Goal: Task Accomplishment & Management: Use online tool/utility

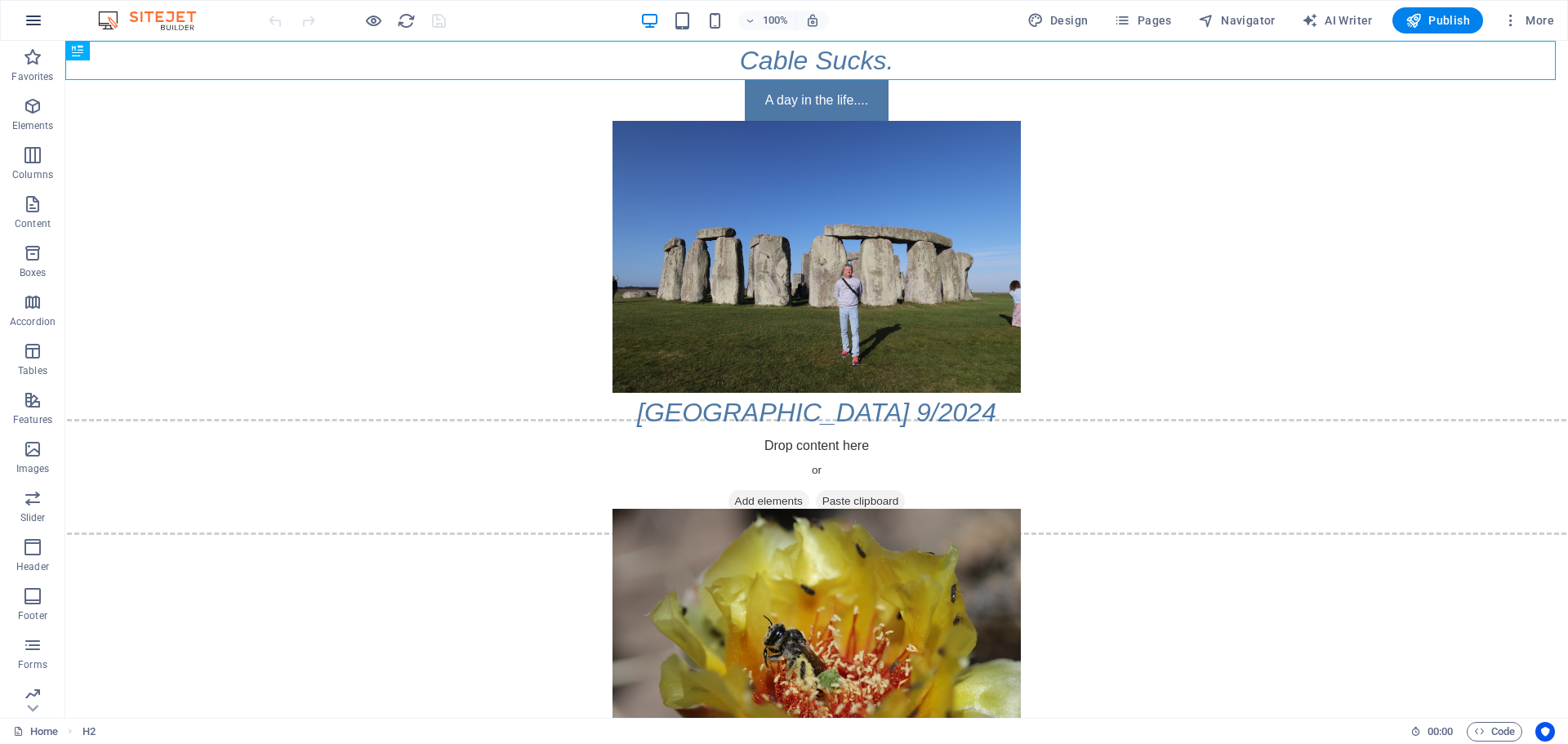
click at [32, 36] on button "button" at bounding box center [33, 21] width 40 height 40
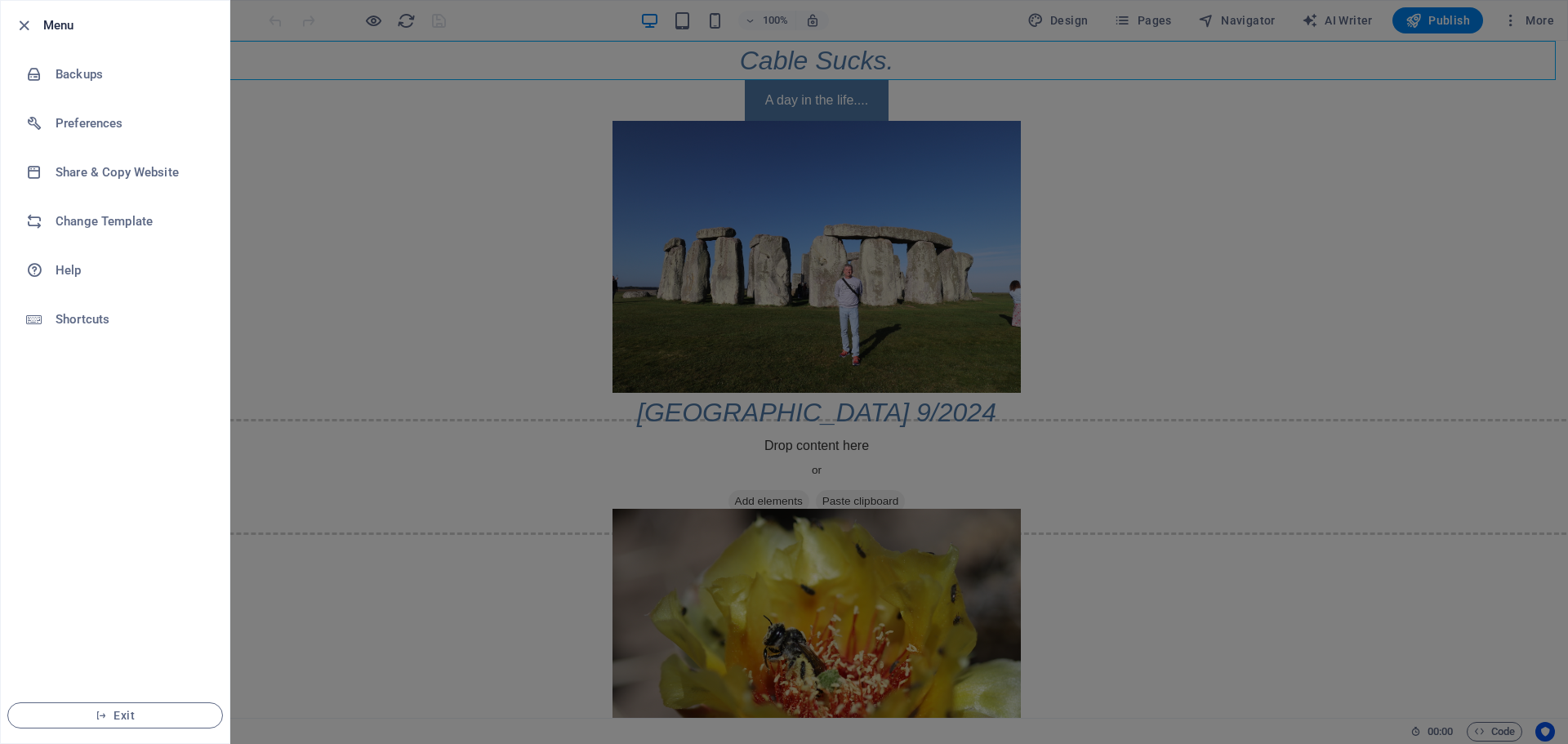
click at [72, 30] on h6 "Menu" at bounding box center [130, 25] width 173 height 20
click at [338, 193] on div at bounding box center [784, 372] width 1568 height 744
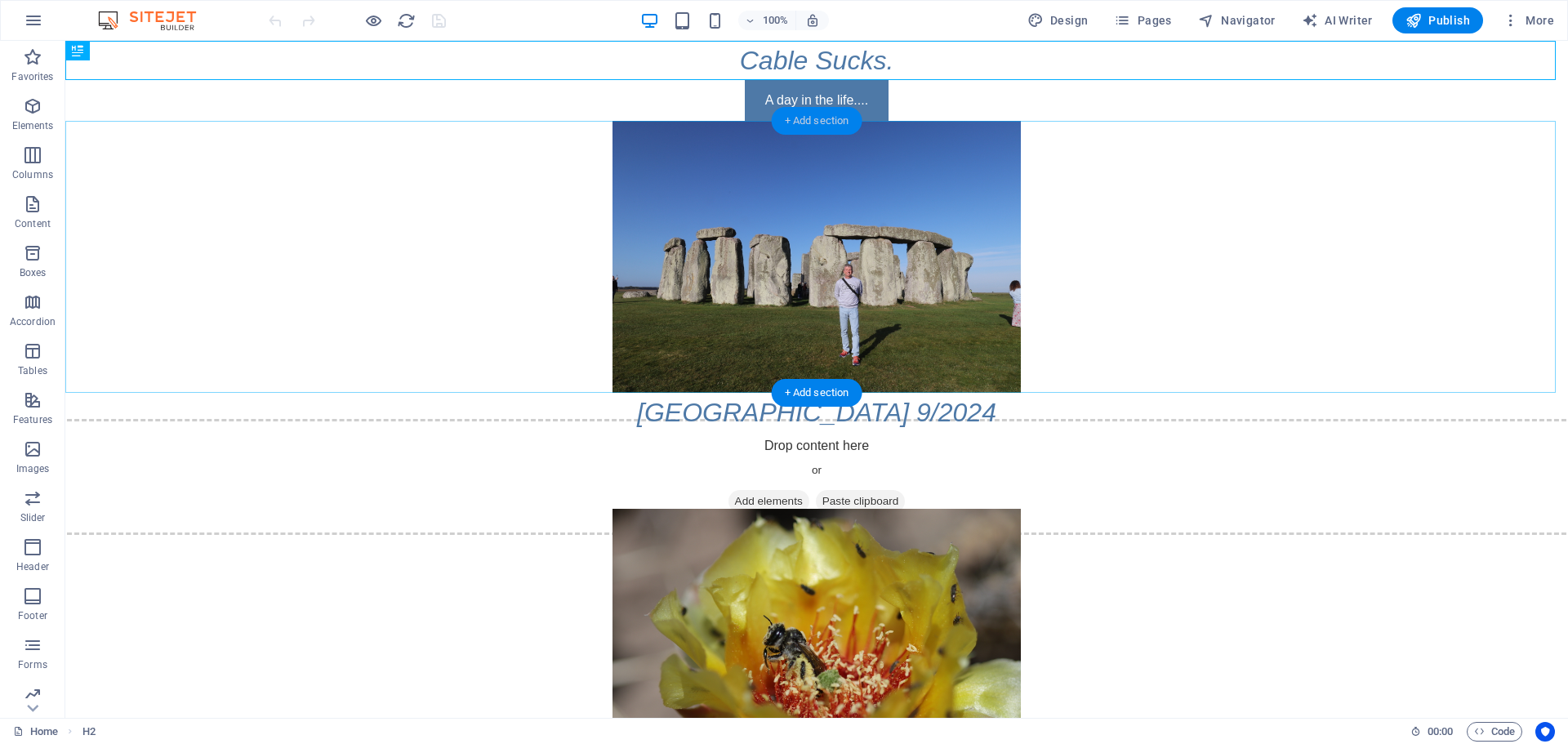
click at [824, 118] on div "+ Add section" at bounding box center [816, 121] width 91 height 28
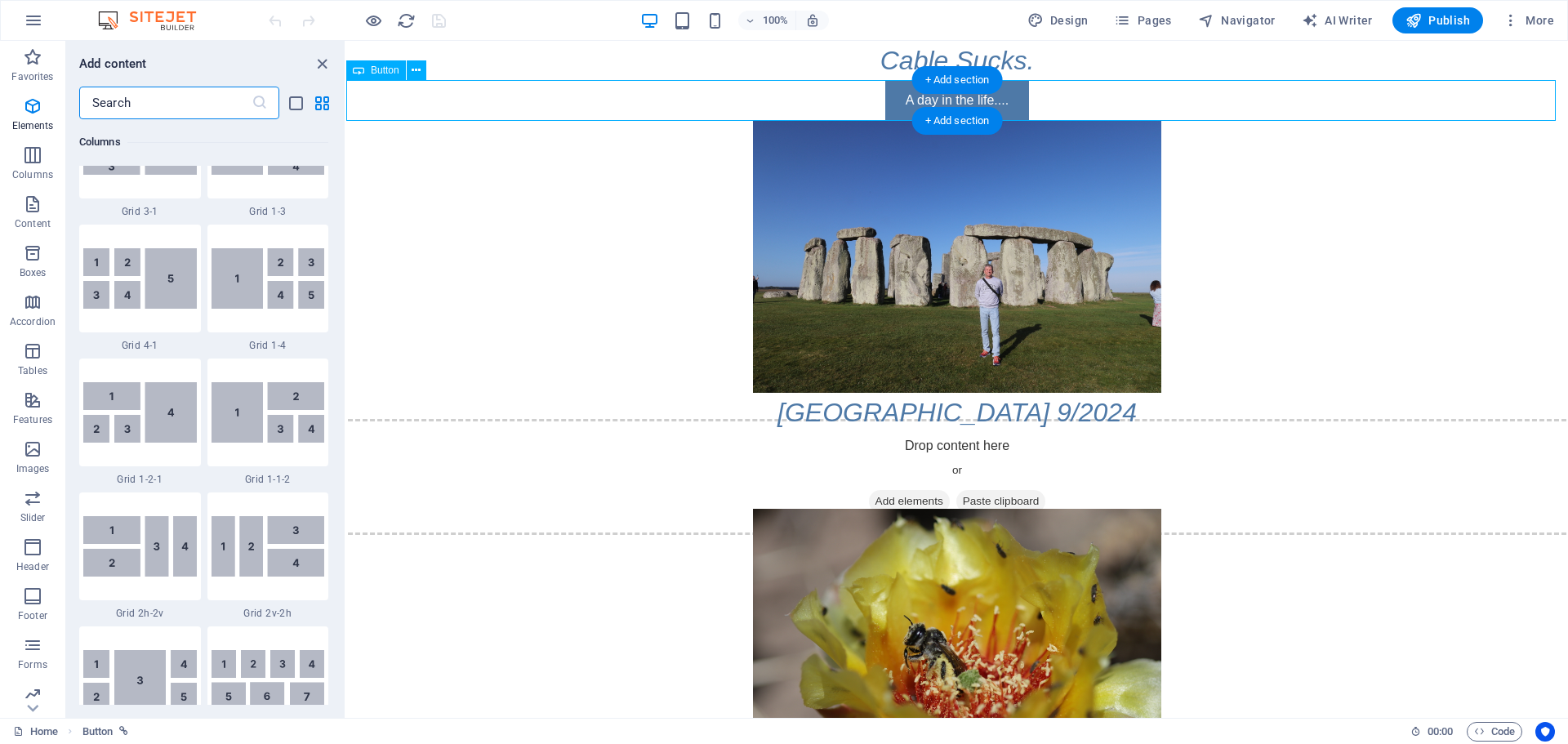
scroll to position [3124, 0]
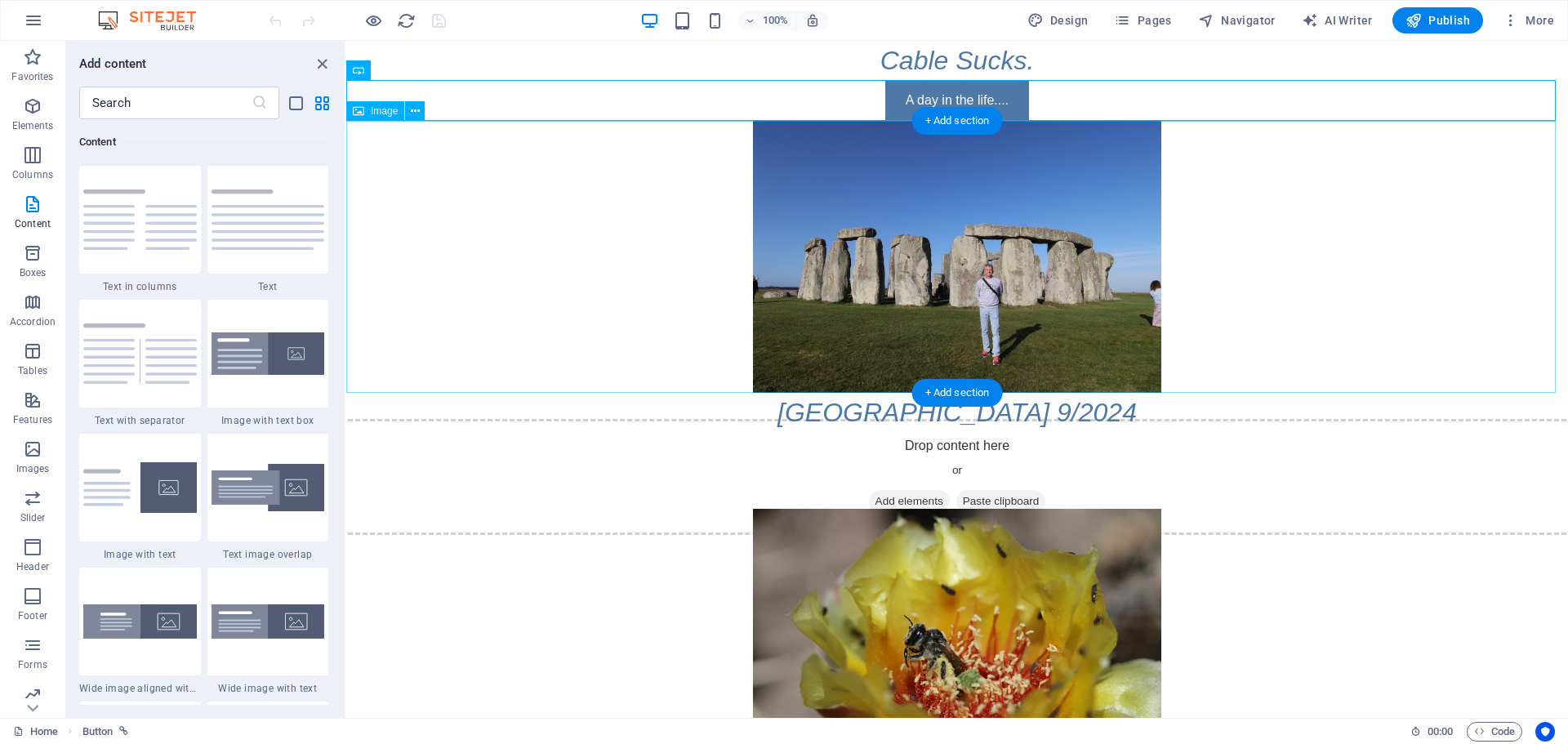
click at [549, 217] on figure at bounding box center [957, 257] width 1222 height 272
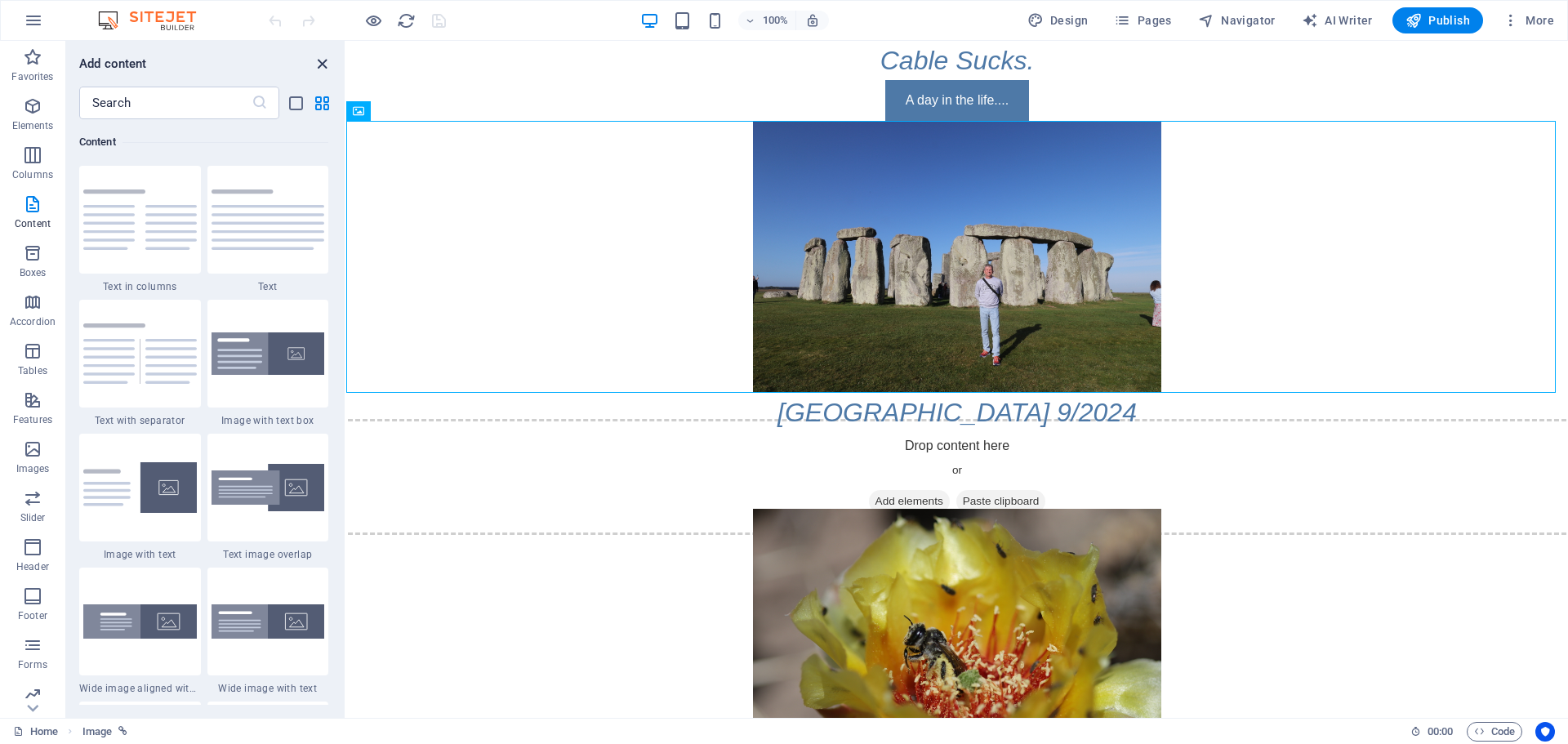
click at [324, 66] on icon "close panel" at bounding box center [322, 64] width 19 height 19
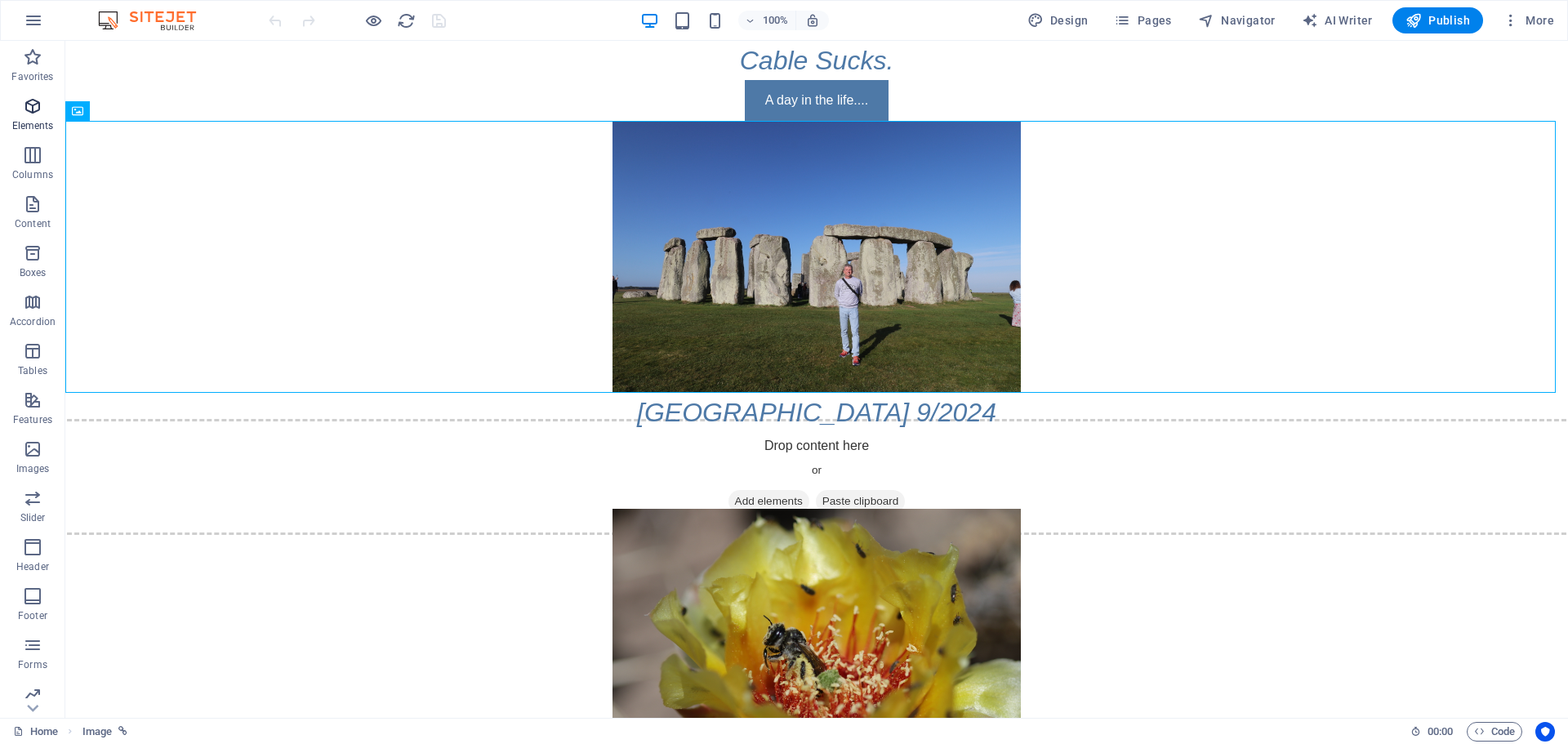
click at [38, 109] on icon "button" at bounding box center [32, 106] width 20 height 20
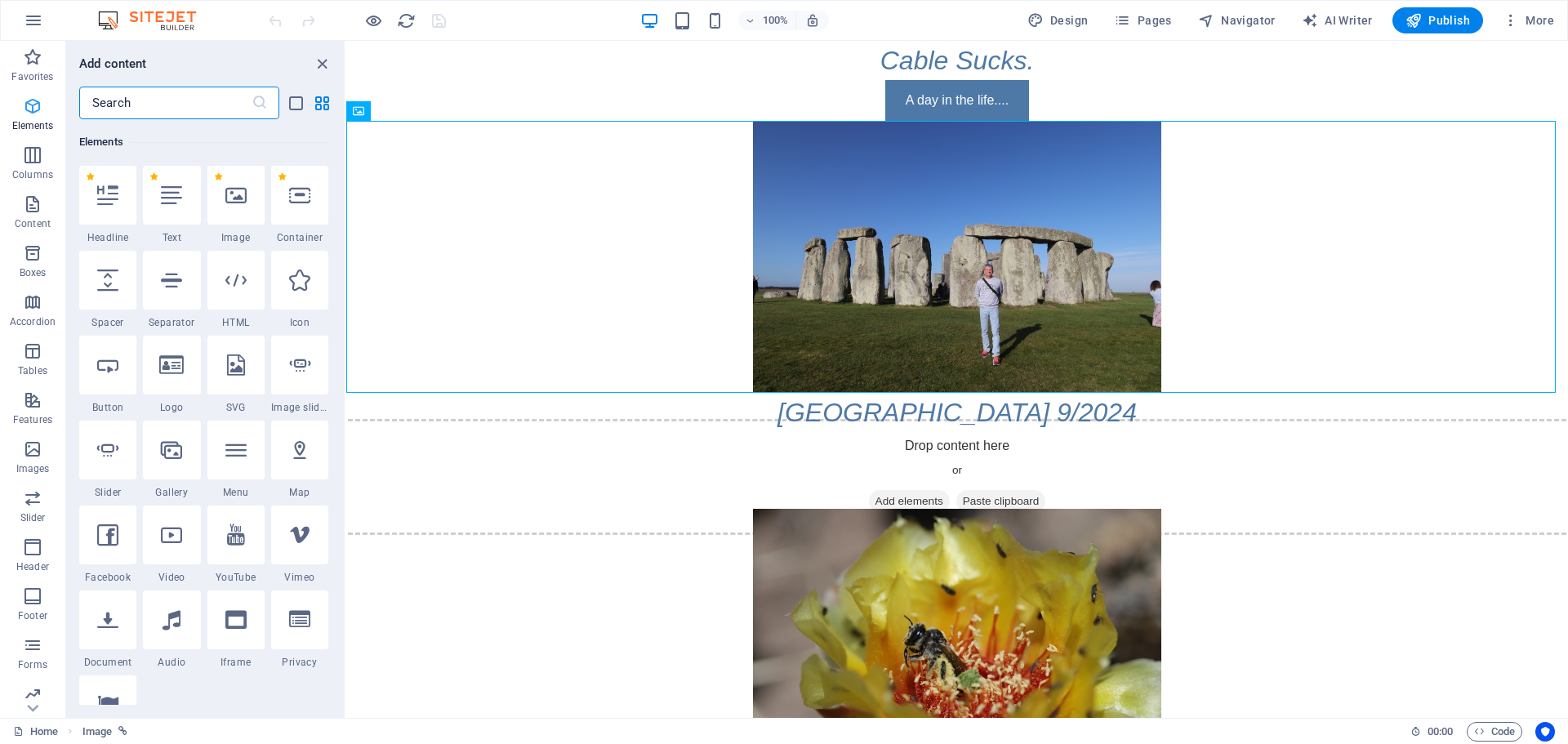
scroll to position [441, 0]
click at [250, 195] on div at bounding box center [235, 195] width 57 height 59
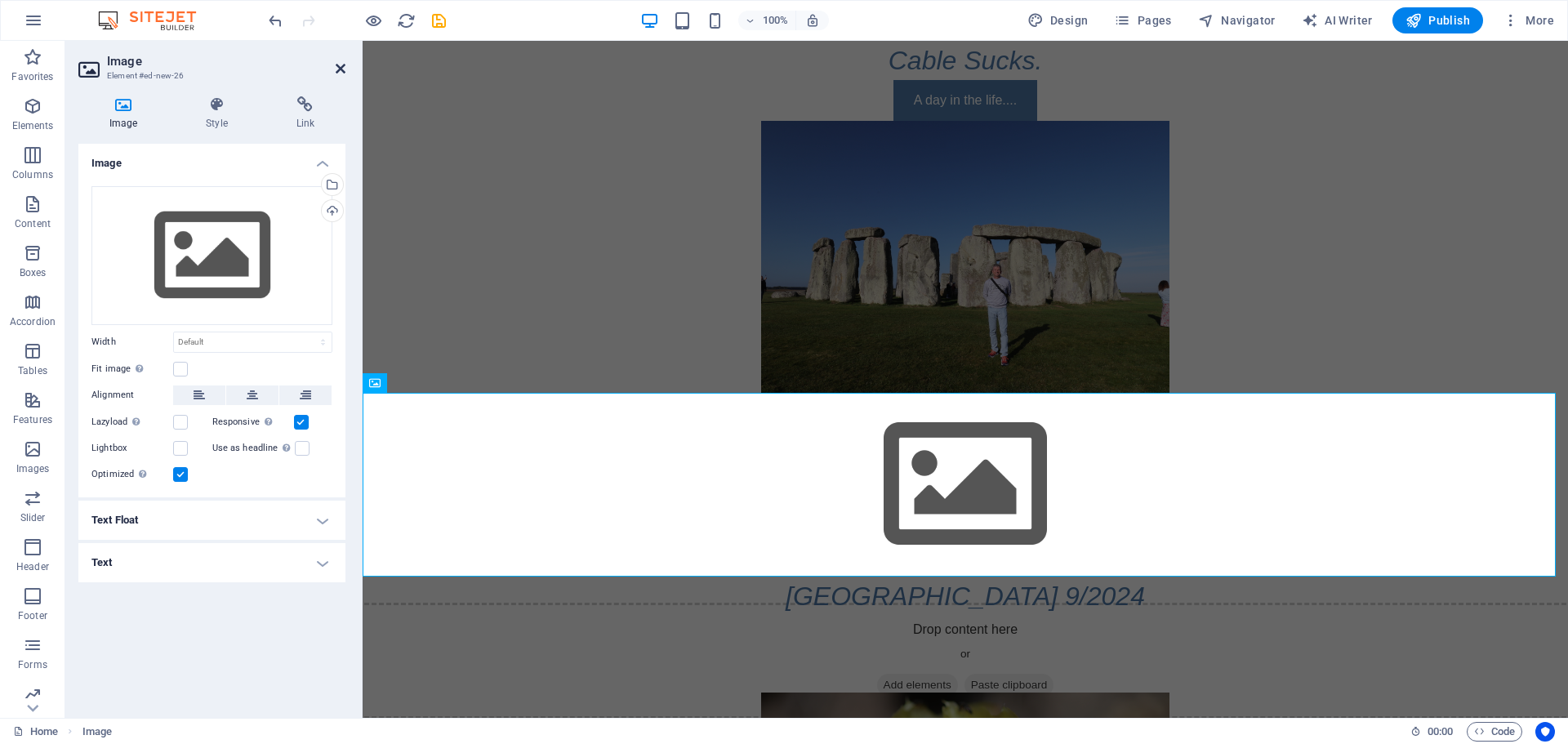
click at [343, 68] on icon at bounding box center [340, 68] width 10 height 14
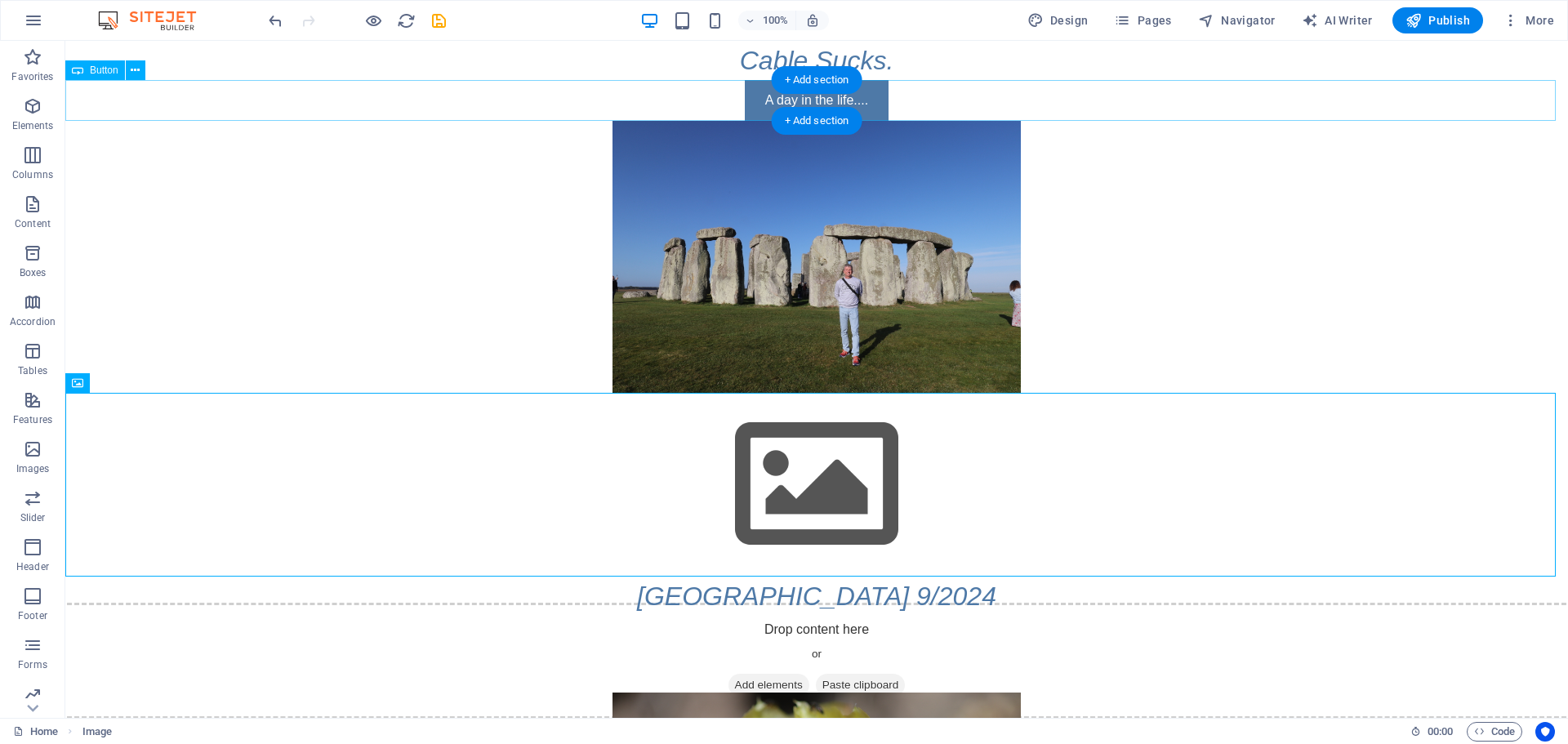
click at [1089, 119] on div "A day in the life...." at bounding box center [817, 100] width 1503 height 41
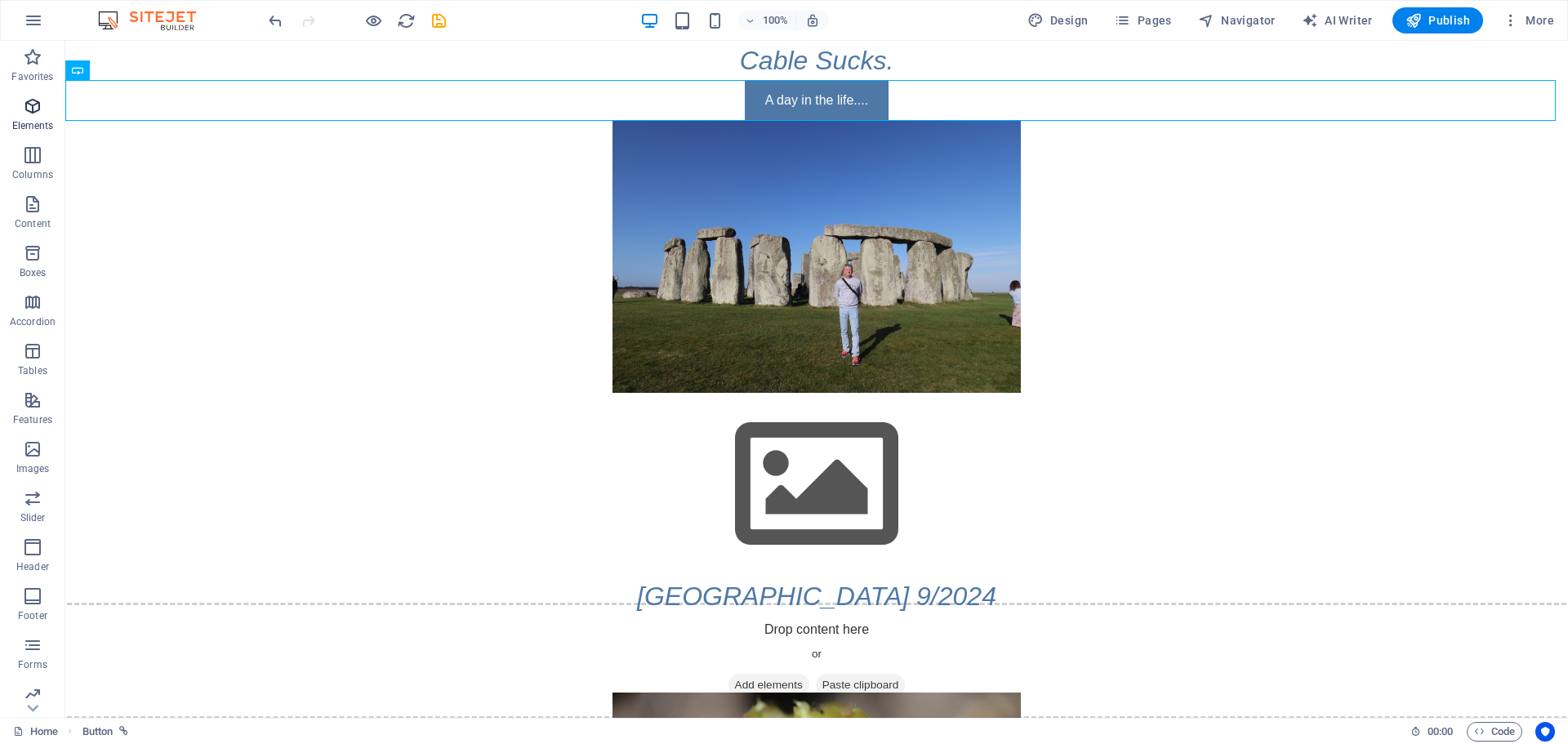
click at [31, 103] on icon "button" at bounding box center [32, 106] width 20 height 20
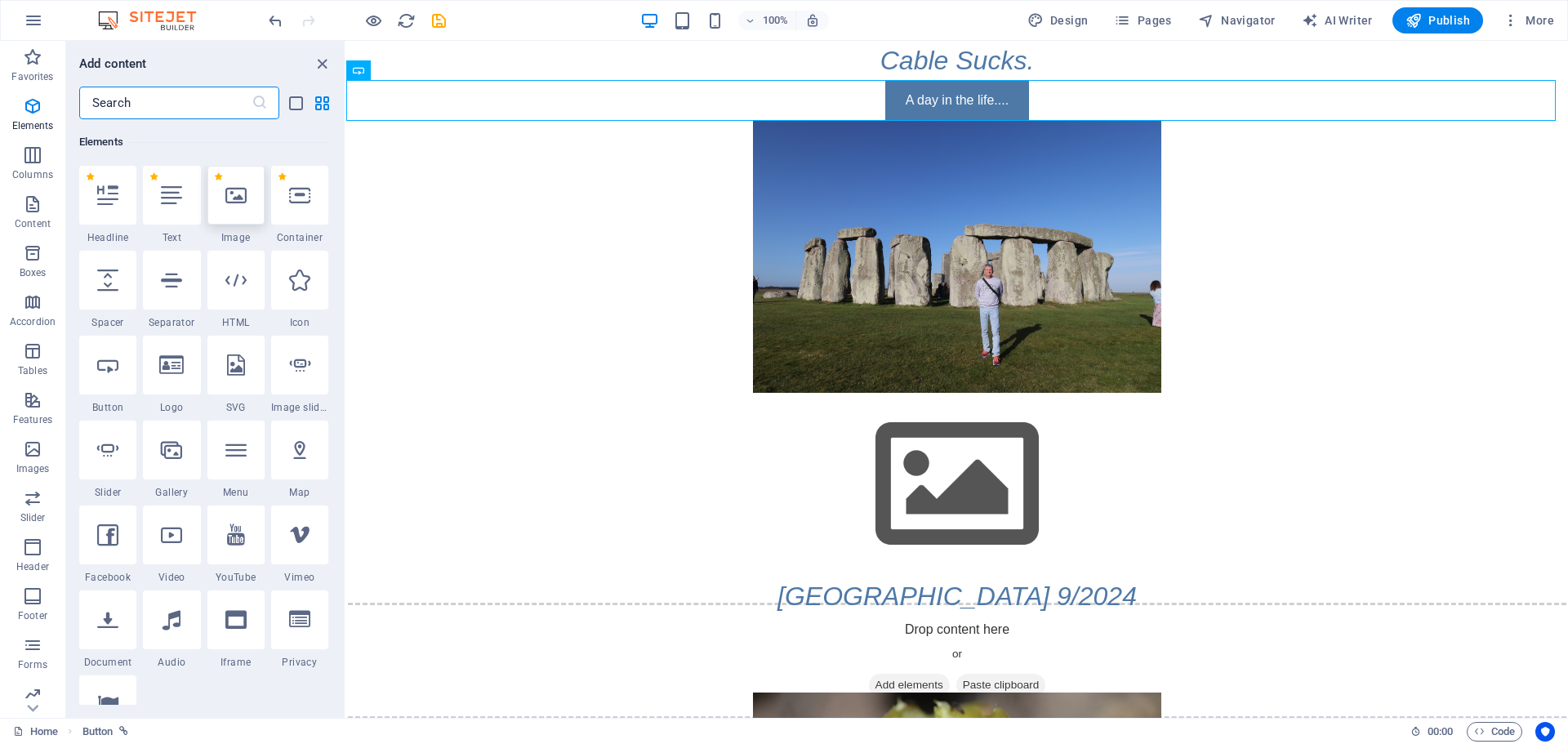
click at [237, 186] on icon at bounding box center [236, 195] width 22 height 22
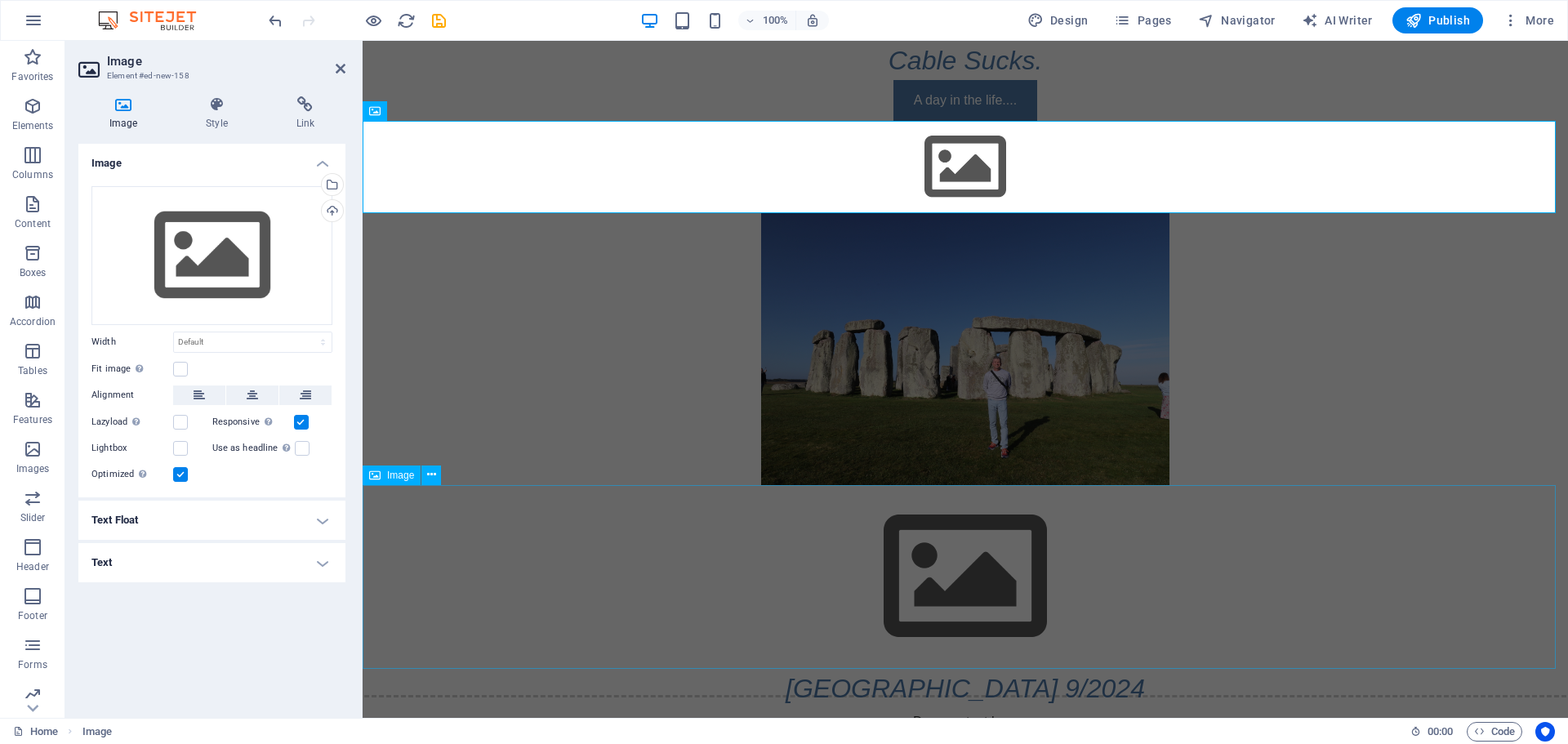
click at [1138, 584] on figure at bounding box center [965, 576] width 1206 height 184
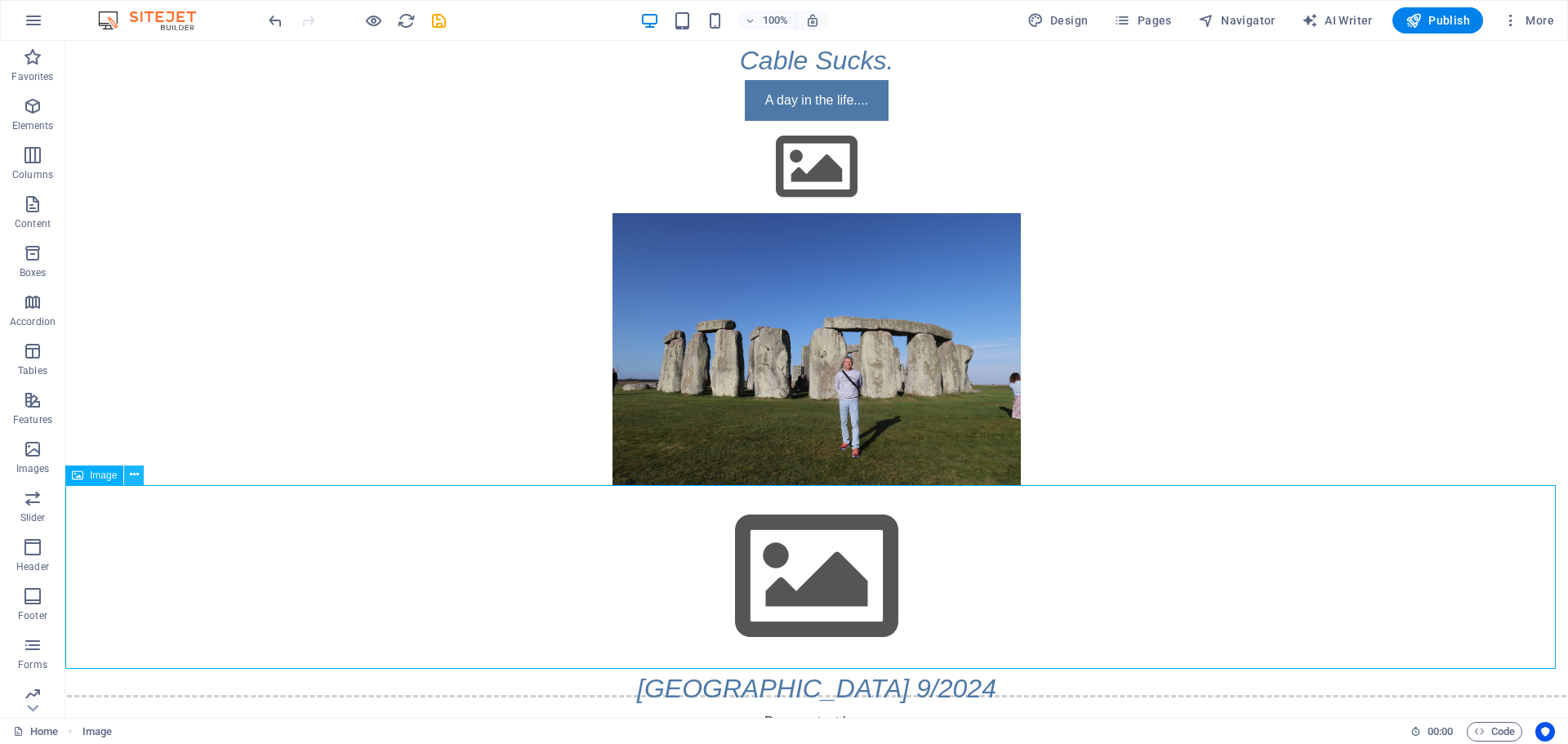
click at [132, 476] on icon at bounding box center [134, 474] width 9 height 17
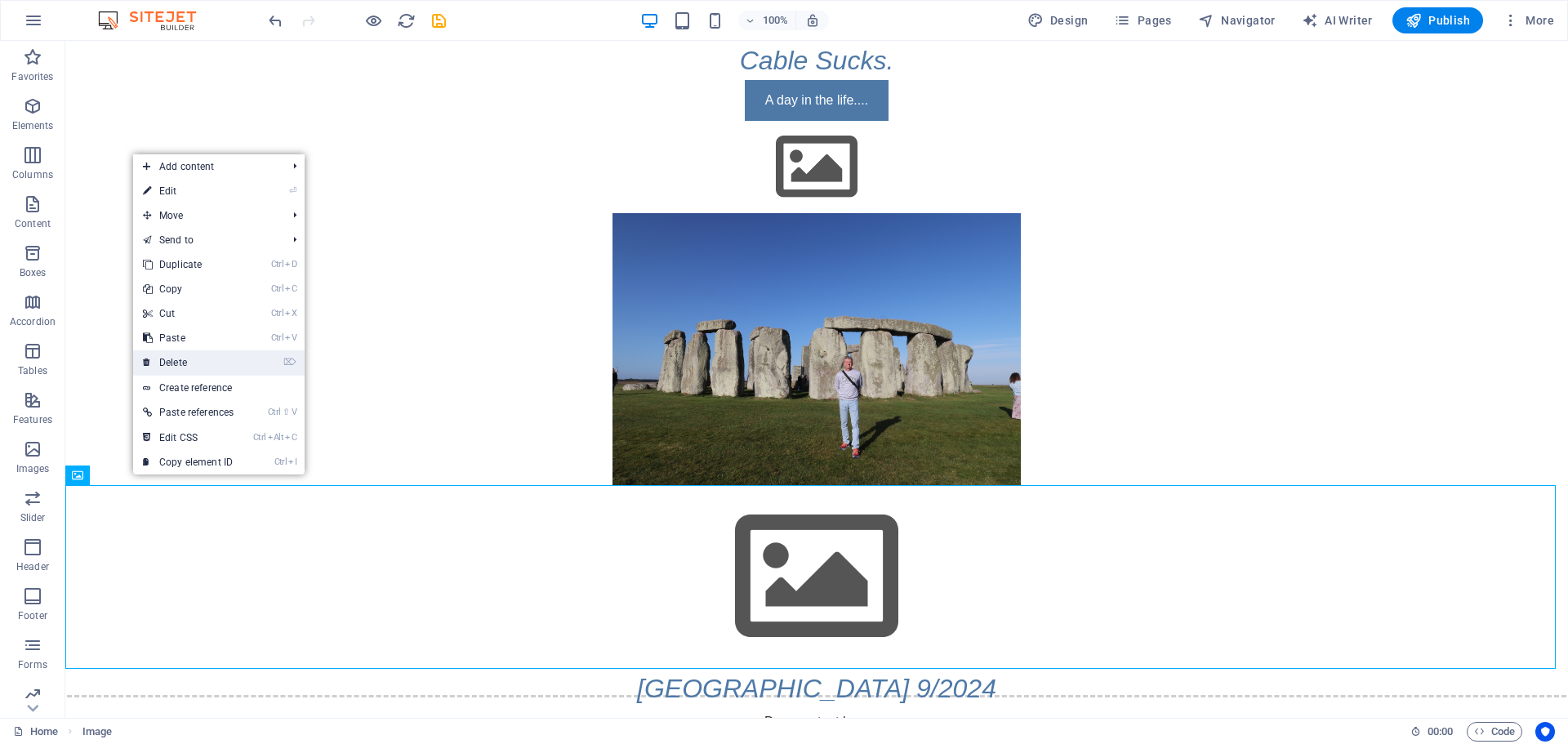
click at [178, 356] on link "⌦ Delete" at bounding box center [188, 362] width 110 height 24
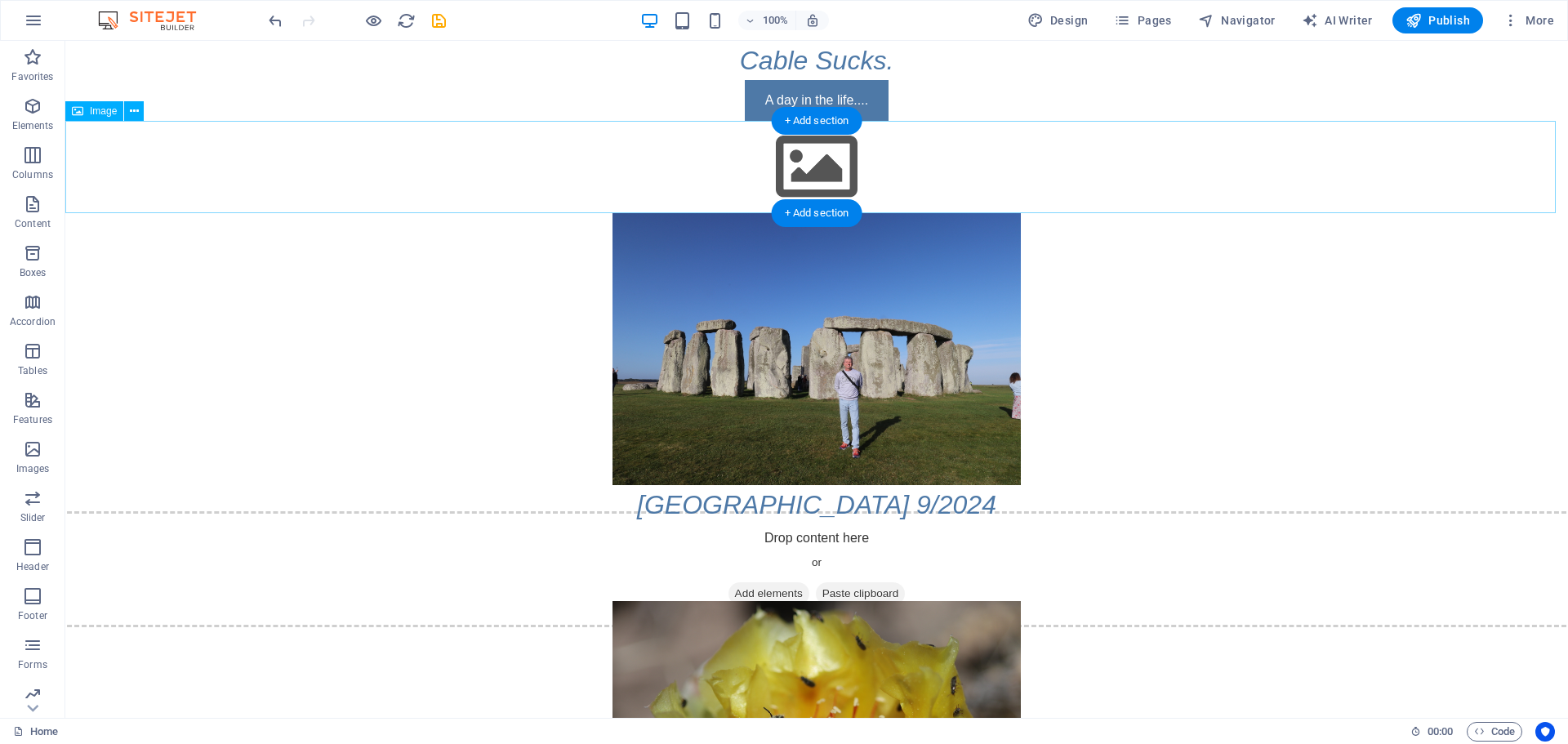
click at [589, 123] on figure at bounding box center [817, 167] width 1503 height 92
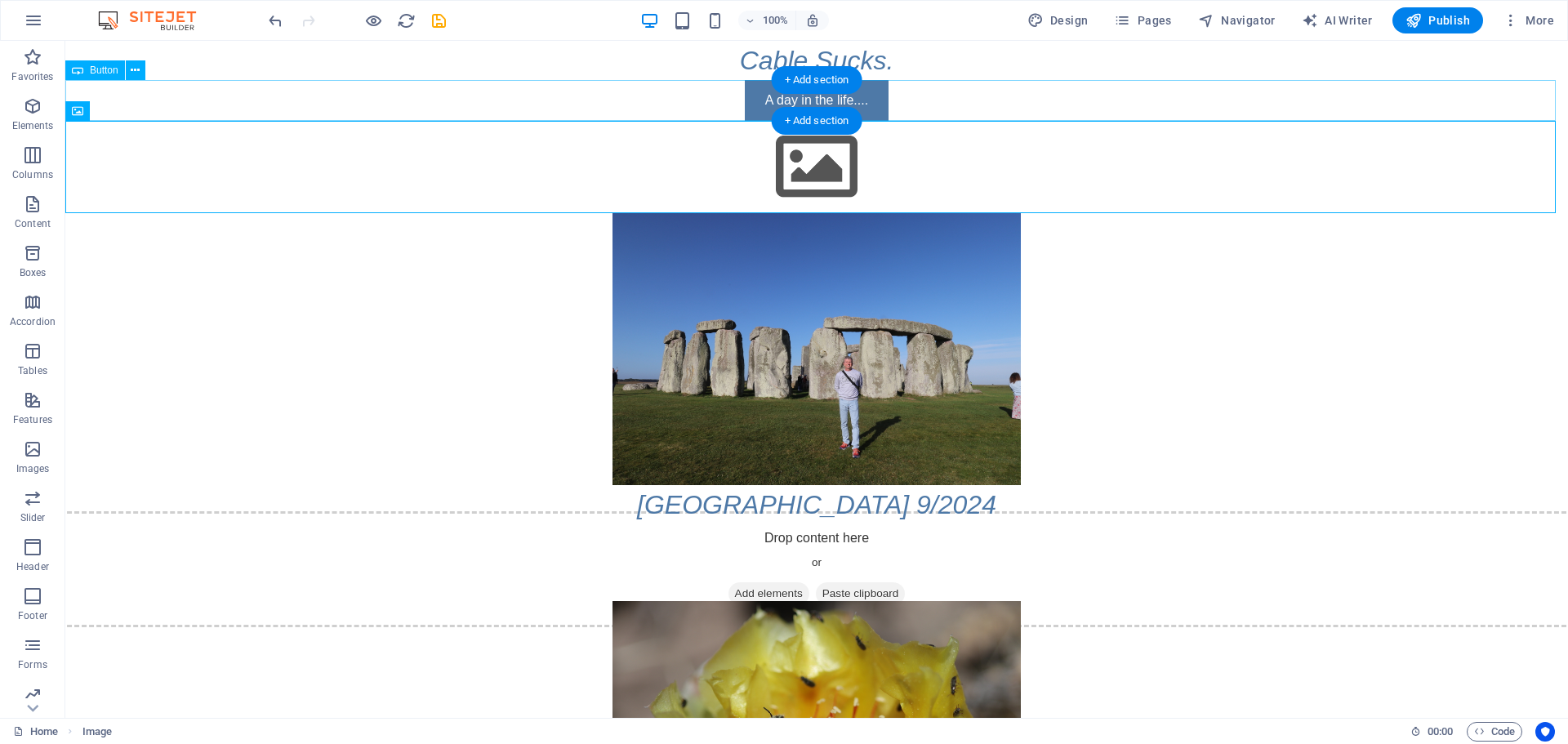
click at [590, 118] on div "A day in the life...." at bounding box center [817, 100] width 1503 height 41
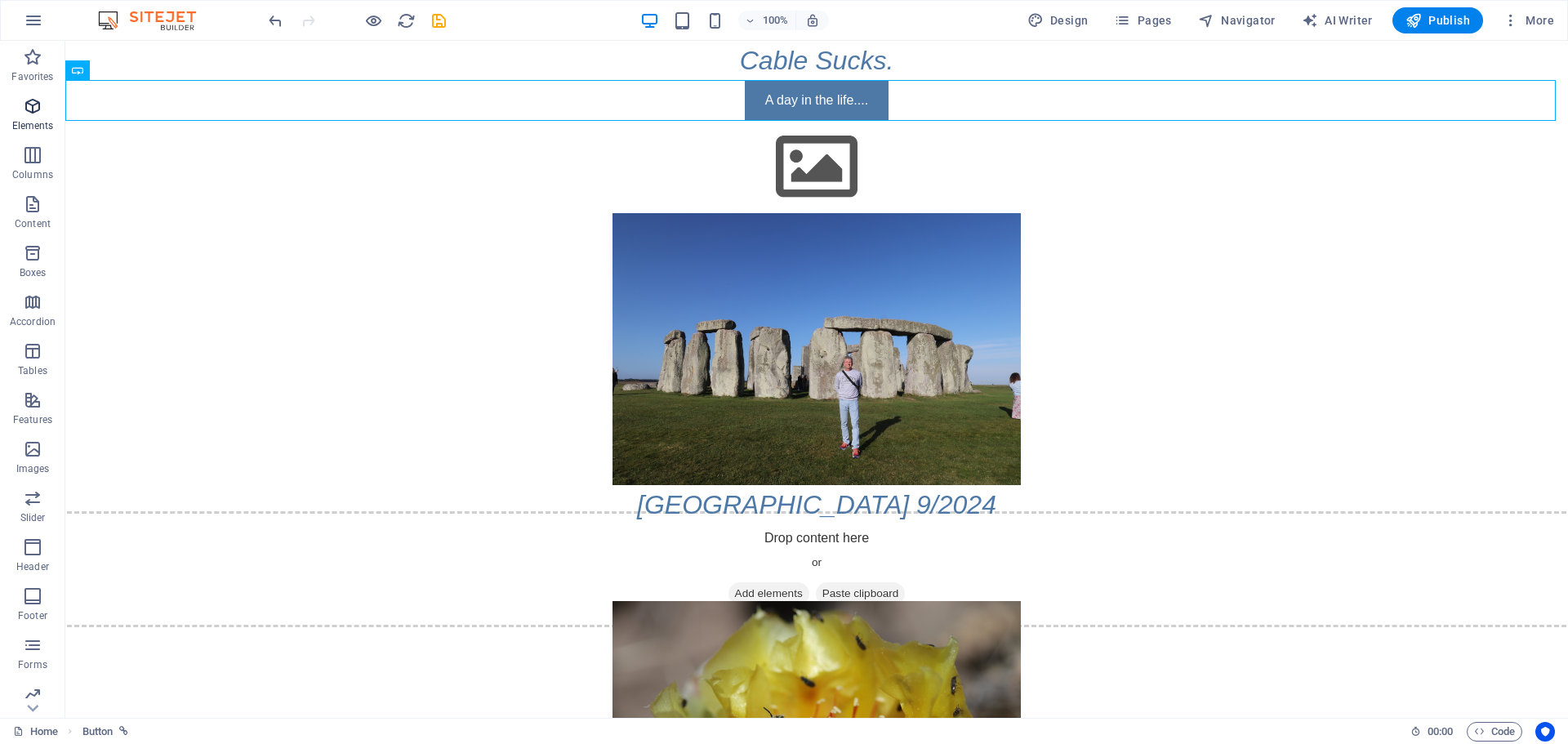
click at [23, 113] on icon "button" at bounding box center [32, 106] width 20 height 20
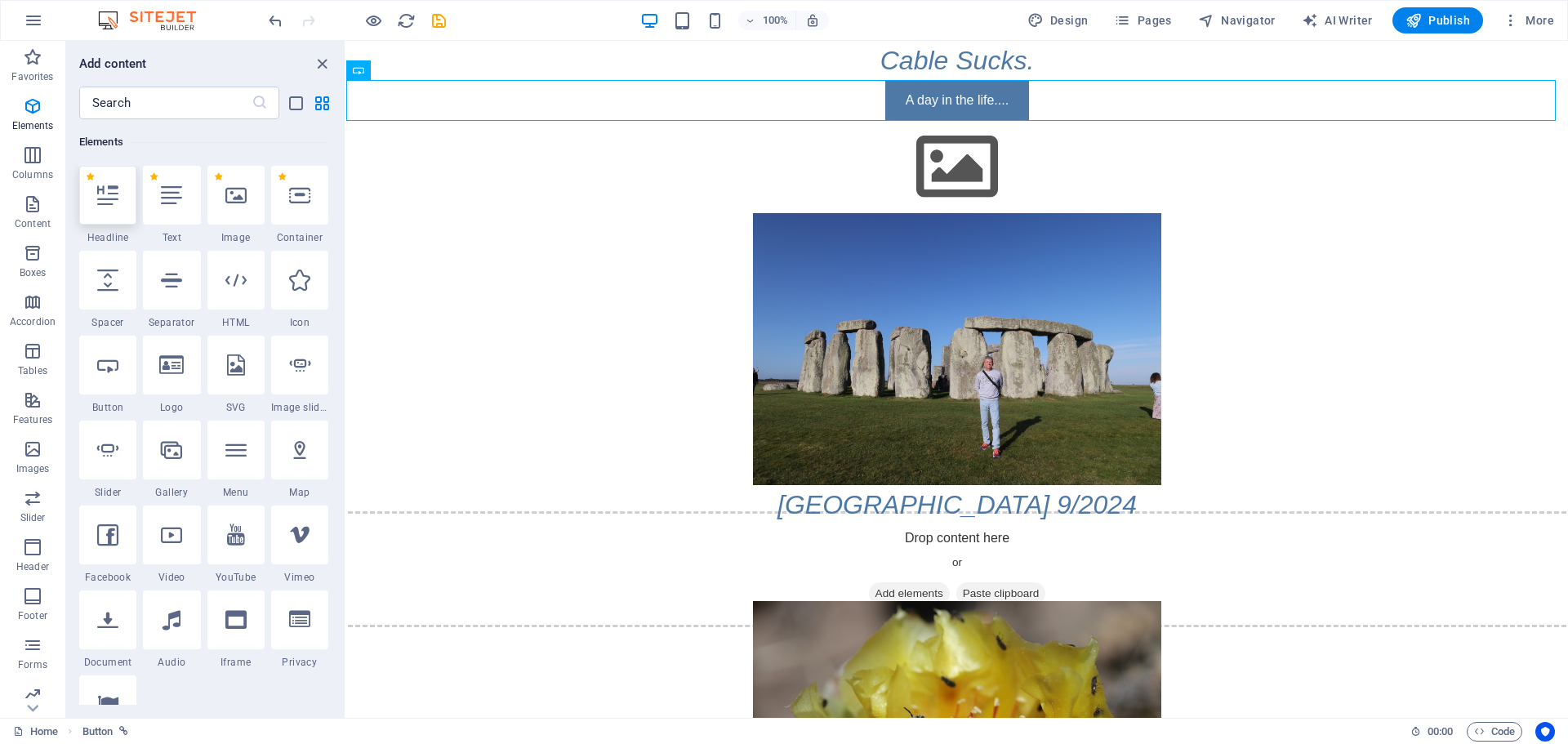
click at [106, 186] on icon at bounding box center [108, 195] width 22 height 22
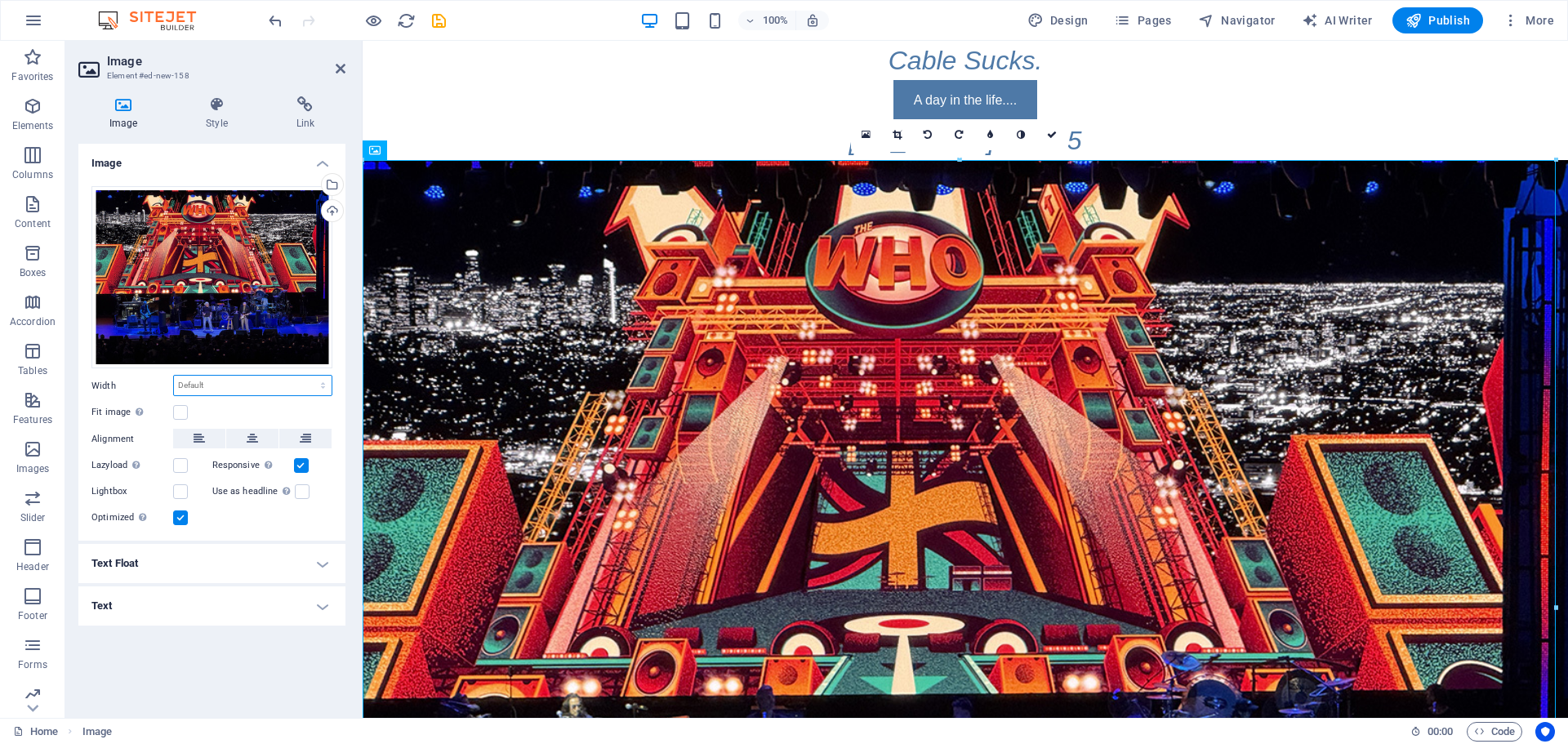
click at [226, 389] on select "Default auto px rem % em vh vw" at bounding box center [252, 386] width 158 height 20
click at [207, 384] on select "Default auto px rem % em vh vw" at bounding box center [252, 386] width 158 height 20
click at [209, 384] on select "Default auto px rem % em vh vw" at bounding box center [252, 386] width 158 height 20
click at [211, 383] on select "Default auto px rem % em vh vw" at bounding box center [252, 386] width 158 height 20
click at [214, 387] on select "Default auto px rem % em vh vw" at bounding box center [252, 386] width 158 height 20
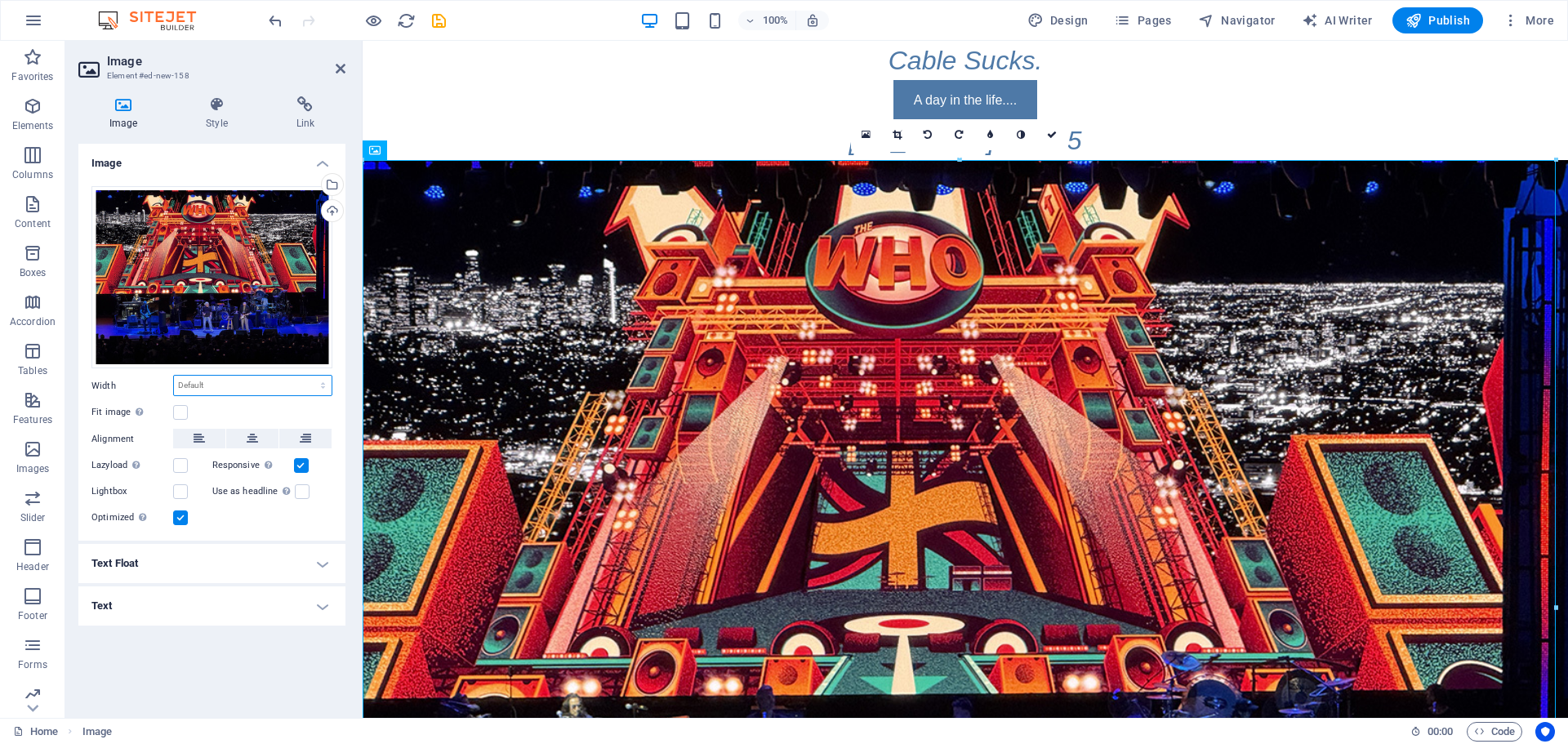
select select "px"
click at [309, 376] on select "Default auto px rem % em vh vw" at bounding box center [252, 386] width 158 height 20
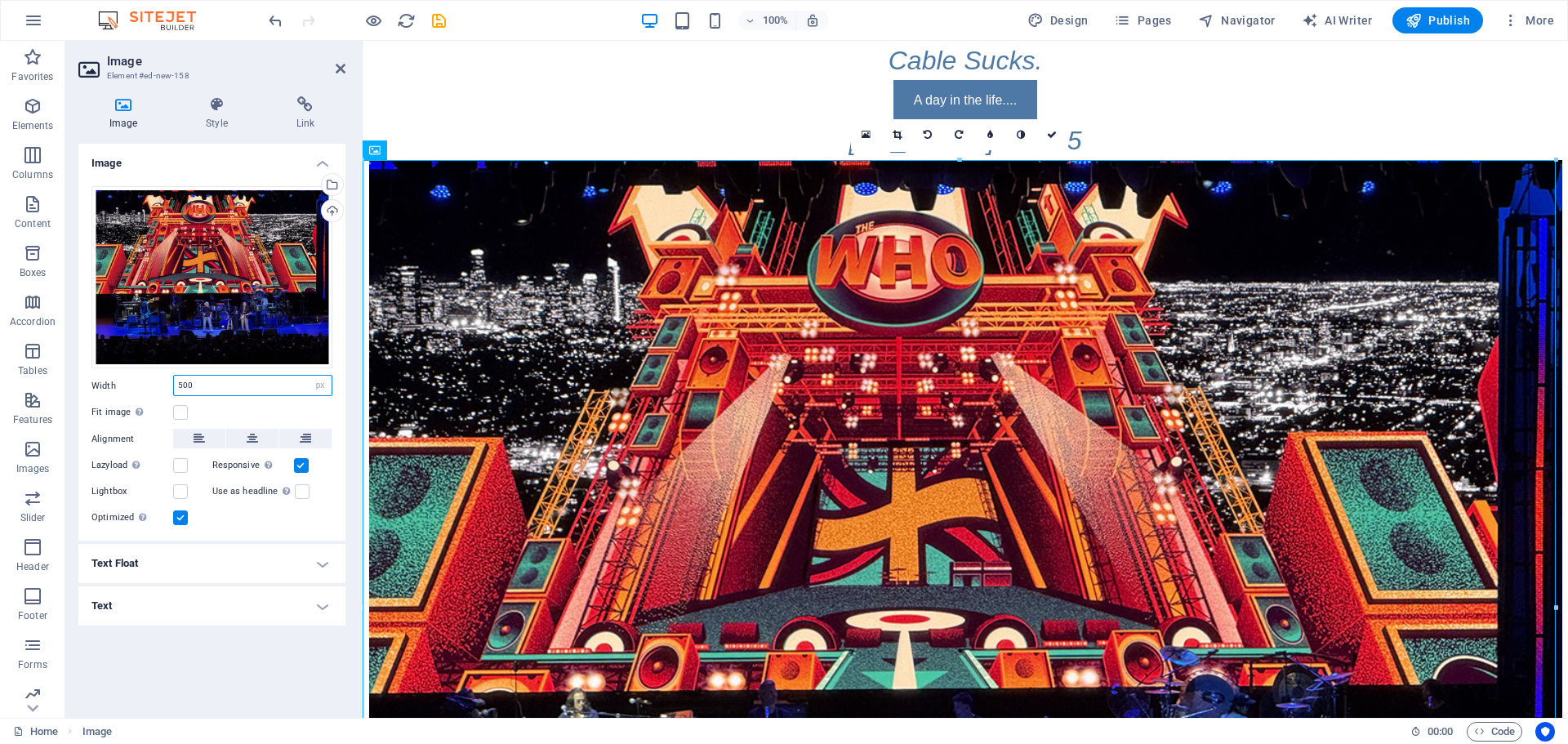
type input "500"
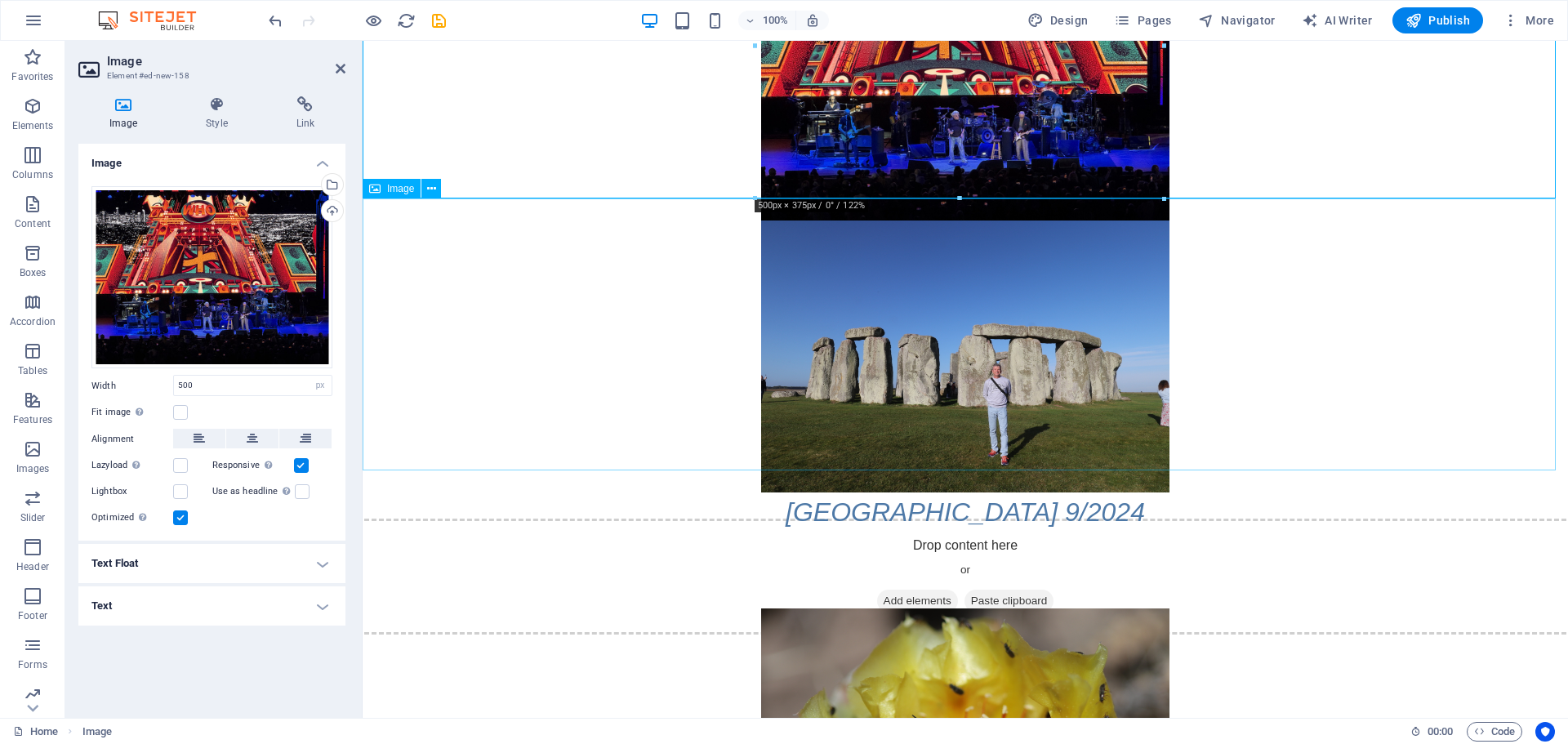
scroll to position [245, 0]
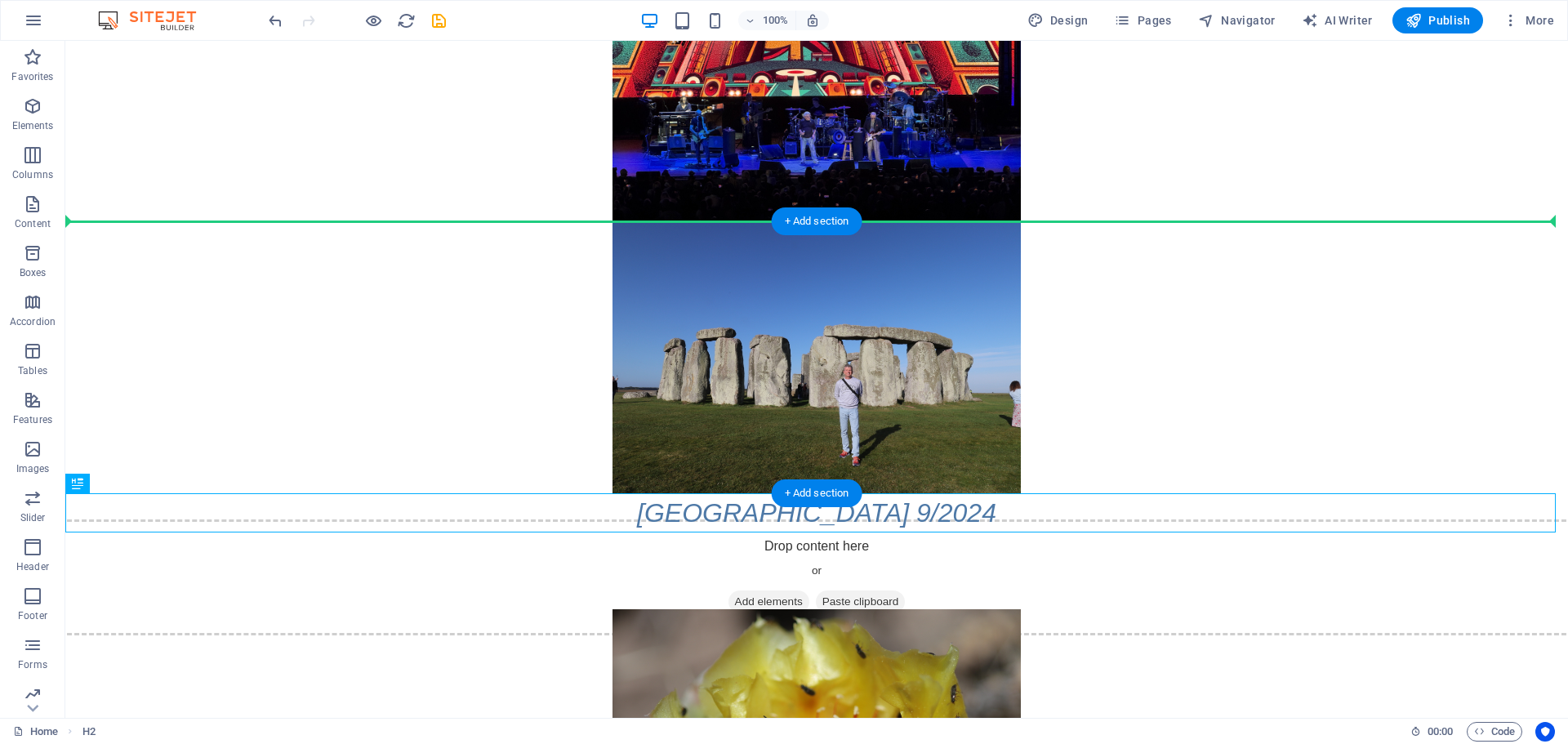
drag, startPoint x: 661, startPoint y: 513, endPoint x: 944, endPoint y: 236, distance: 396.0
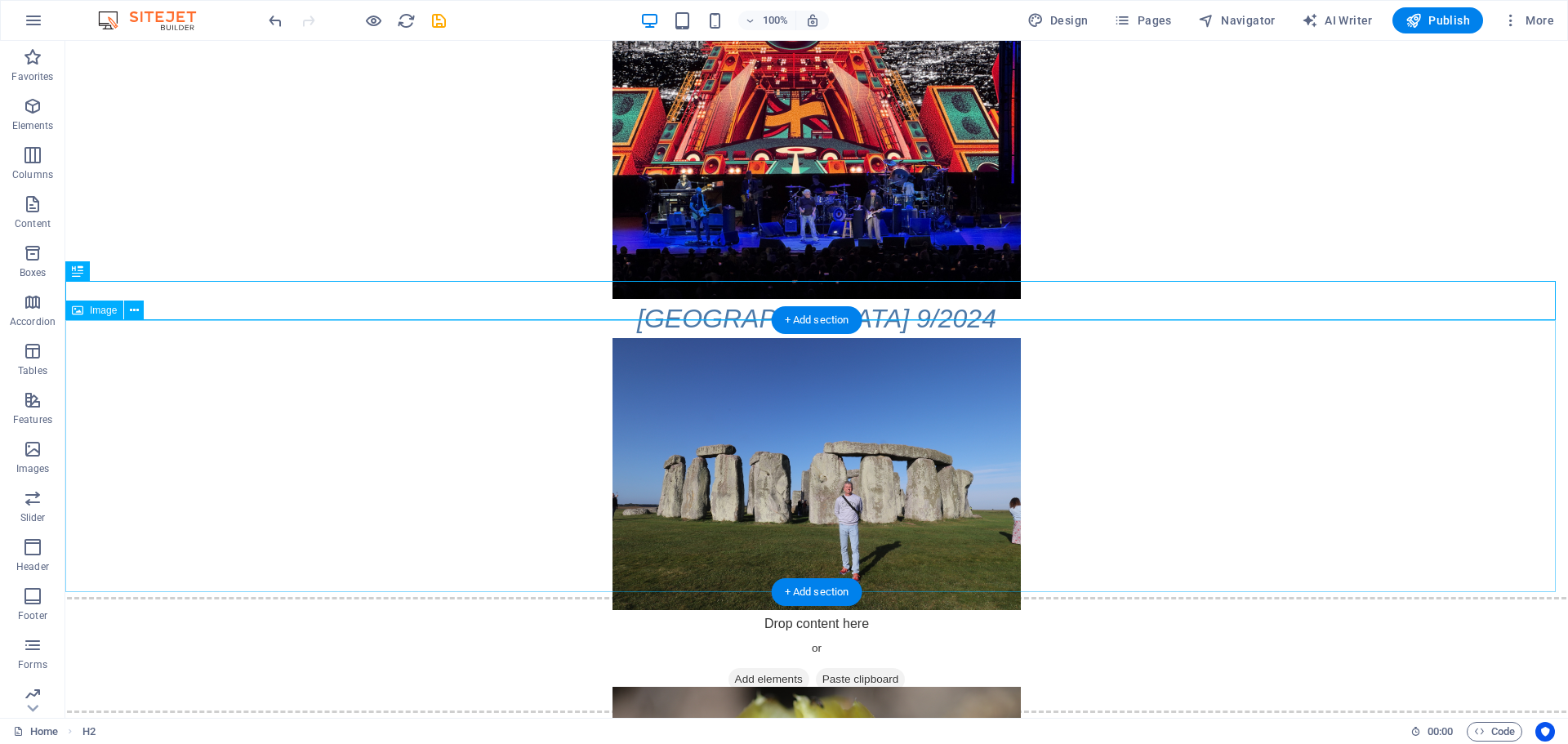
scroll to position [163, 0]
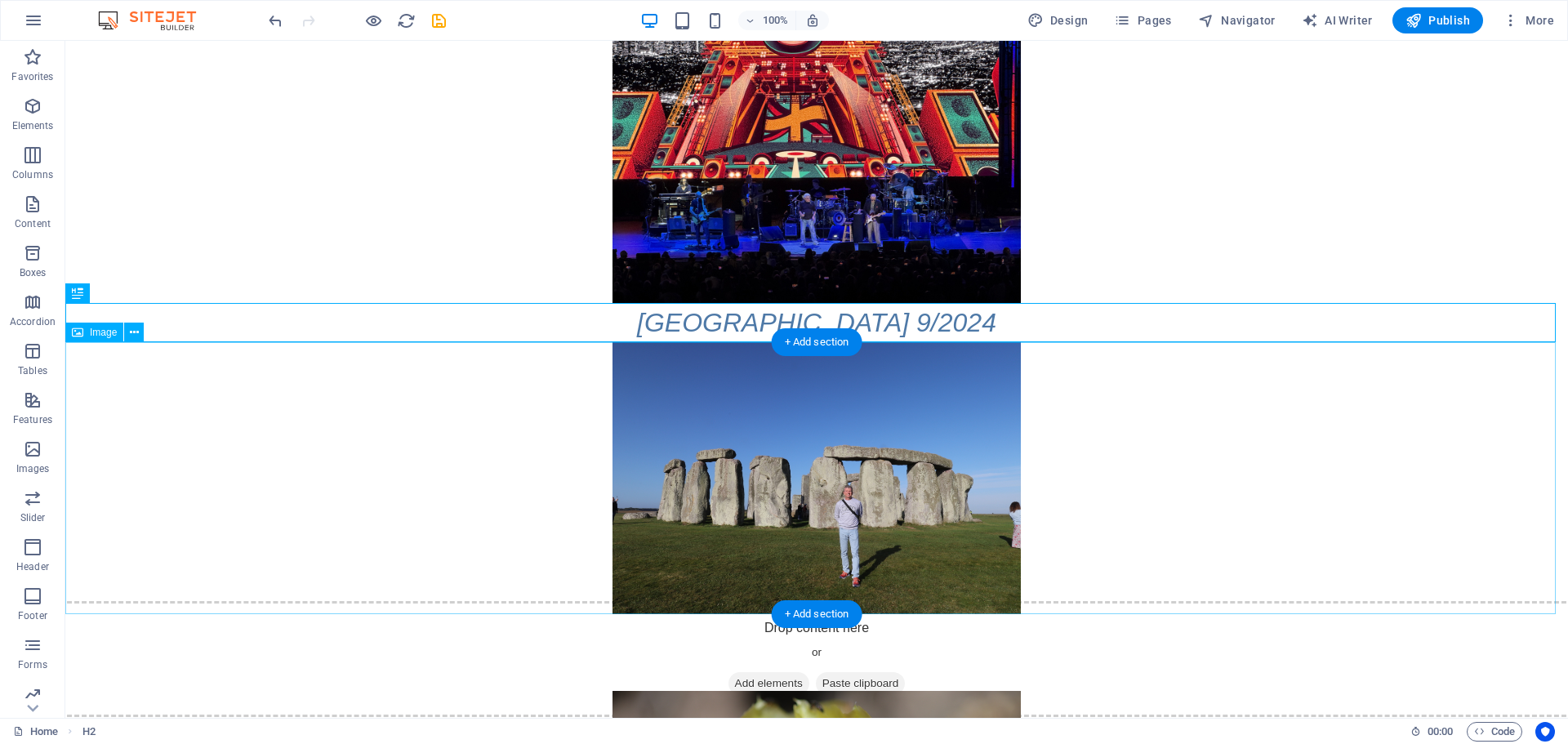
click at [1093, 490] on figure at bounding box center [817, 478] width 1503 height 272
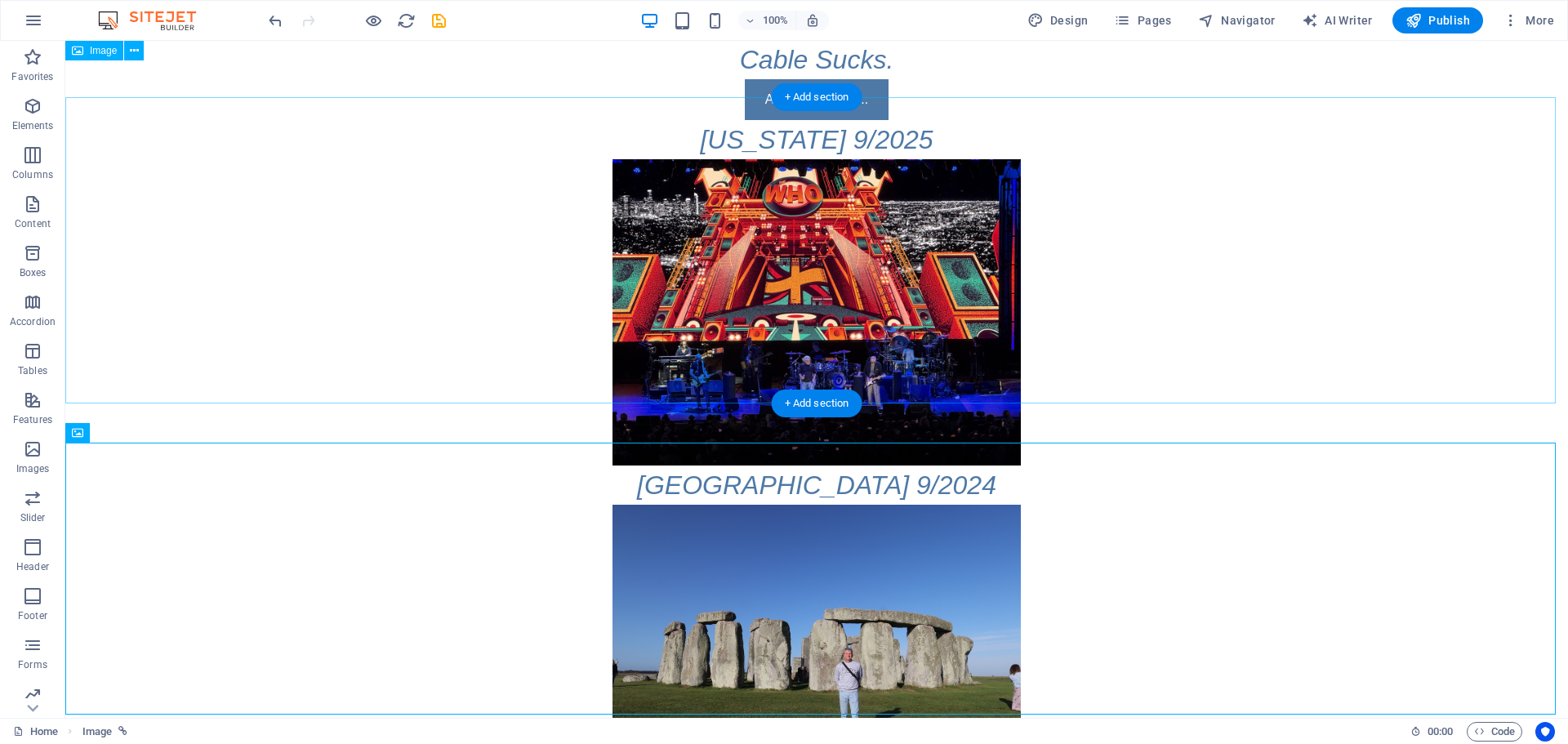
scroll to position [0, 0]
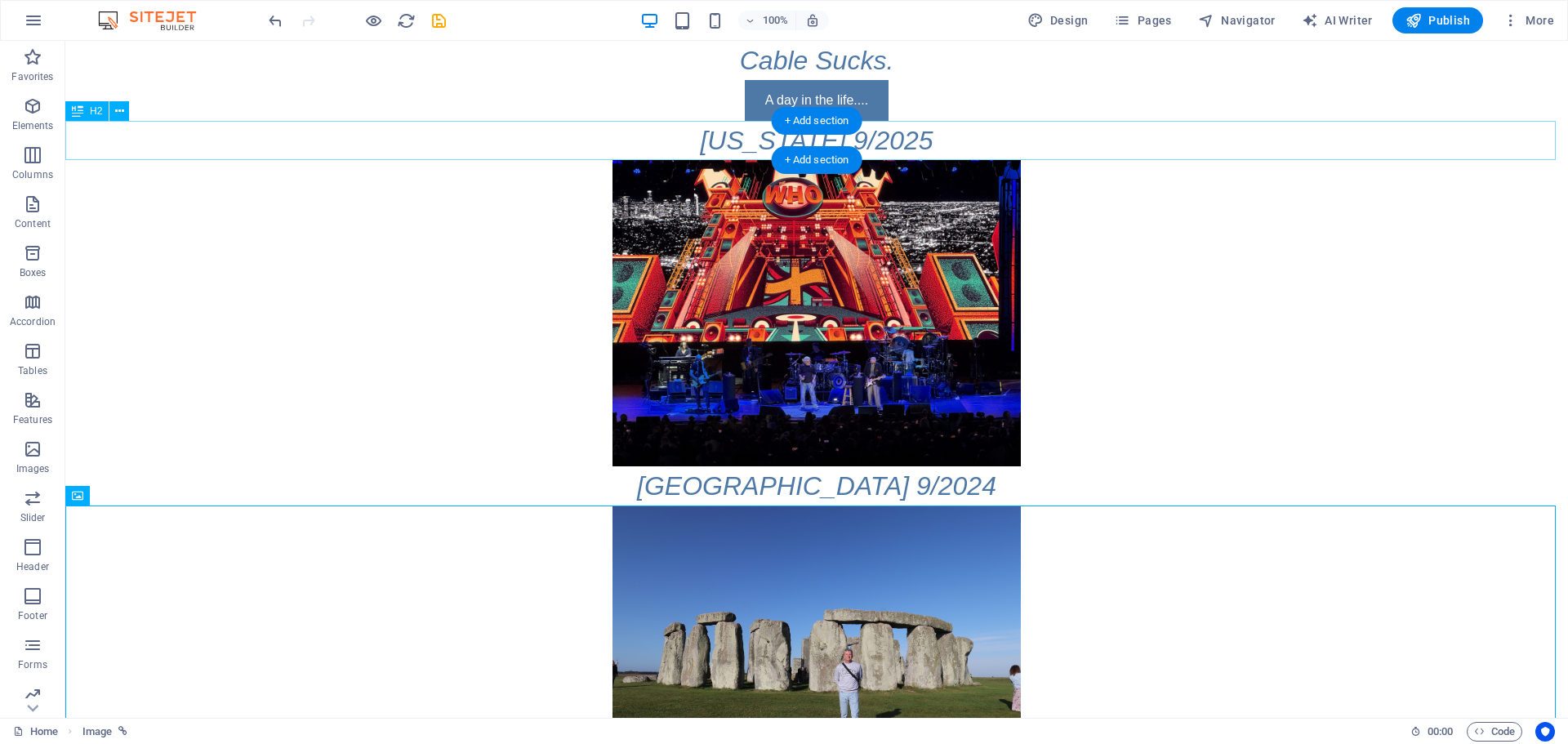
click at [949, 121] on div "[US_STATE] 9/2025" at bounding box center [817, 141] width 1503 height 40
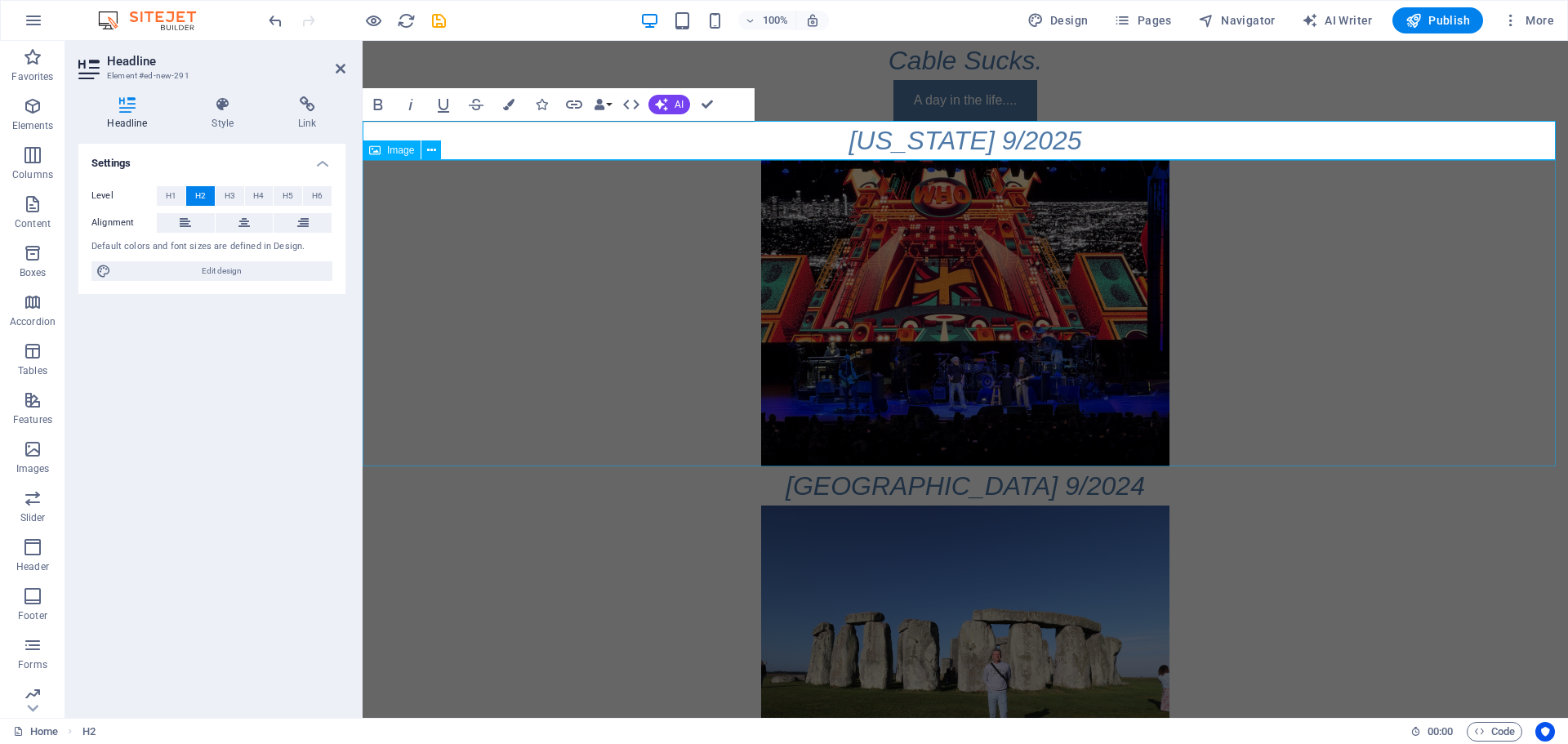
click at [591, 285] on figure at bounding box center [965, 313] width 1206 height 306
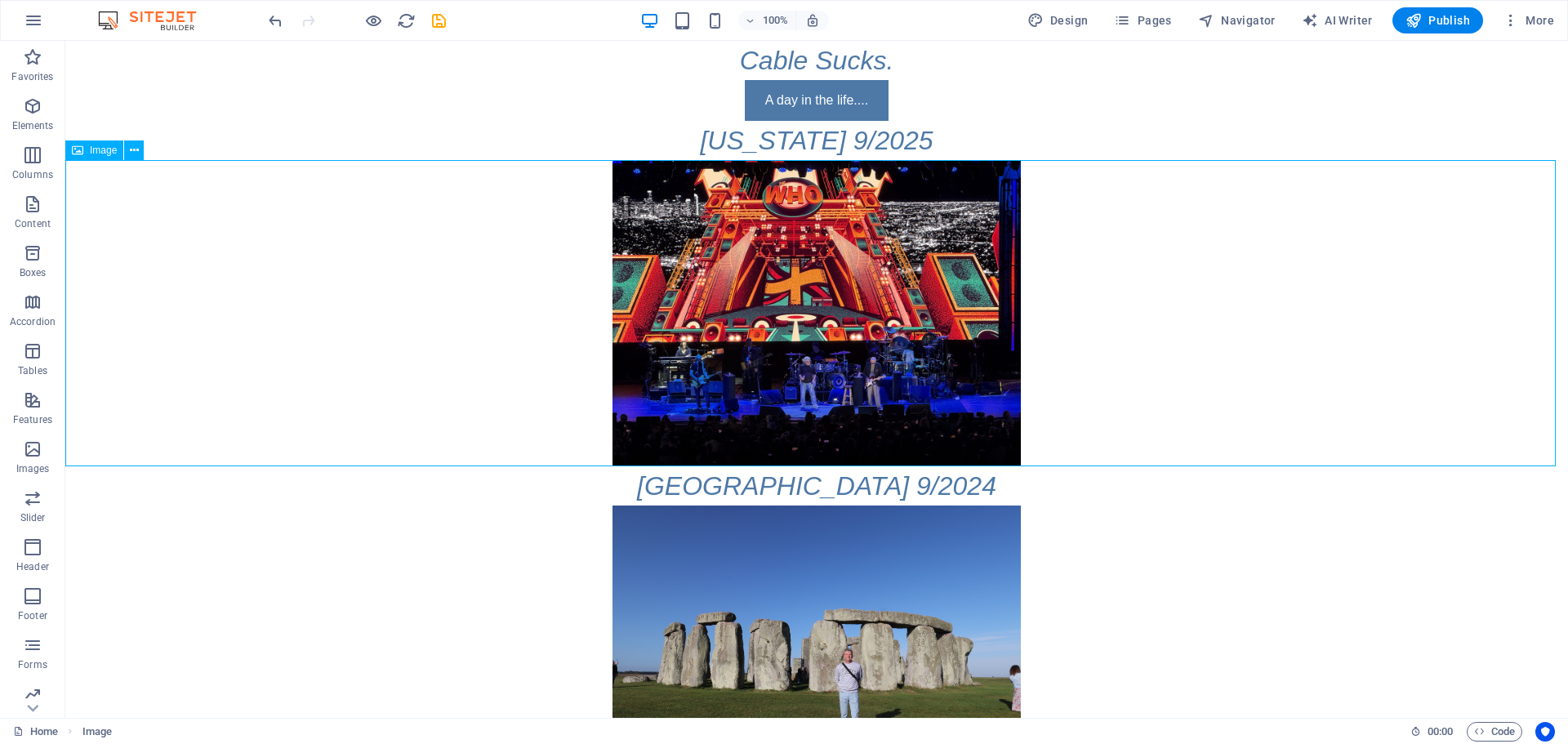
click at [717, 305] on figure at bounding box center [817, 313] width 1503 height 306
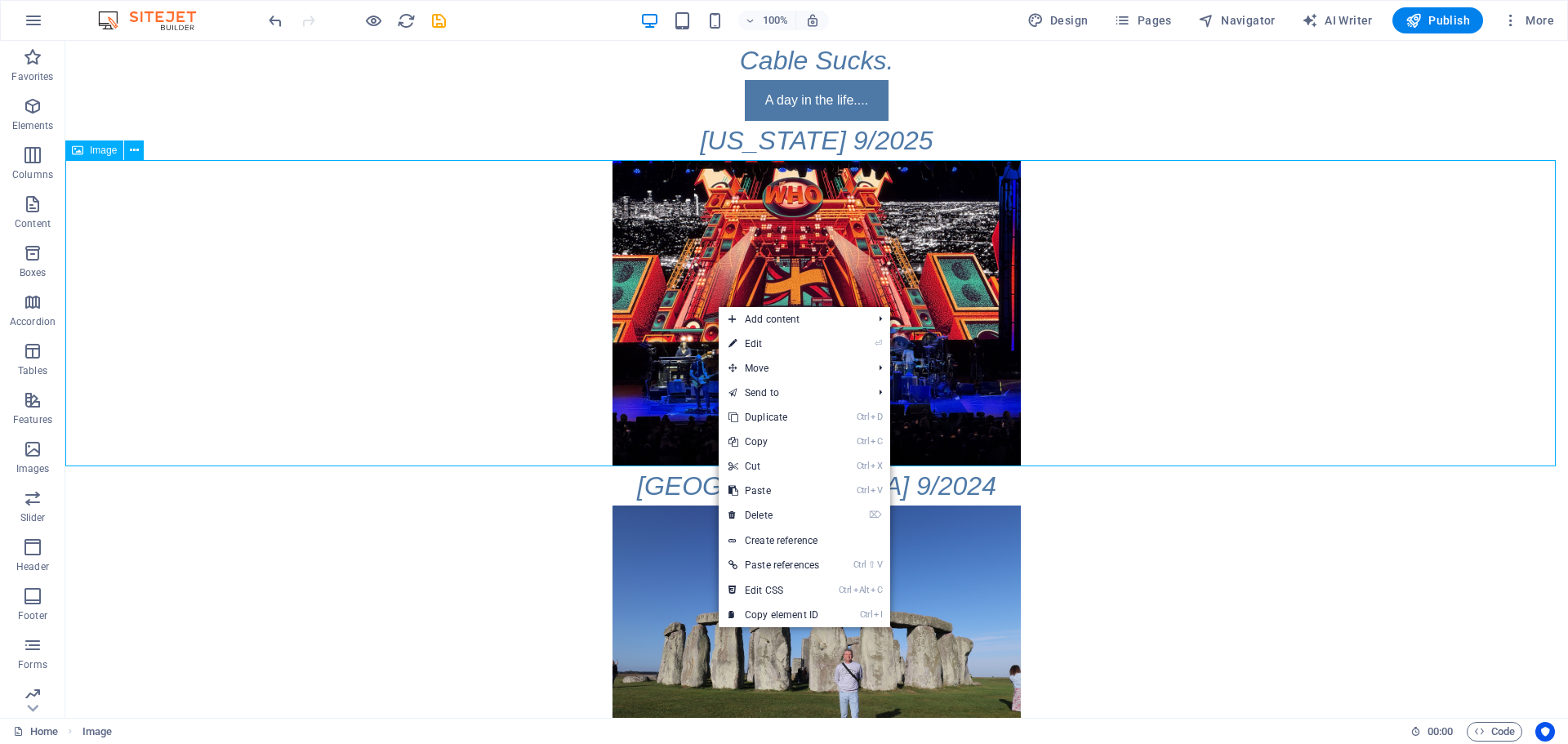
click at [718, 304] on figure at bounding box center [817, 313] width 1503 height 306
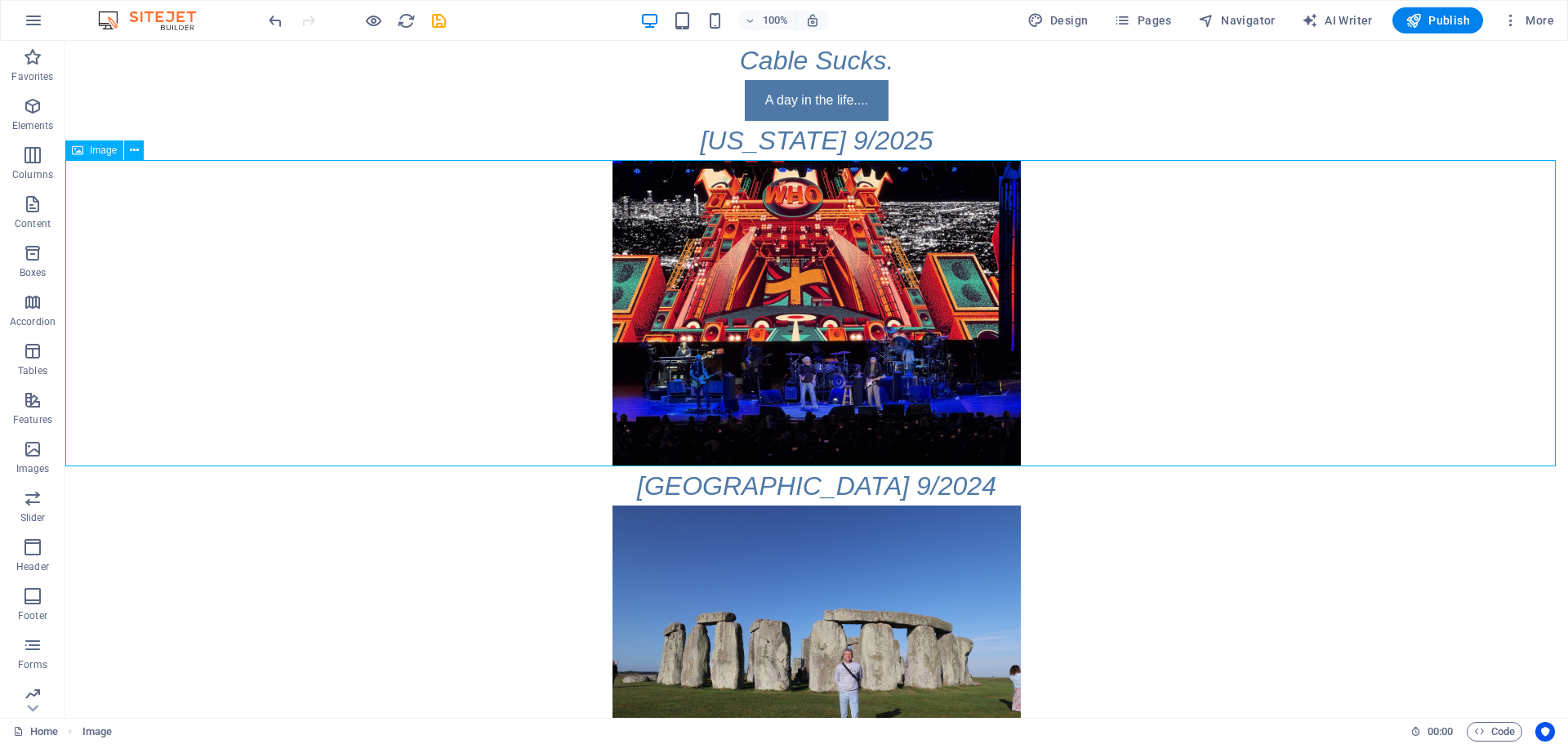
click at [716, 283] on figure at bounding box center [817, 313] width 1503 height 306
select select "px"
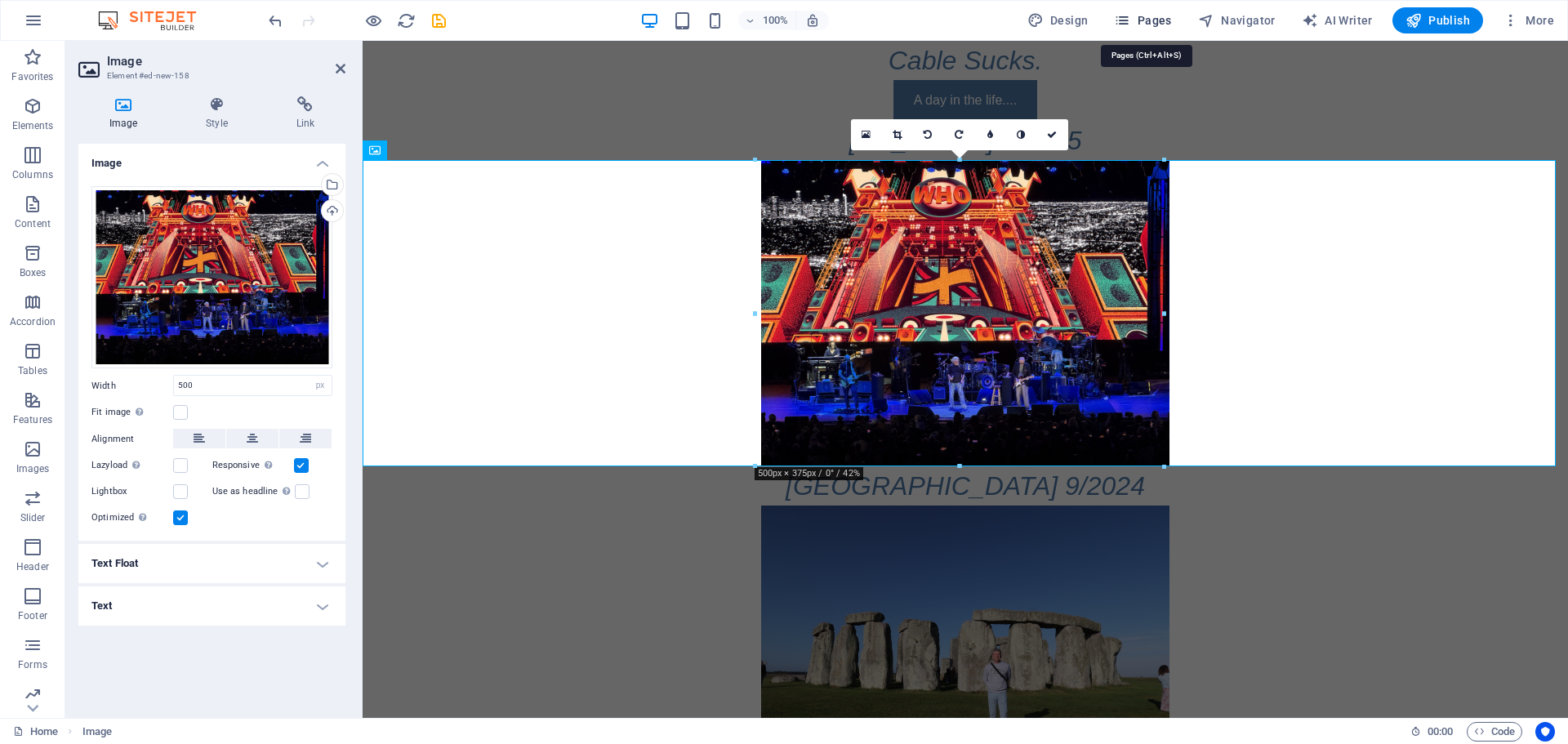
click at [1153, 21] on span "Pages" at bounding box center [1142, 21] width 57 height 16
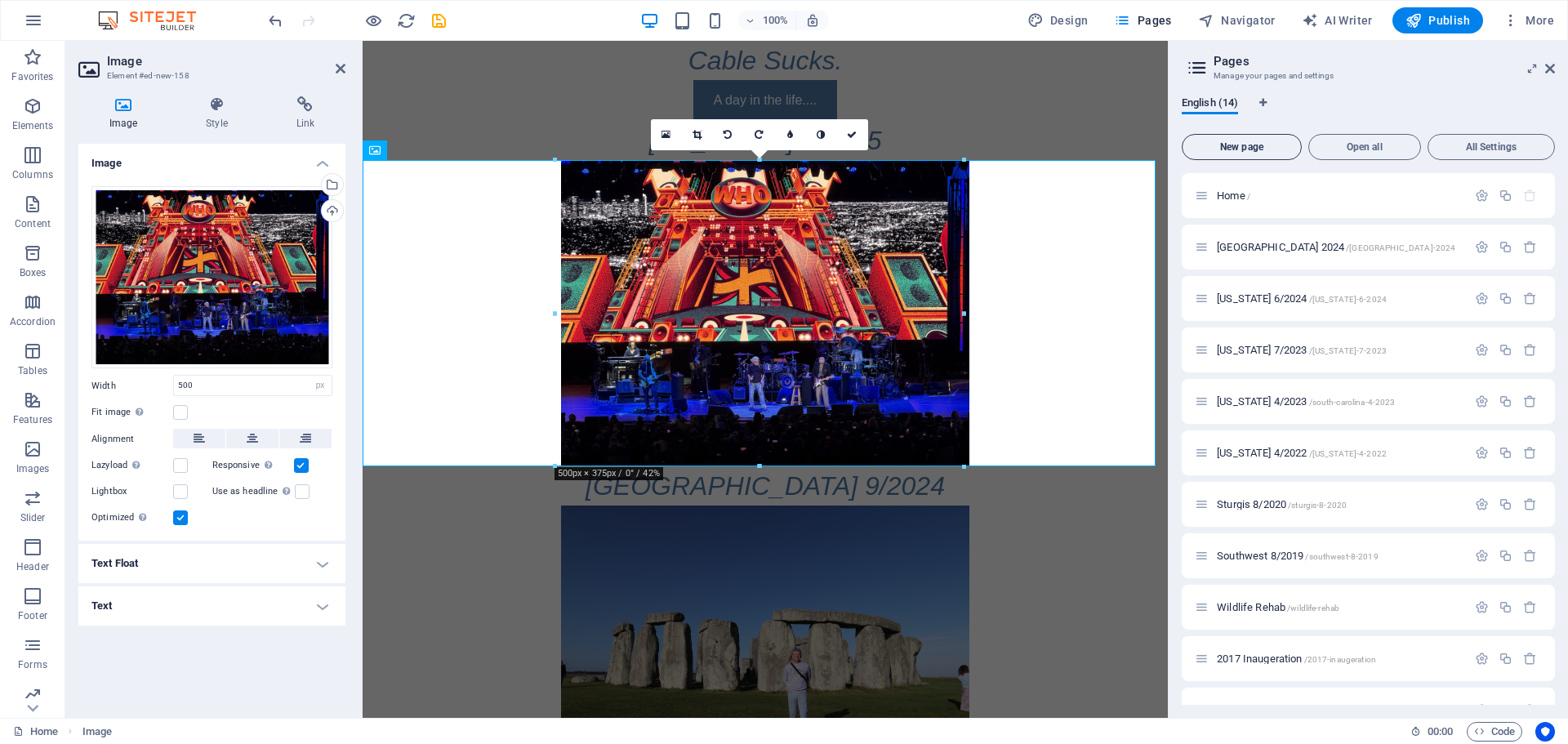
click at [1246, 146] on span "New page" at bounding box center [1242, 147] width 105 height 10
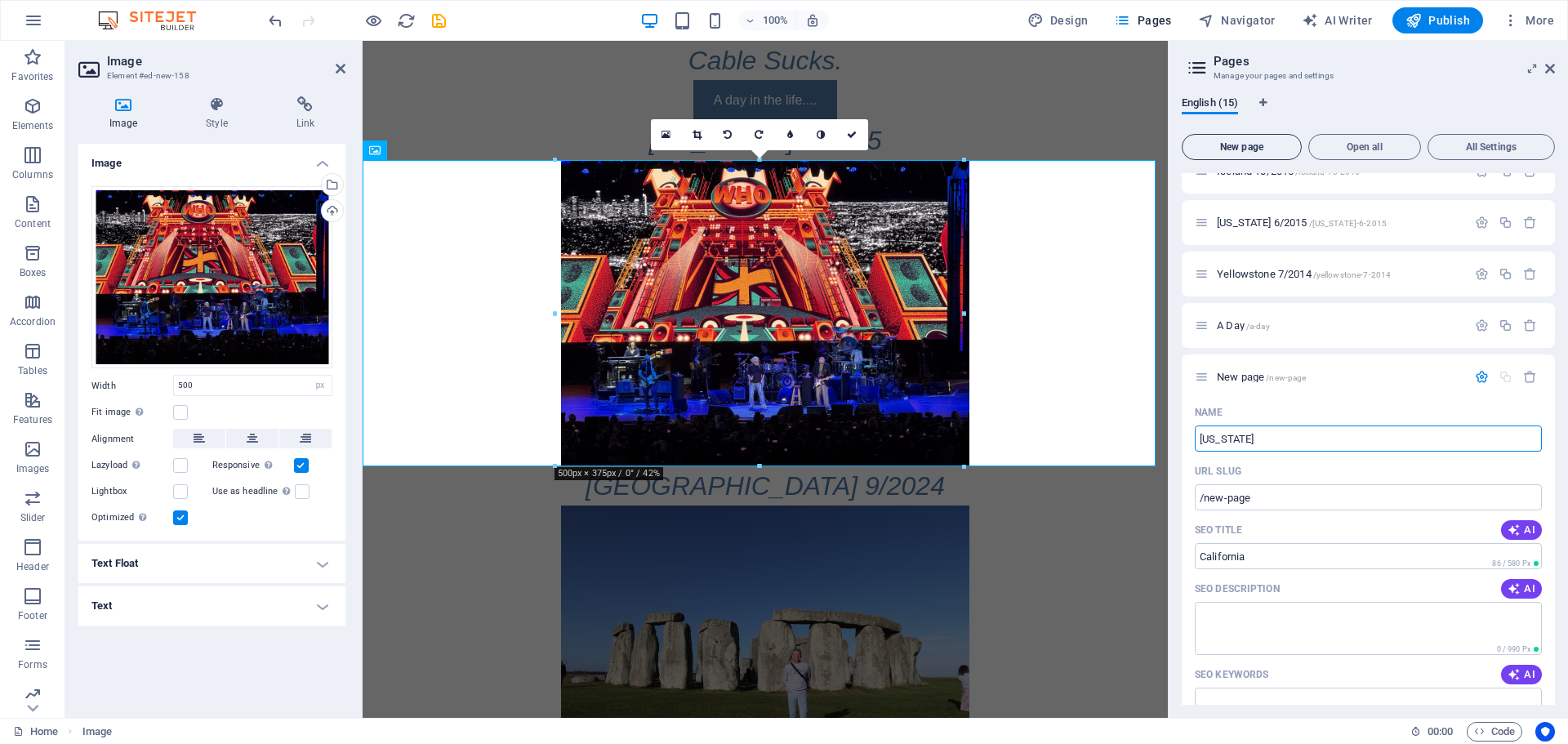
type input "[US_STATE]"
type input "/[US_STATE]"
type input "[US_STATE] 9/2025"
type input "/[US_STATE]-9-2025"
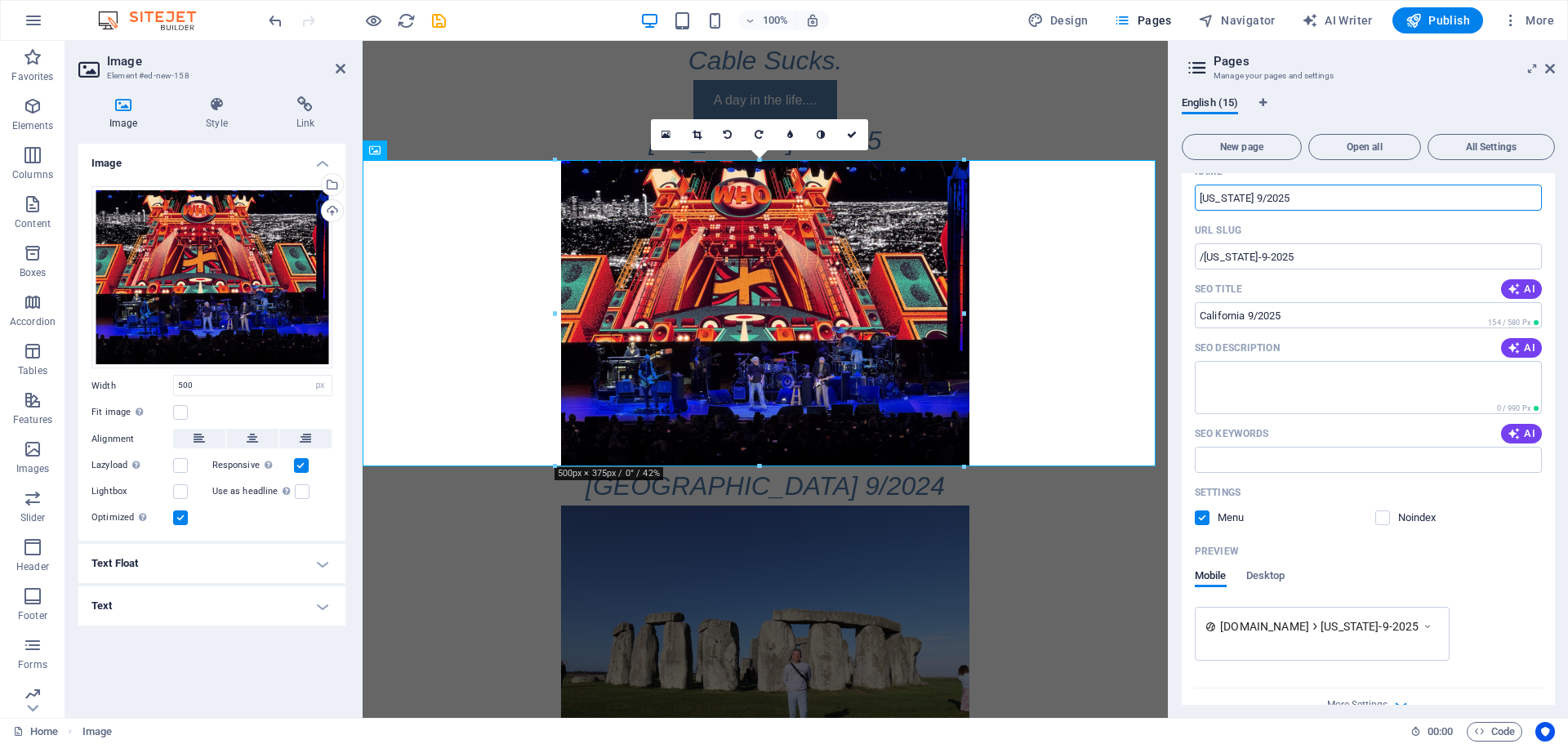
scroll to position [809, 0]
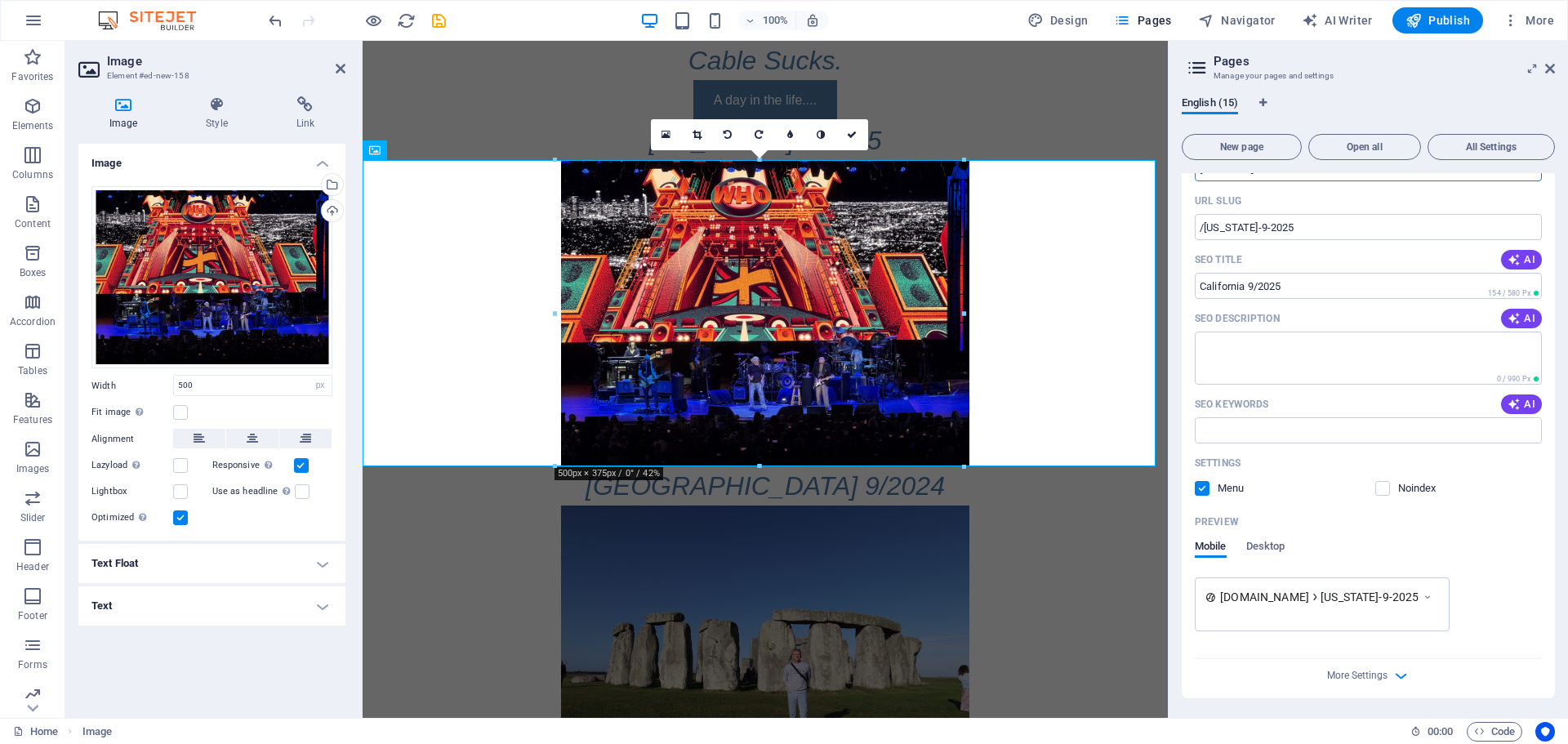
type input "[US_STATE] 9/2025"
click at [1091, 351] on figure at bounding box center [765, 313] width 806 height 306
click at [1491, 522] on div "Preview" at bounding box center [1368, 522] width 347 height 26
click at [1399, 681] on icon "button" at bounding box center [1400, 676] width 19 height 19
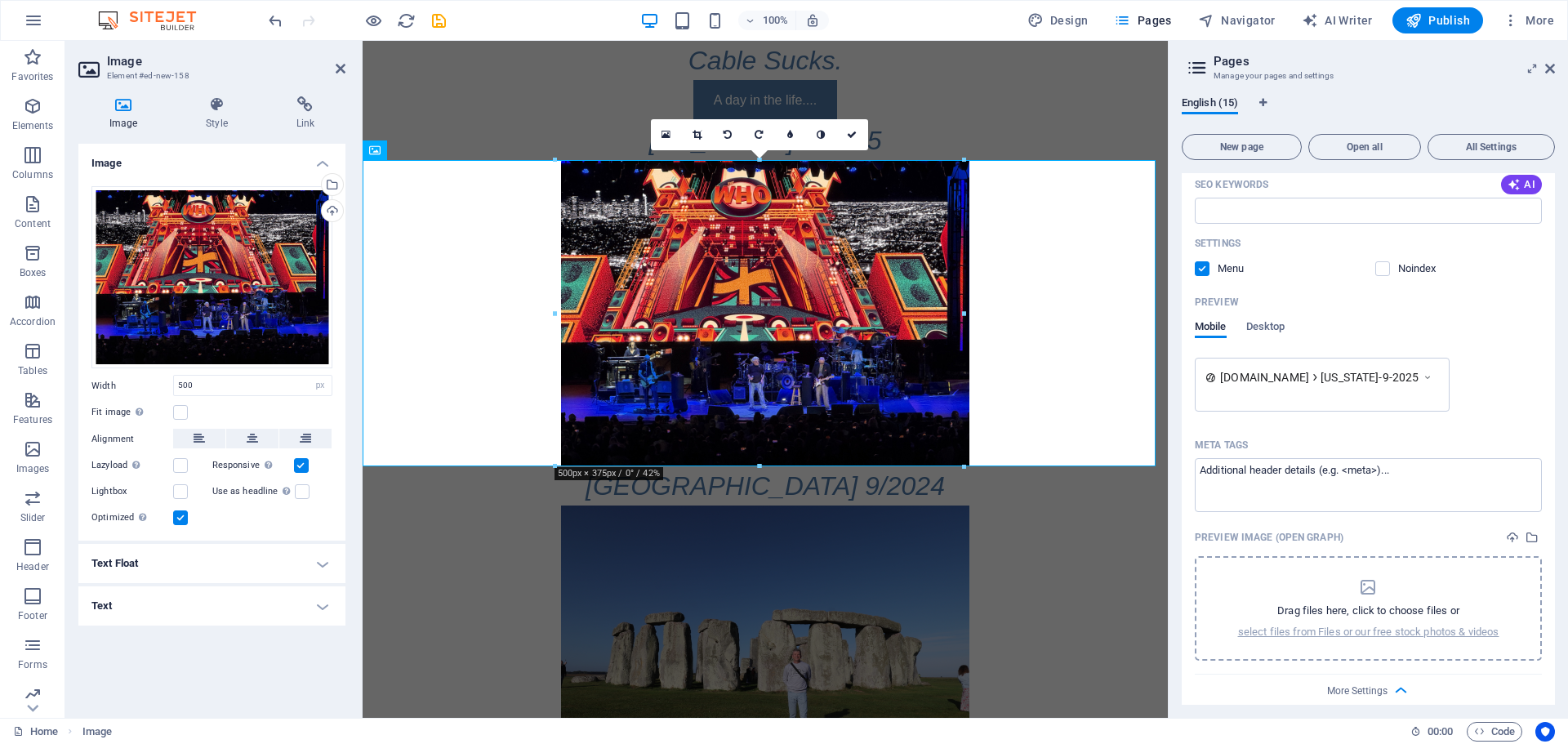
scroll to position [1044, 0]
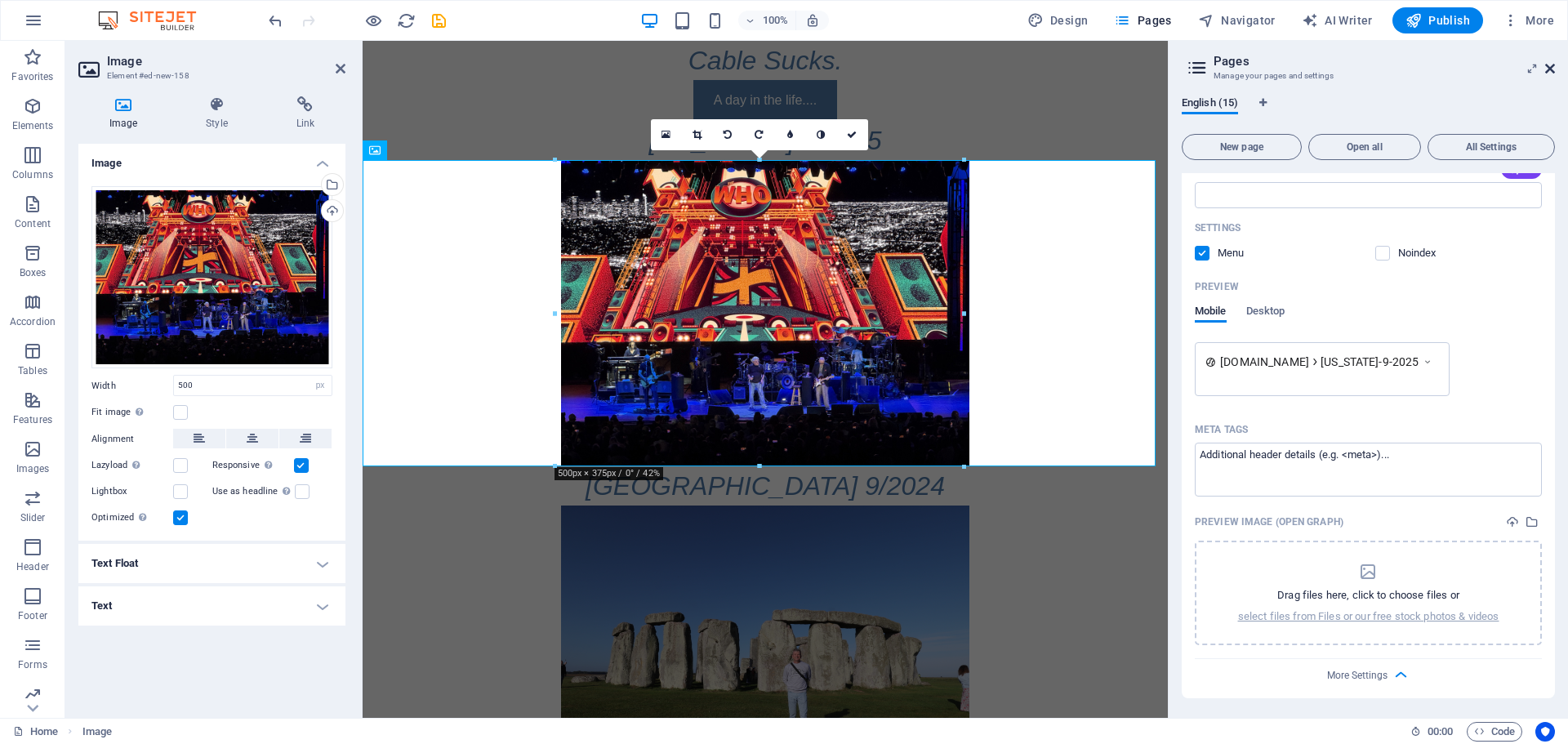
click at [1546, 68] on icon at bounding box center [1550, 68] width 10 height 14
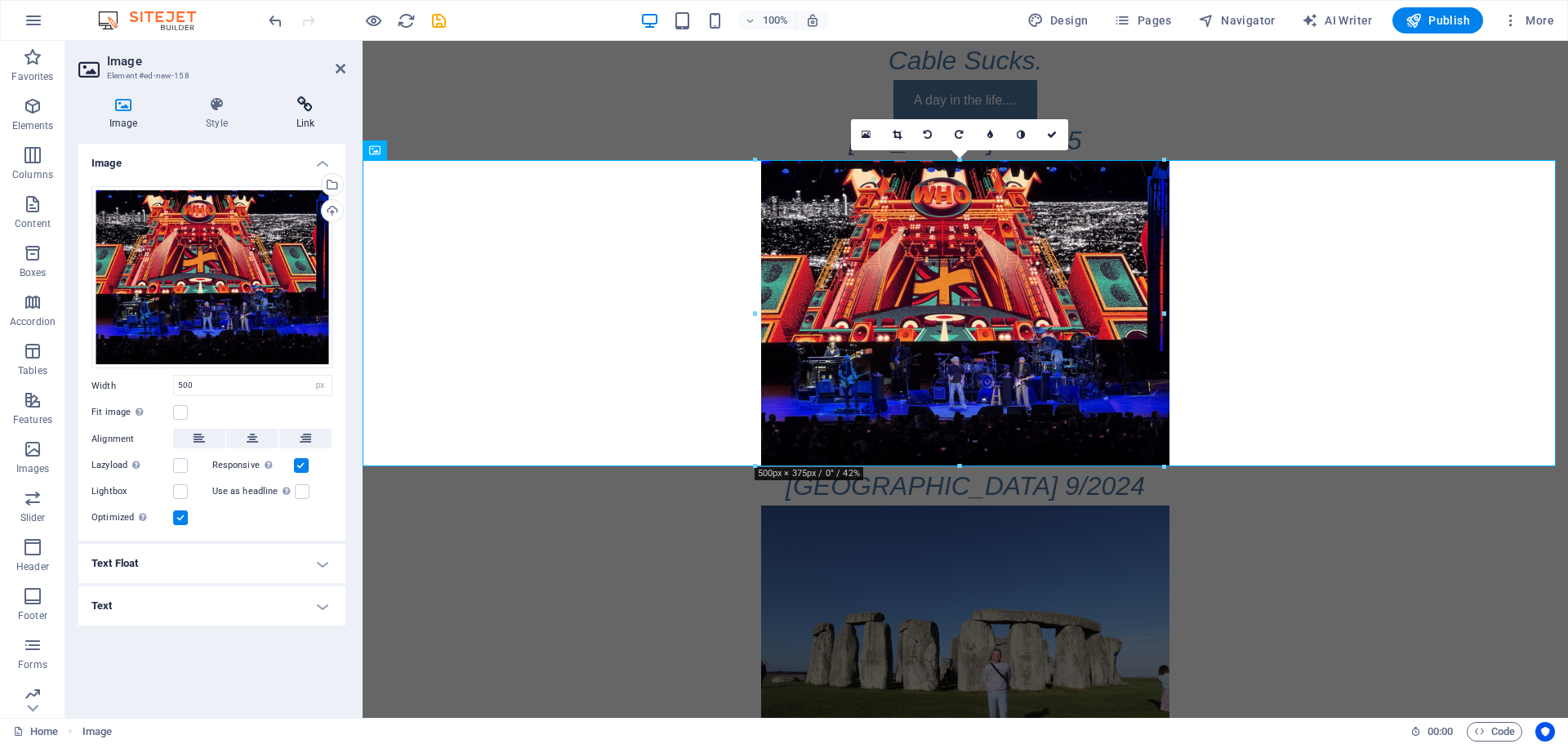
click at [309, 118] on h4 "Link" at bounding box center [305, 113] width 80 height 34
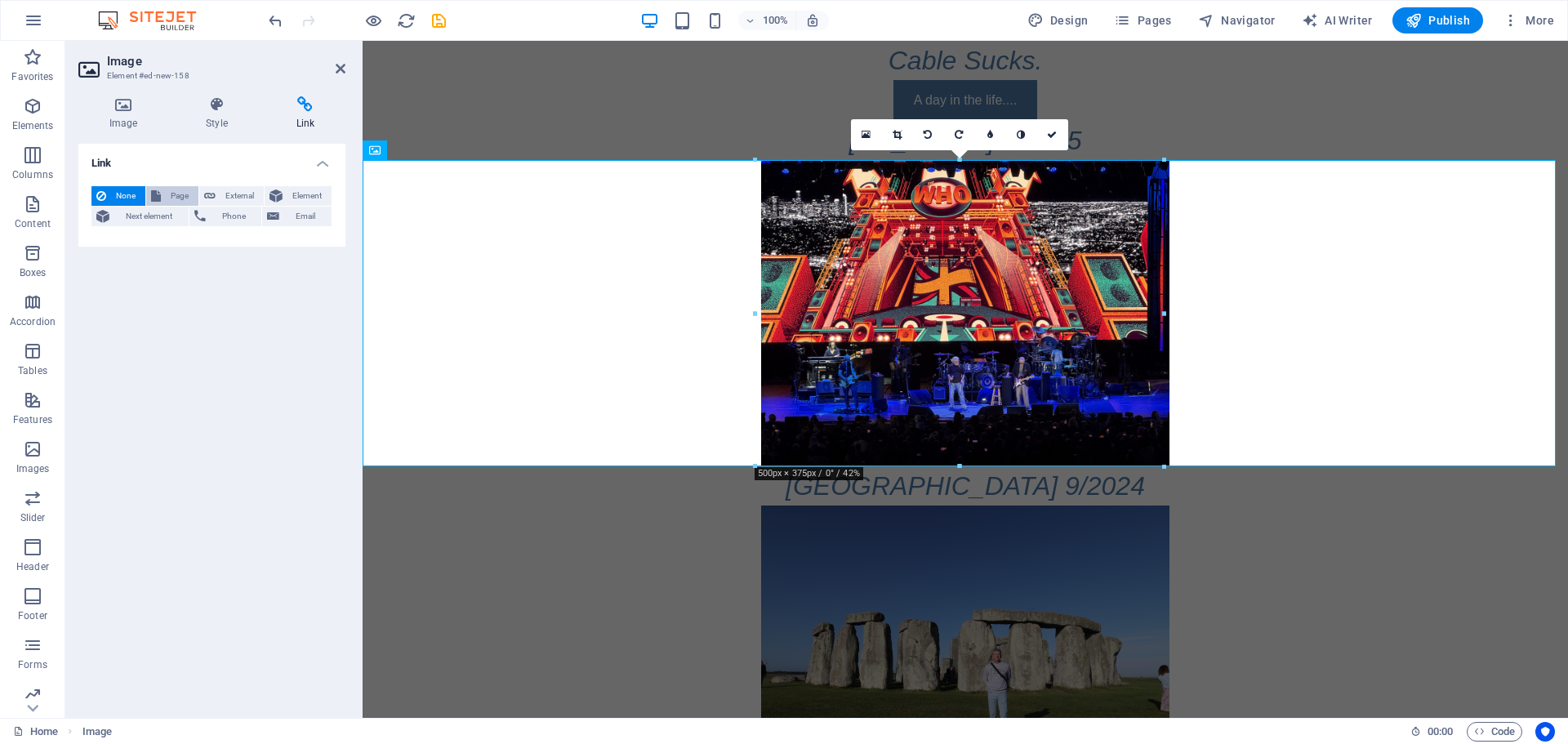
click at [166, 196] on span "Page" at bounding box center [179, 196] width 28 height 20
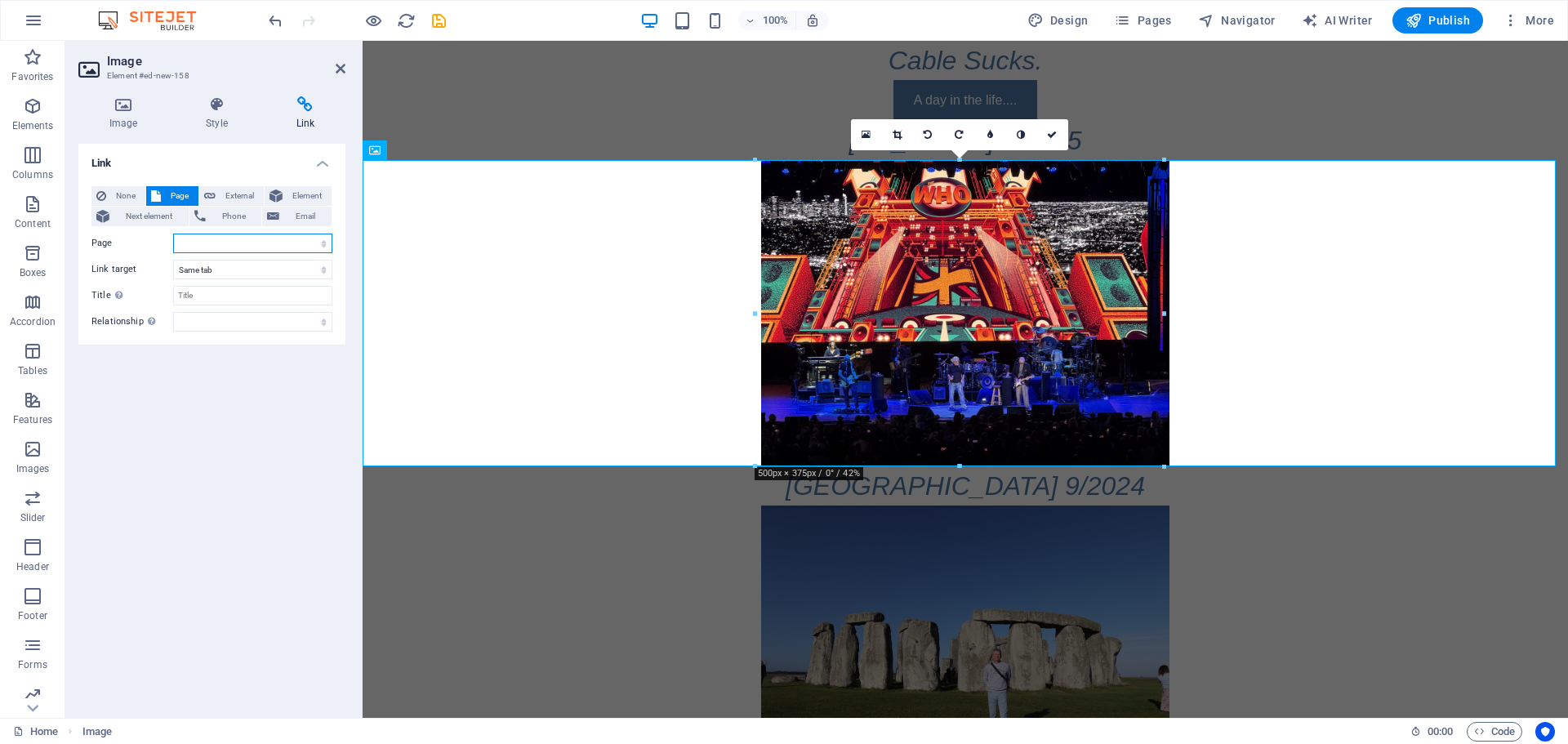
click at [271, 246] on select "Home [GEOGRAPHIC_DATA] 2024 [US_STATE] 6/2024 [US_STATE] 7/2023 [US_STATE] 4/20…" at bounding box center [252, 243] width 160 height 20
select select "14"
click at [173, 233] on select "Home [GEOGRAPHIC_DATA] 2024 [US_STATE] 6/2024 [US_STATE] 7/2023 [US_STATE] 4/20…" at bounding box center [252, 243] width 160 height 20
click at [322, 270] on select "New tab Same tab Overlay" at bounding box center [252, 269] width 160 height 20
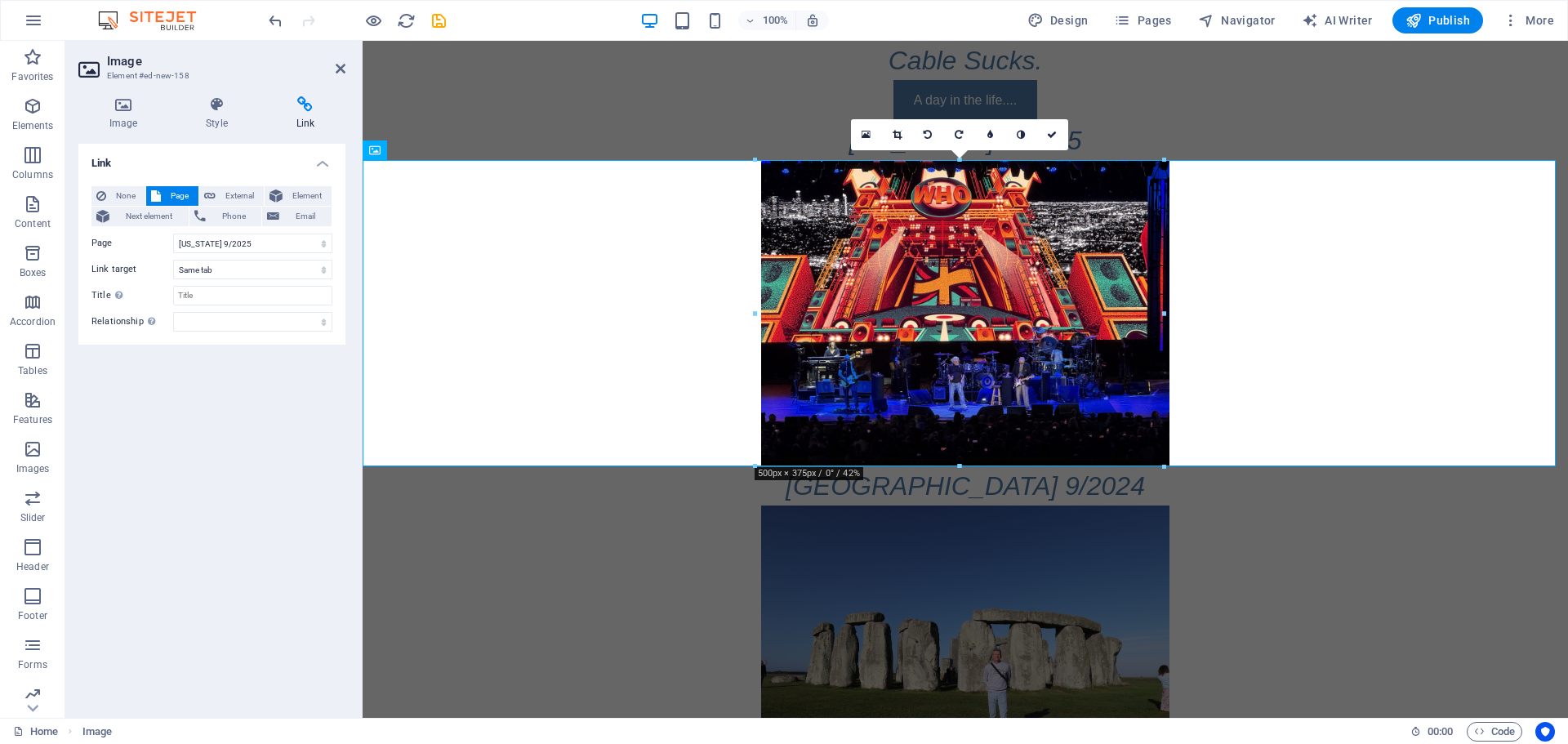
click at [232, 382] on div "Link None Page External Element Next element Phone Email Page Home [GEOGRAPHIC_…" at bounding box center [212, 424] width 267 height 561
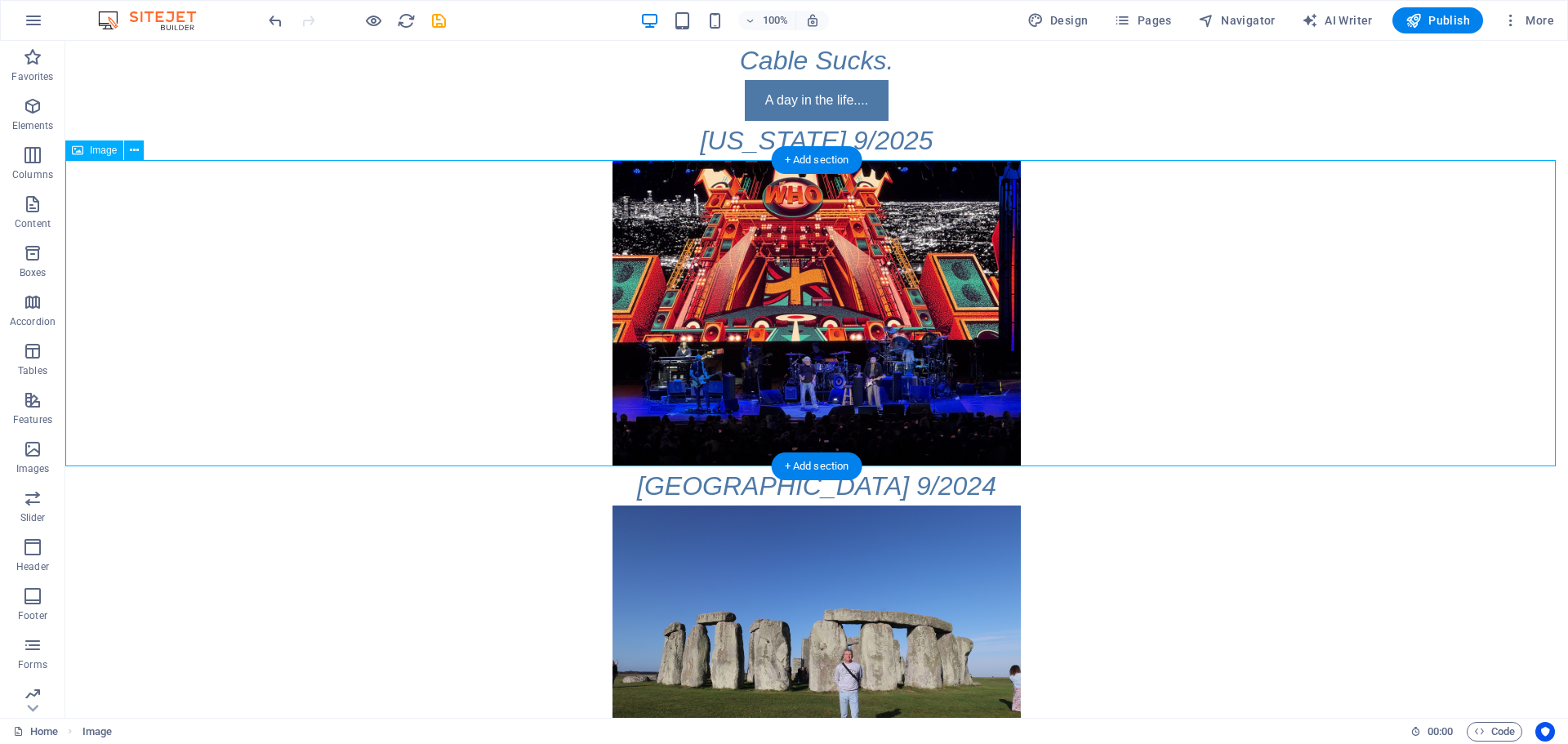
click at [1150, 337] on figure at bounding box center [817, 313] width 1503 height 306
click at [807, 322] on figure at bounding box center [817, 313] width 1503 height 306
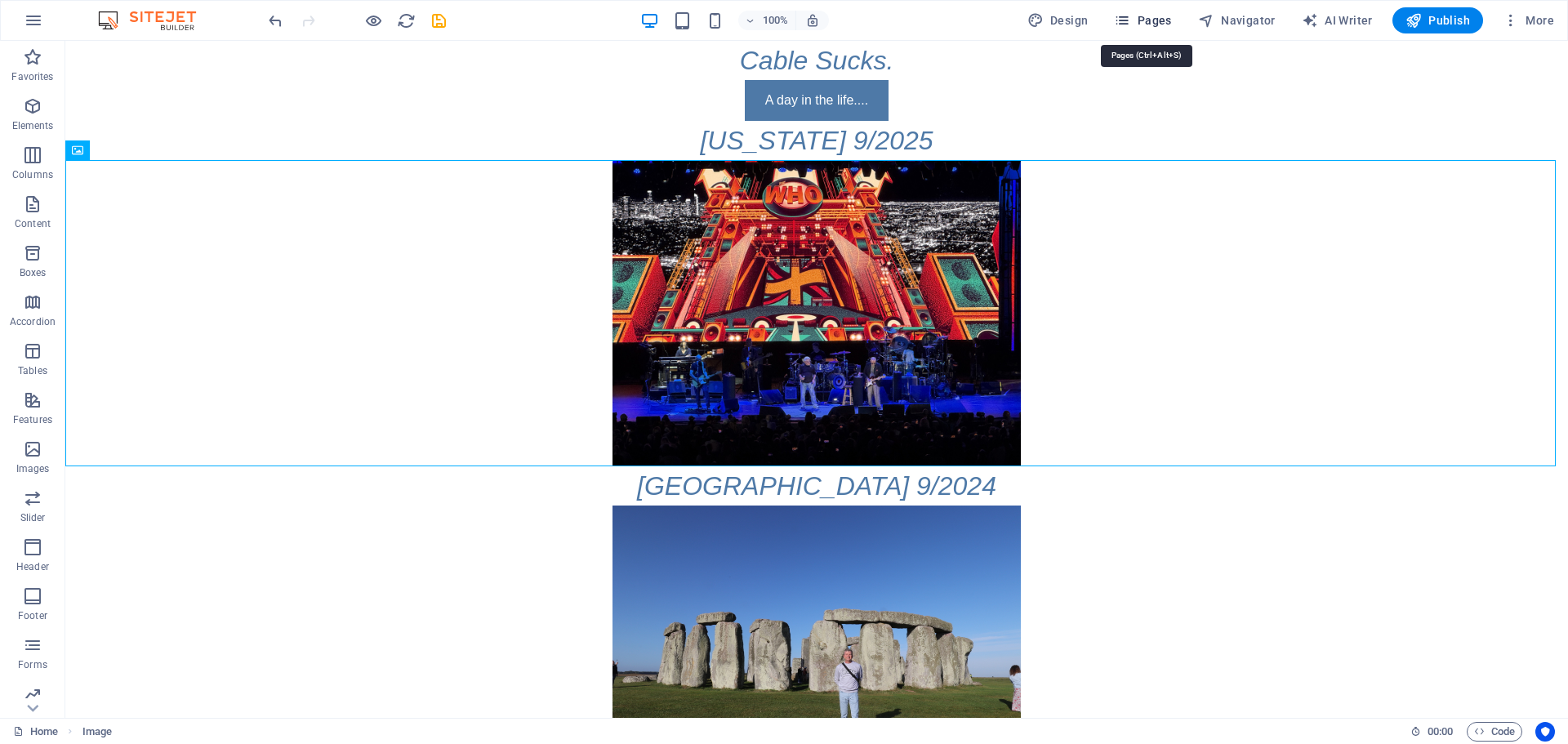
click at [1161, 14] on span "Pages" at bounding box center [1142, 21] width 57 height 16
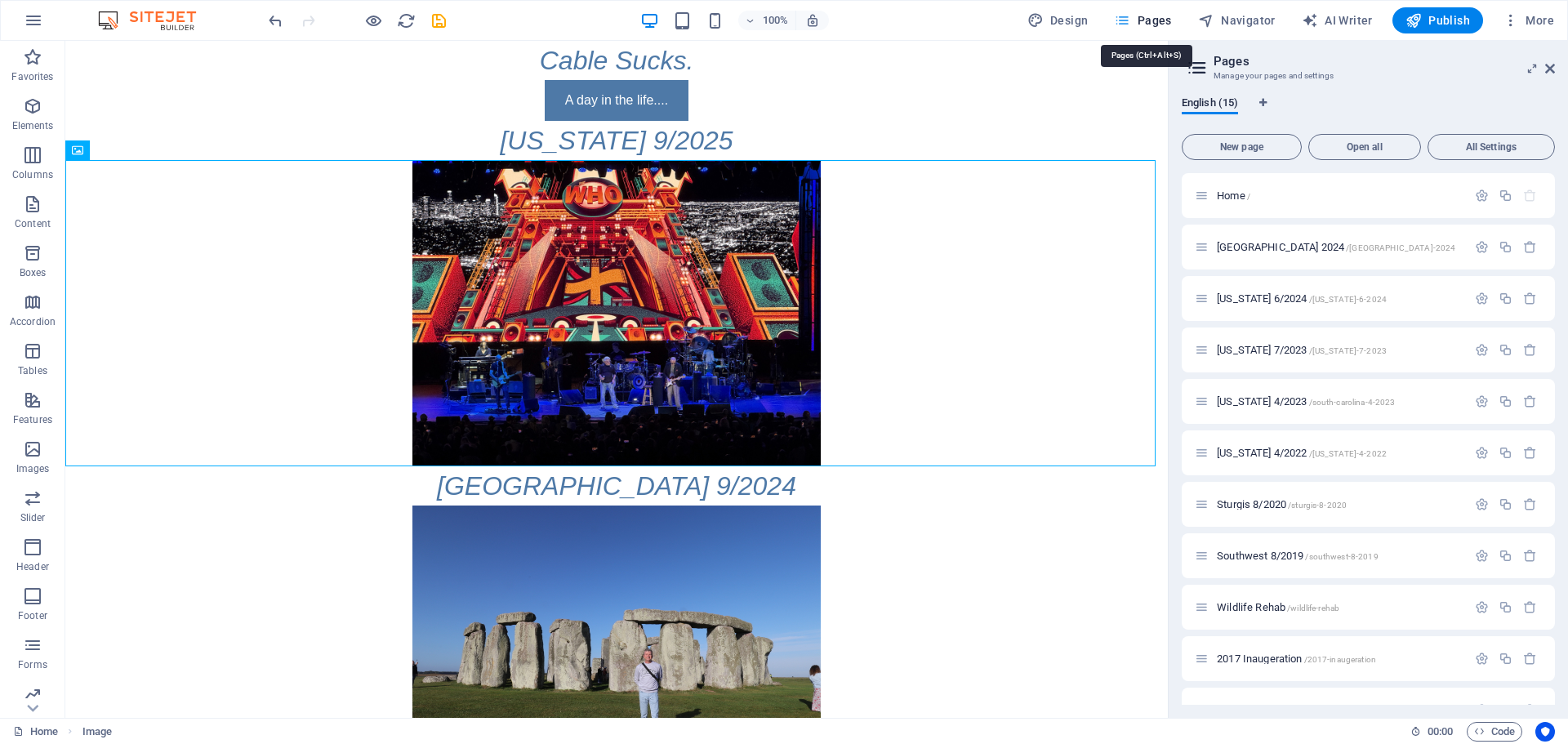
scroll to position [539, 0]
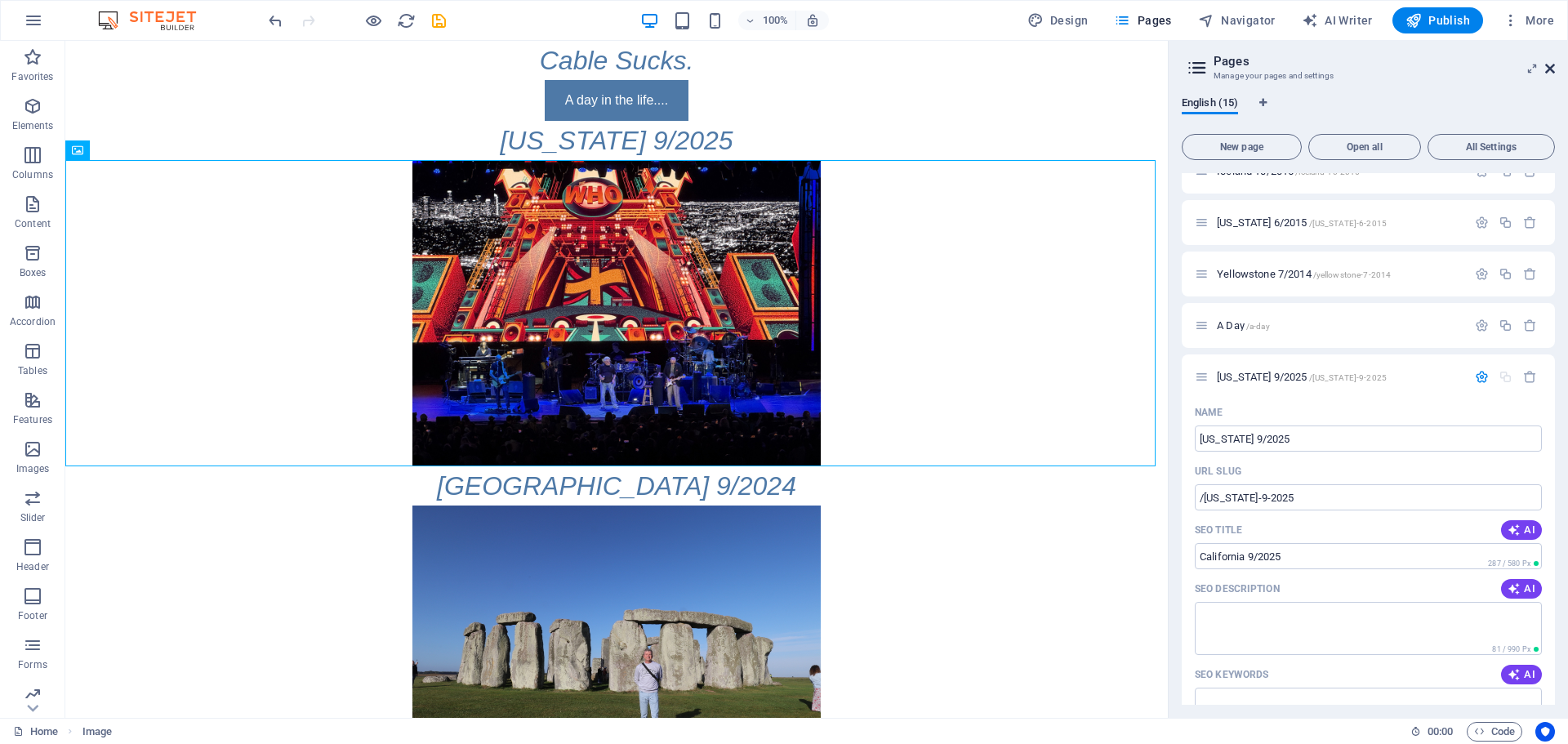
click at [1548, 68] on icon at bounding box center [1550, 68] width 10 height 14
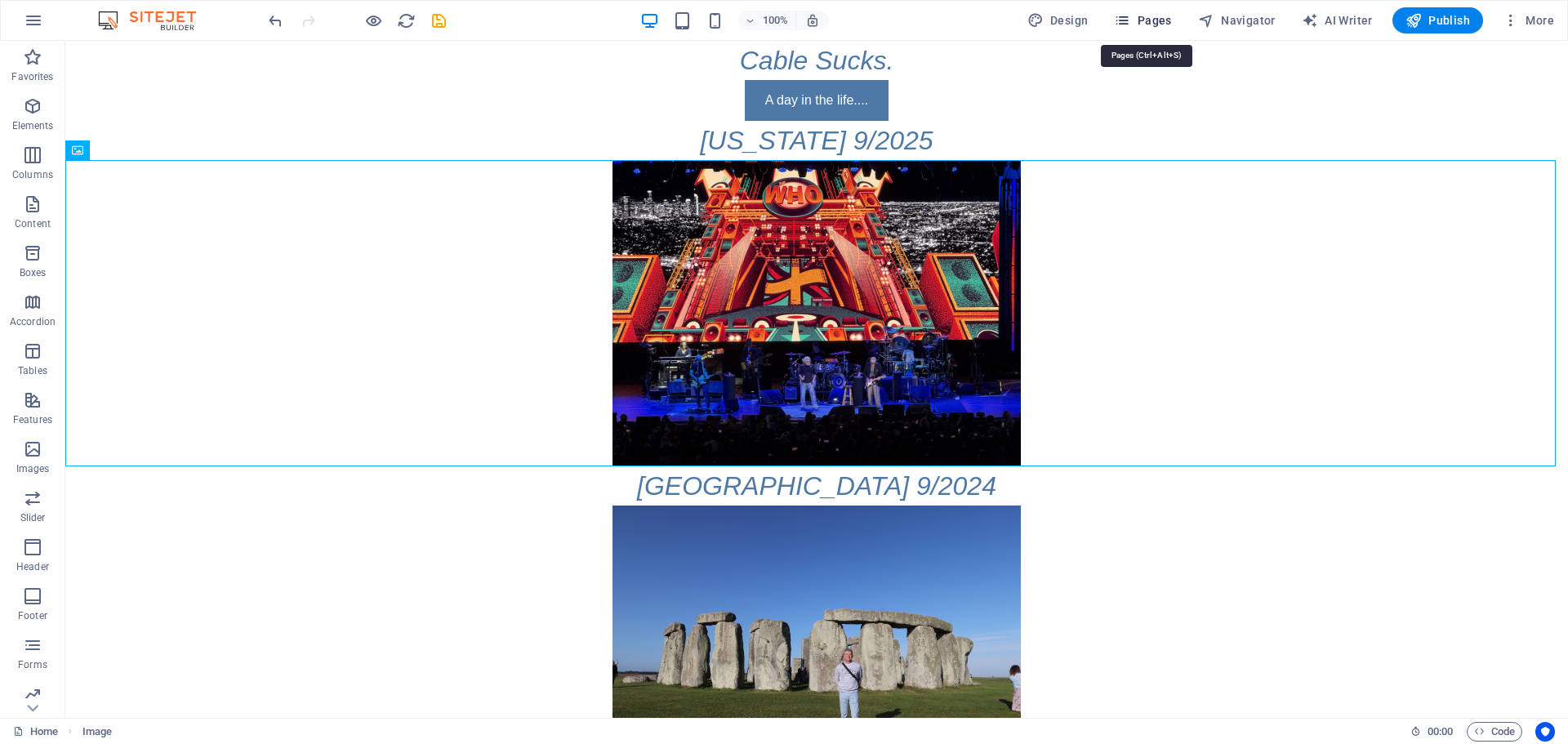
click at [1149, 18] on span "Pages" at bounding box center [1142, 21] width 57 height 16
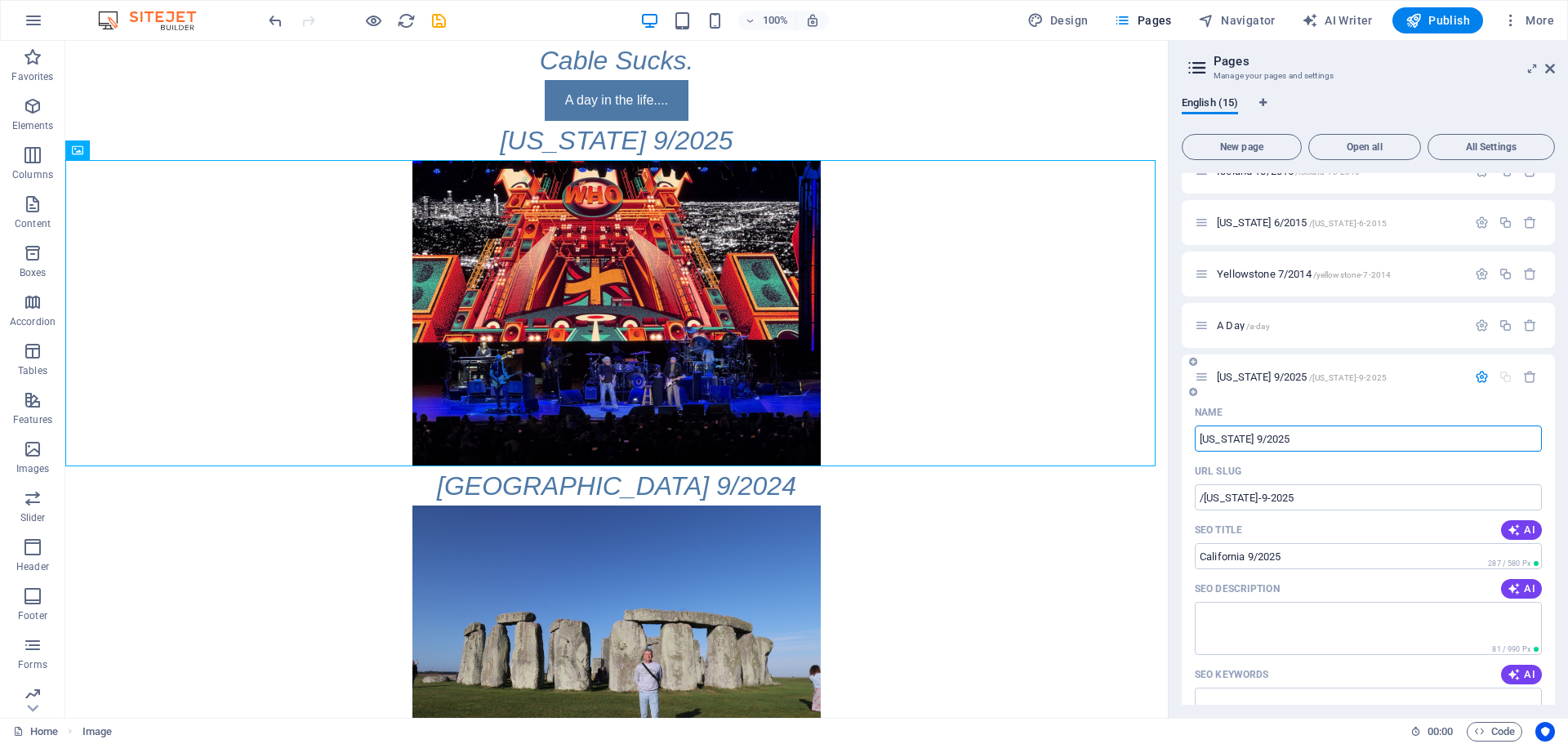
click at [1344, 374] on span "/[US_STATE]-9-2025" at bounding box center [1348, 377] width 78 height 9
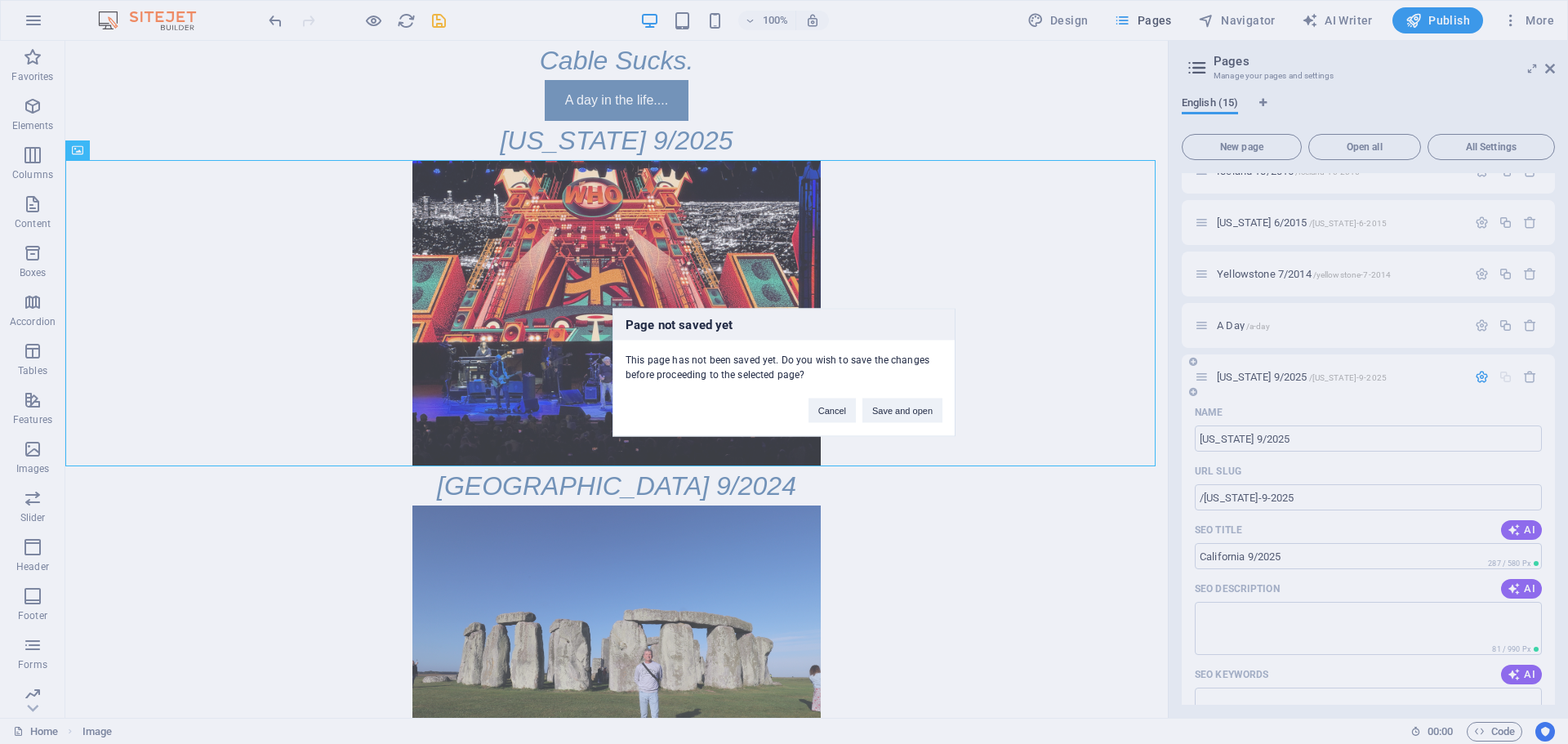
click at [1344, 374] on div "Page not saved yet This page has not been saved yet. Do you wish to save the ch…" at bounding box center [784, 372] width 1568 height 744
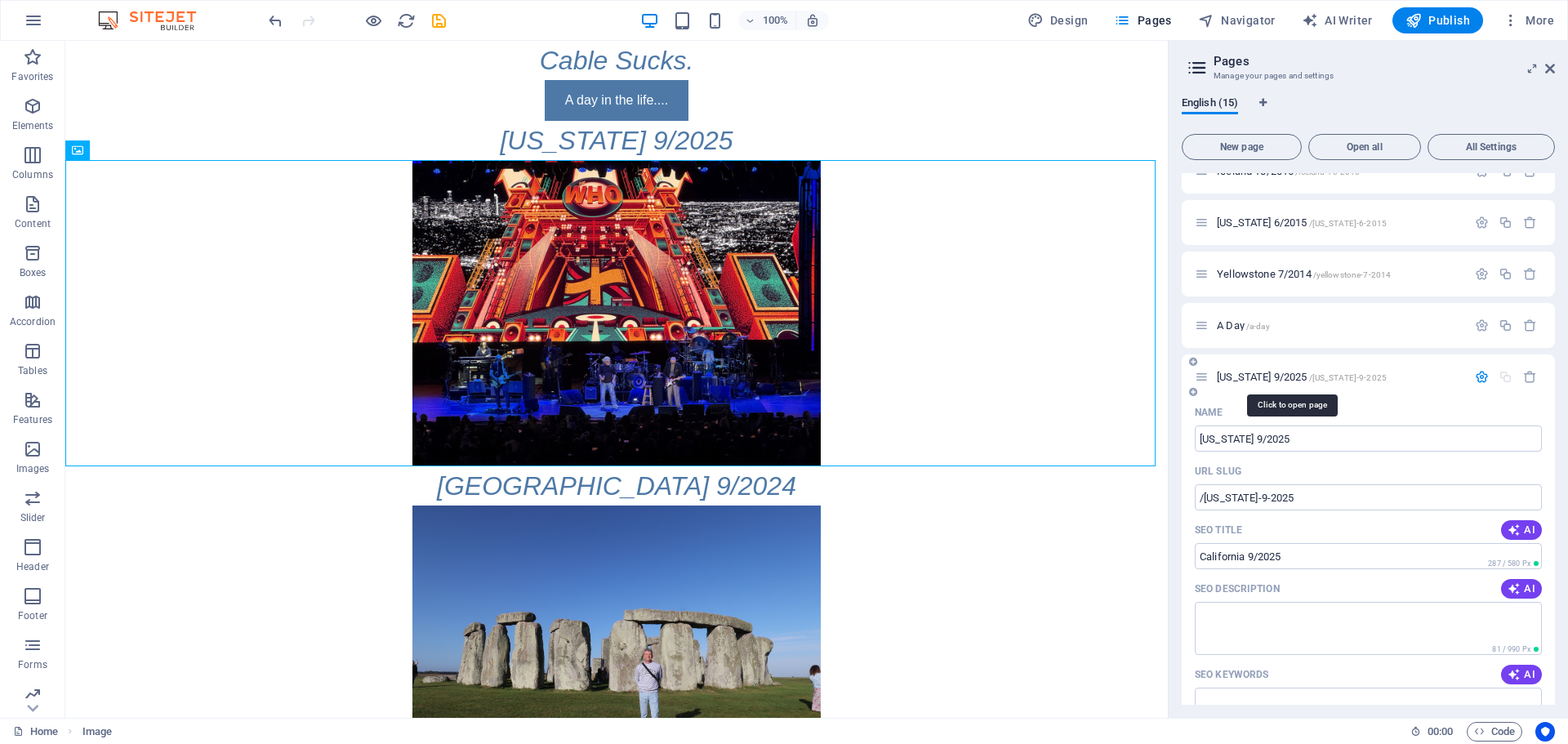
click at [1224, 376] on span "[US_STATE] 9/2025 /[US_STATE]-9-2025" at bounding box center [1301, 377] width 170 height 13
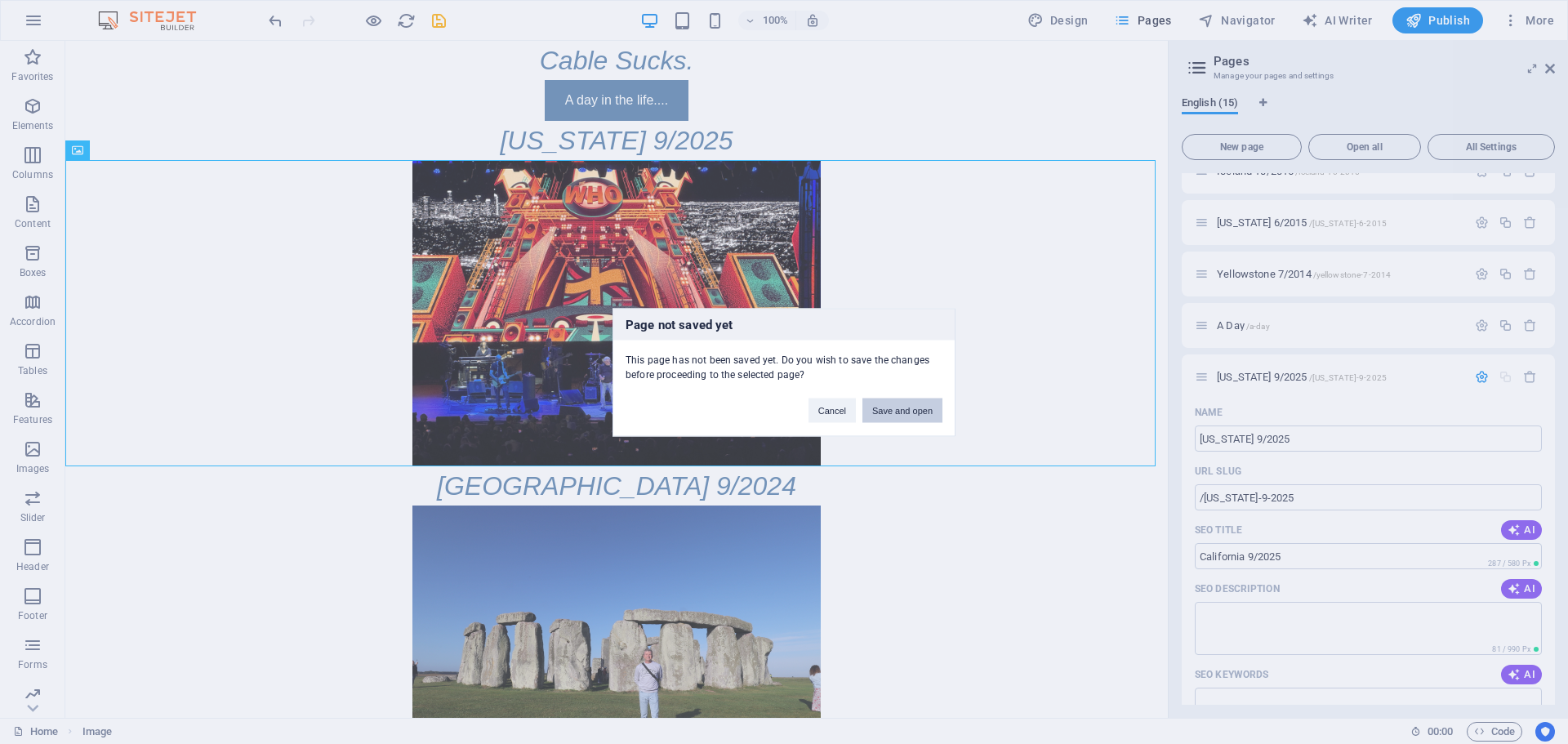
click at [901, 413] on button "Save and open" at bounding box center [902, 409] width 80 height 24
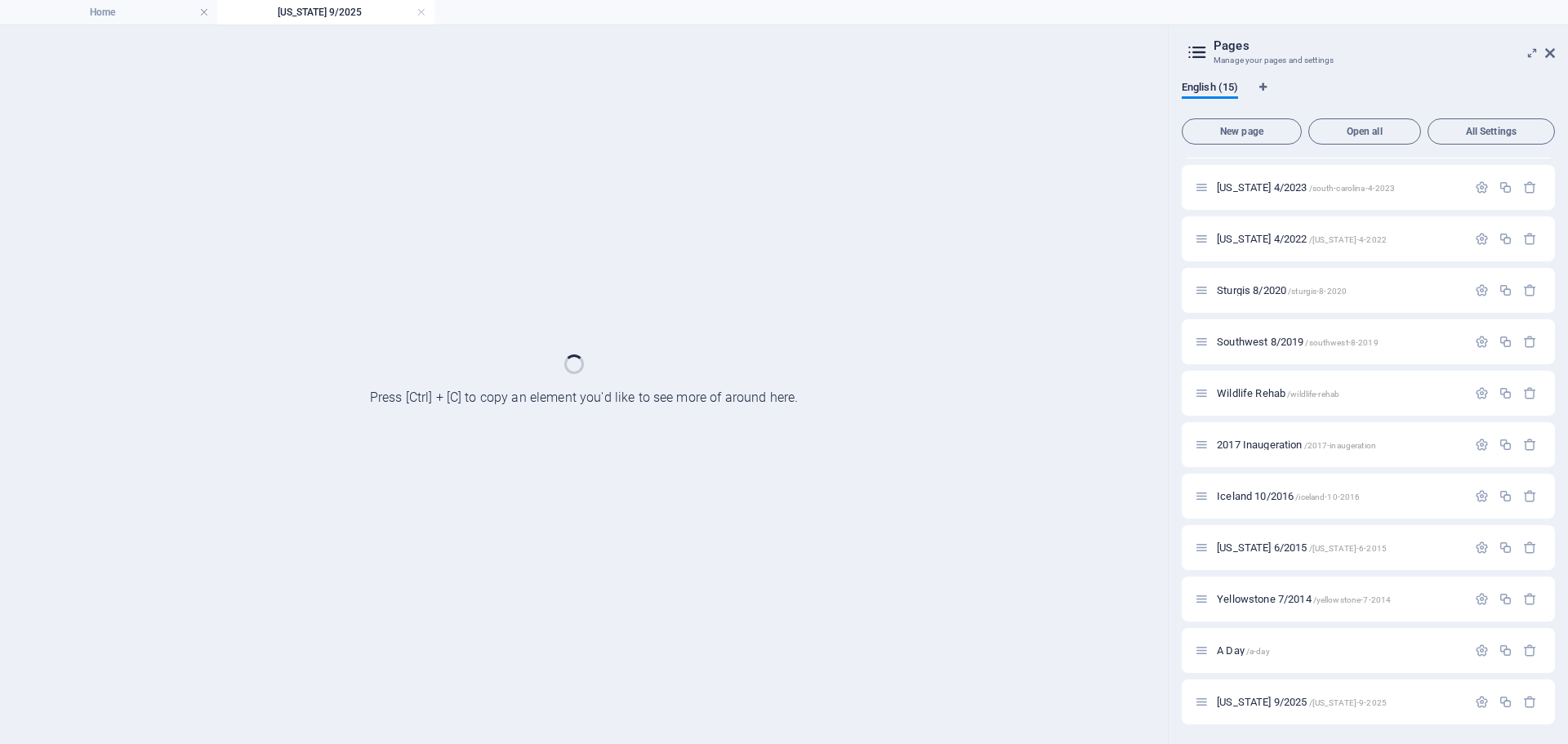
scroll to position [198, 0]
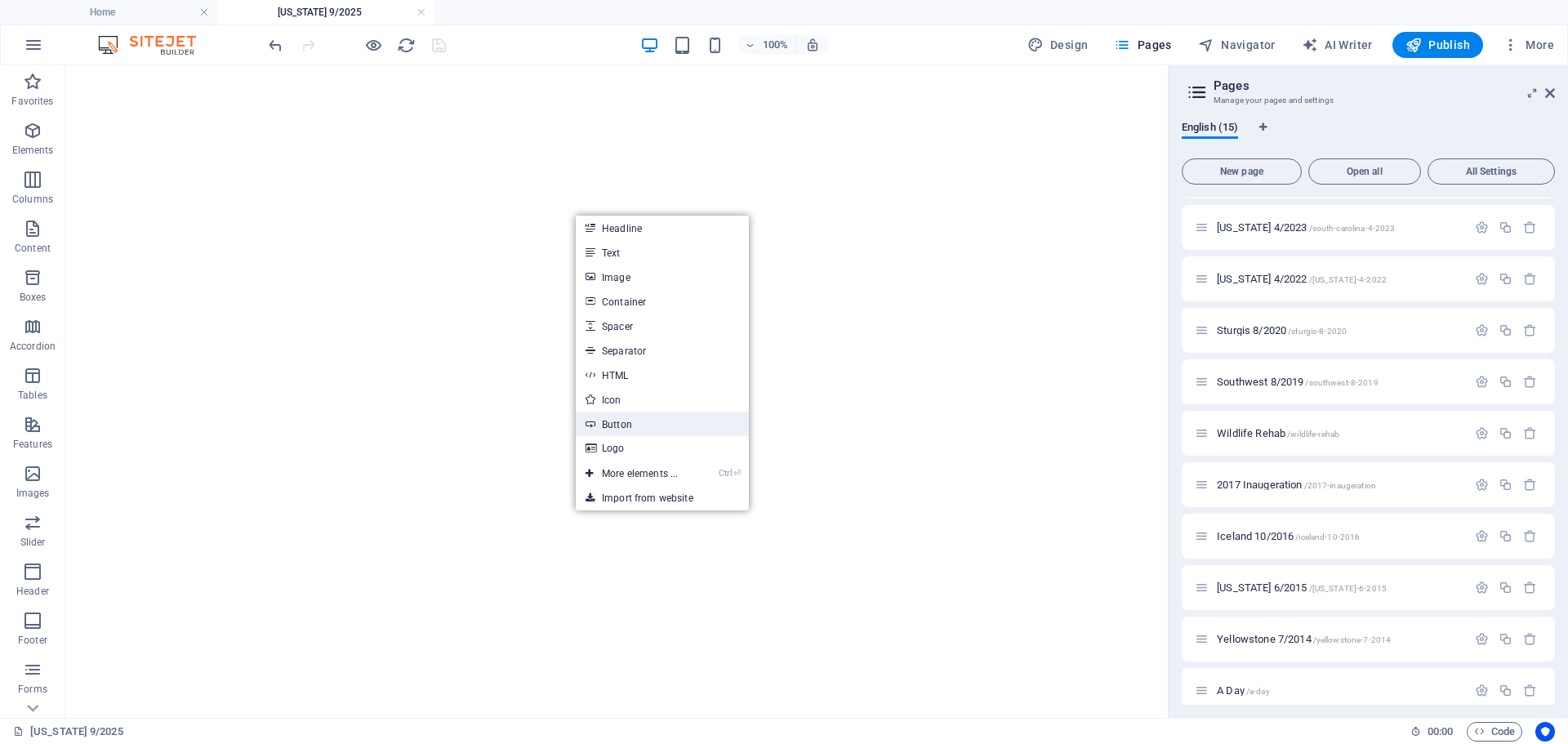
click at [635, 422] on link "Button" at bounding box center [662, 423] width 173 height 24
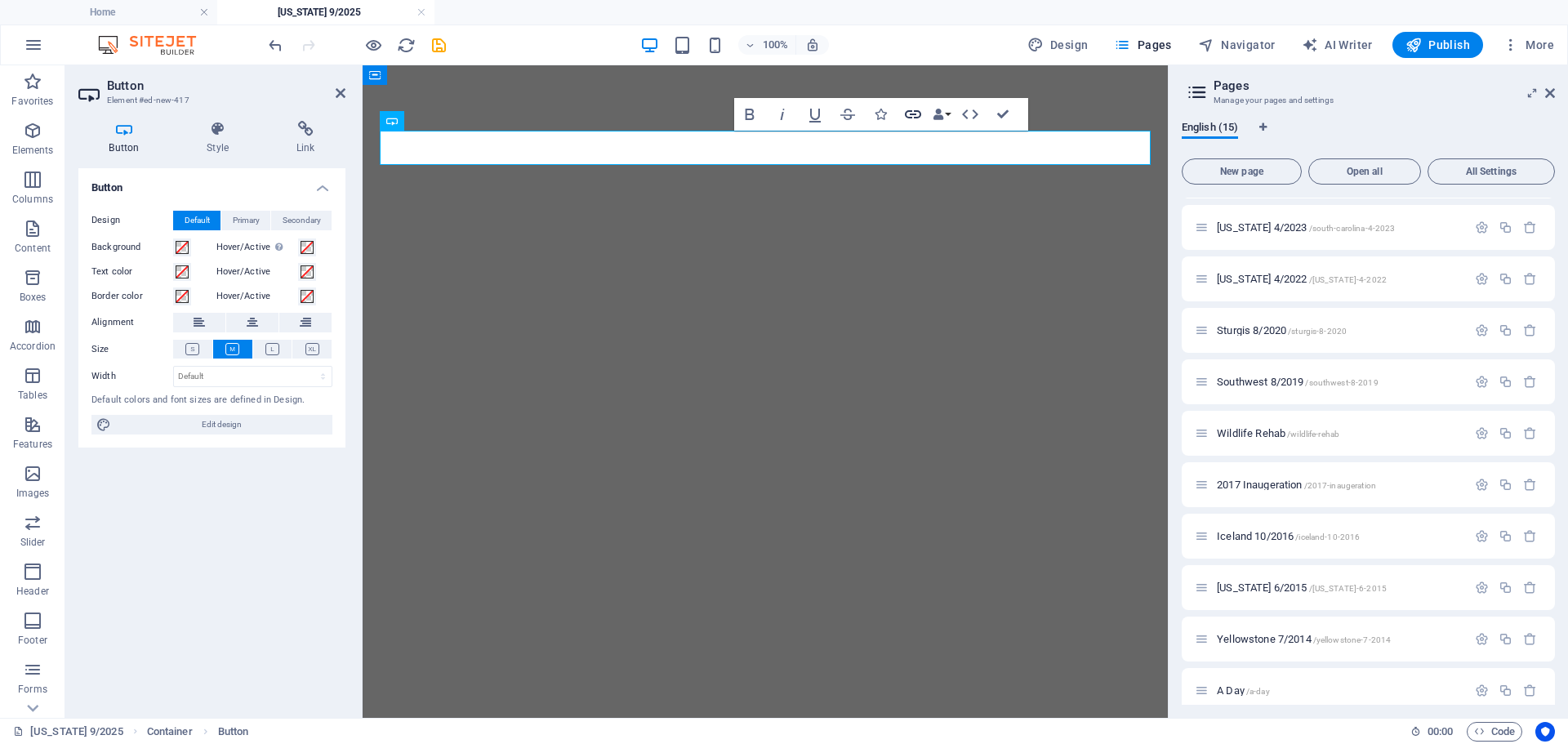
click at [914, 118] on icon "button" at bounding box center [913, 113] width 16 height 8
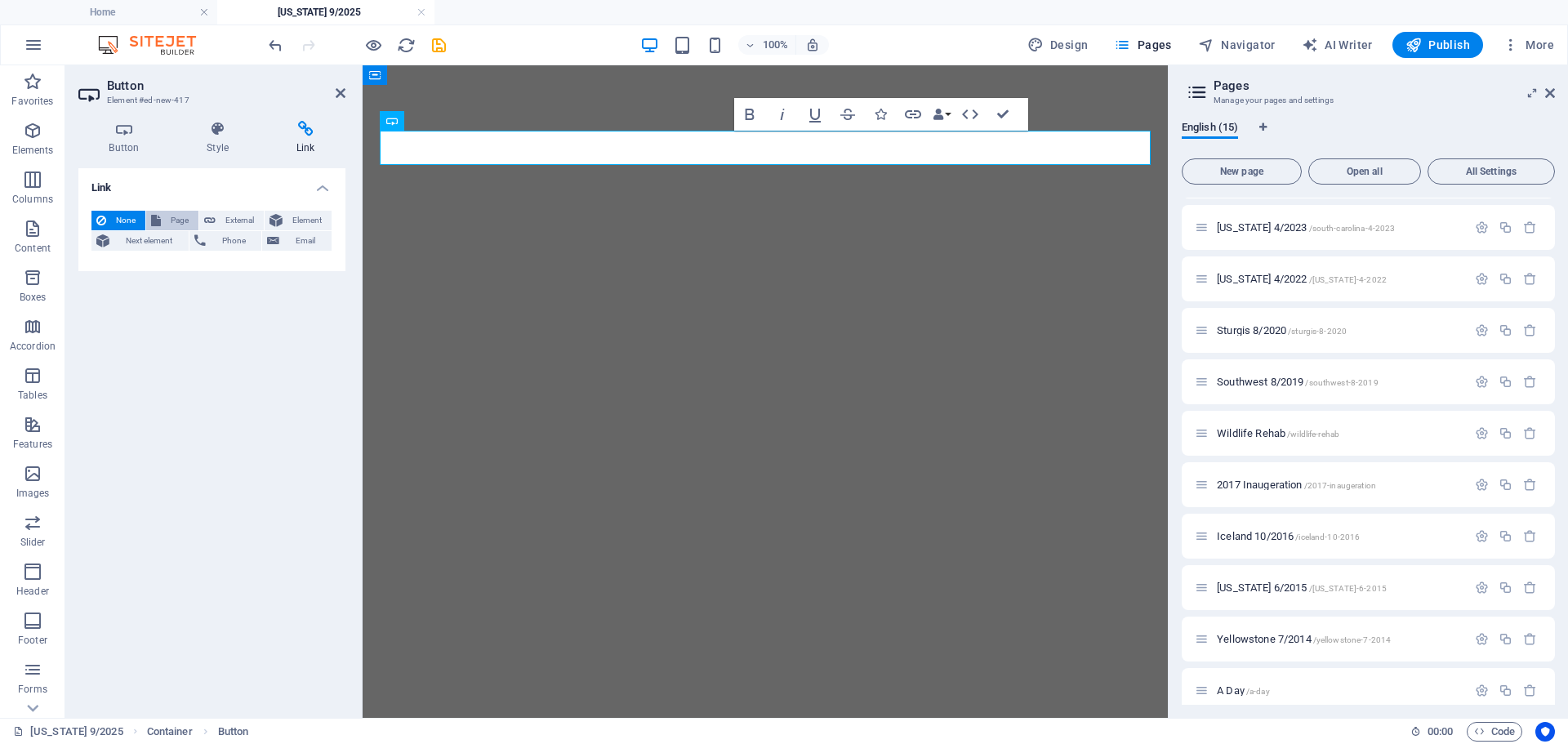
click at [166, 217] on span "Page" at bounding box center [179, 221] width 28 height 20
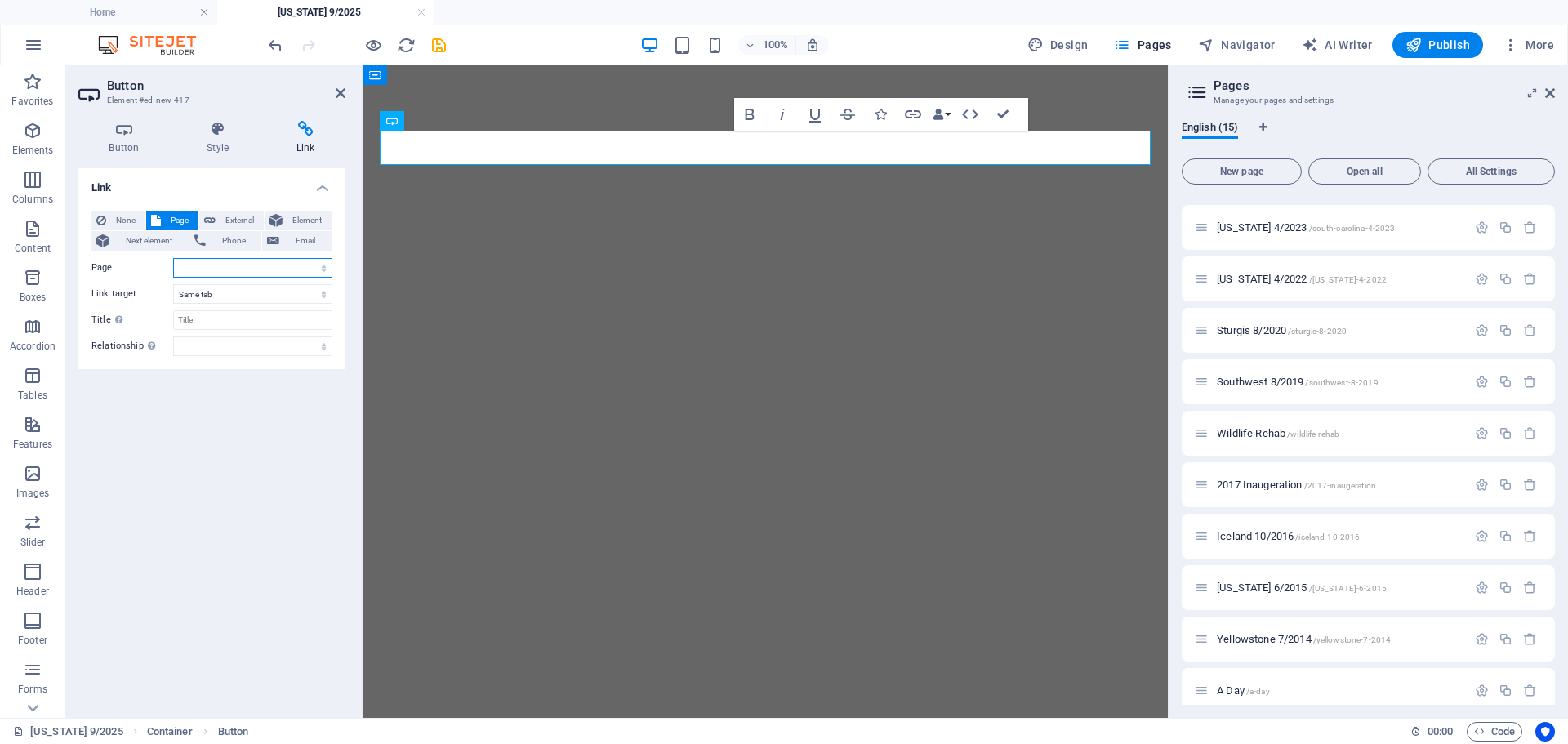
click at [323, 271] on select "Home [GEOGRAPHIC_DATA] 2024 [US_STATE] 6/2024 [US_STATE] 7/2023 [US_STATE] 4/20…" at bounding box center [252, 268] width 160 height 20
select select "0"
click at [173, 258] on select "Home [GEOGRAPHIC_DATA] 2024 [US_STATE] 6/2024 [US_STATE] 7/2023 [US_STATE] 4/20…" at bounding box center [252, 268] width 160 height 20
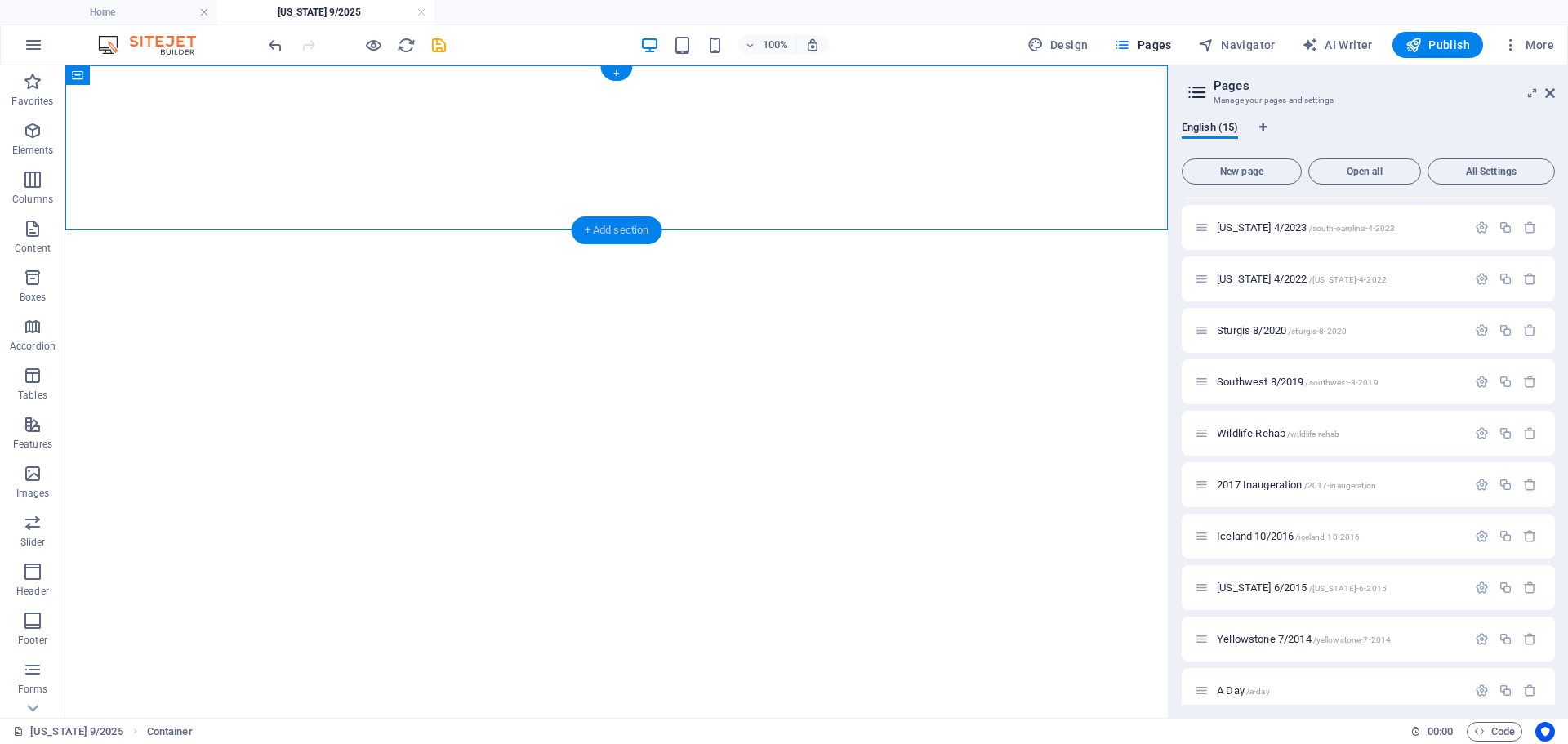
click at [625, 228] on div "+ Add section" at bounding box center [616, 230] width 91 height 28
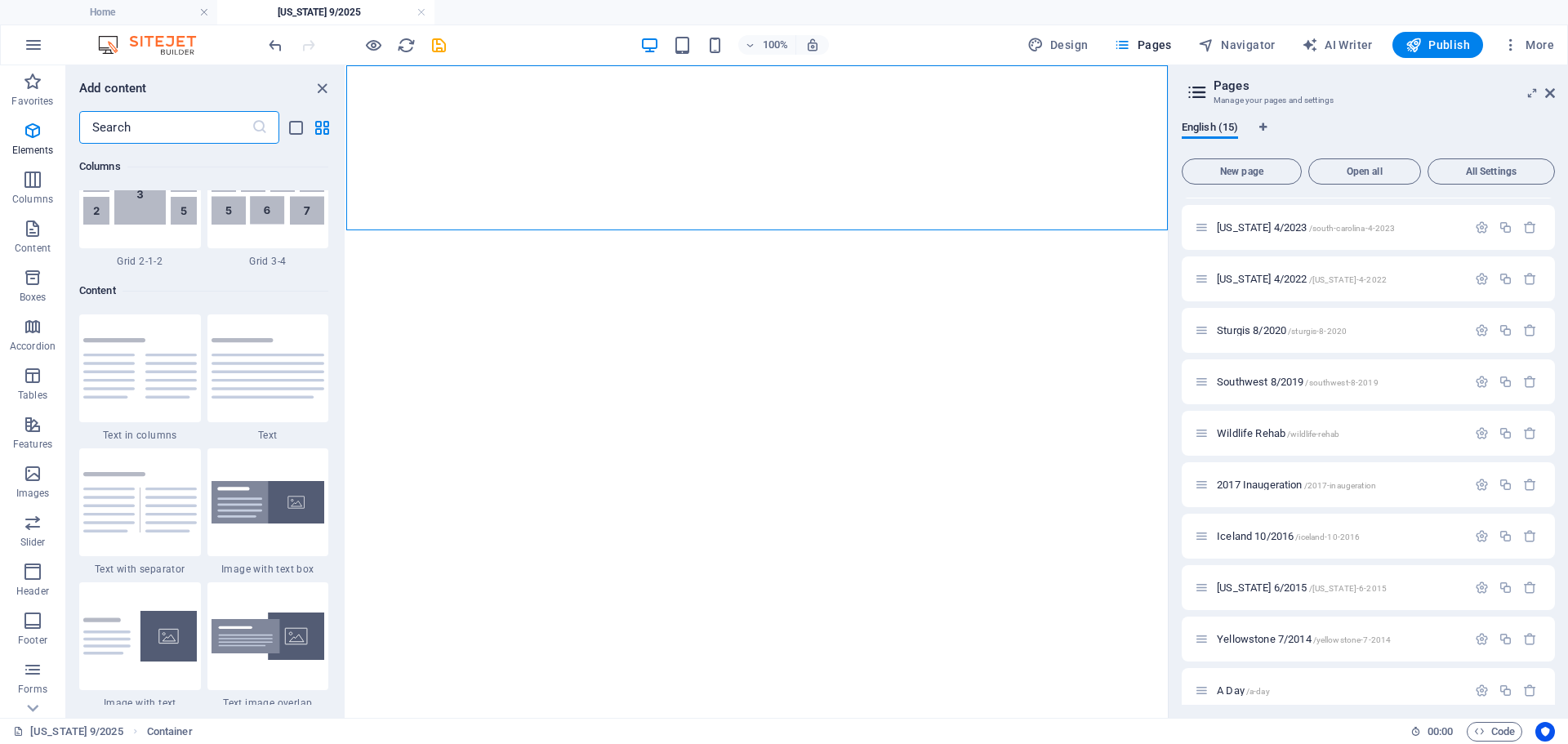
scroll to position [3124, 0]
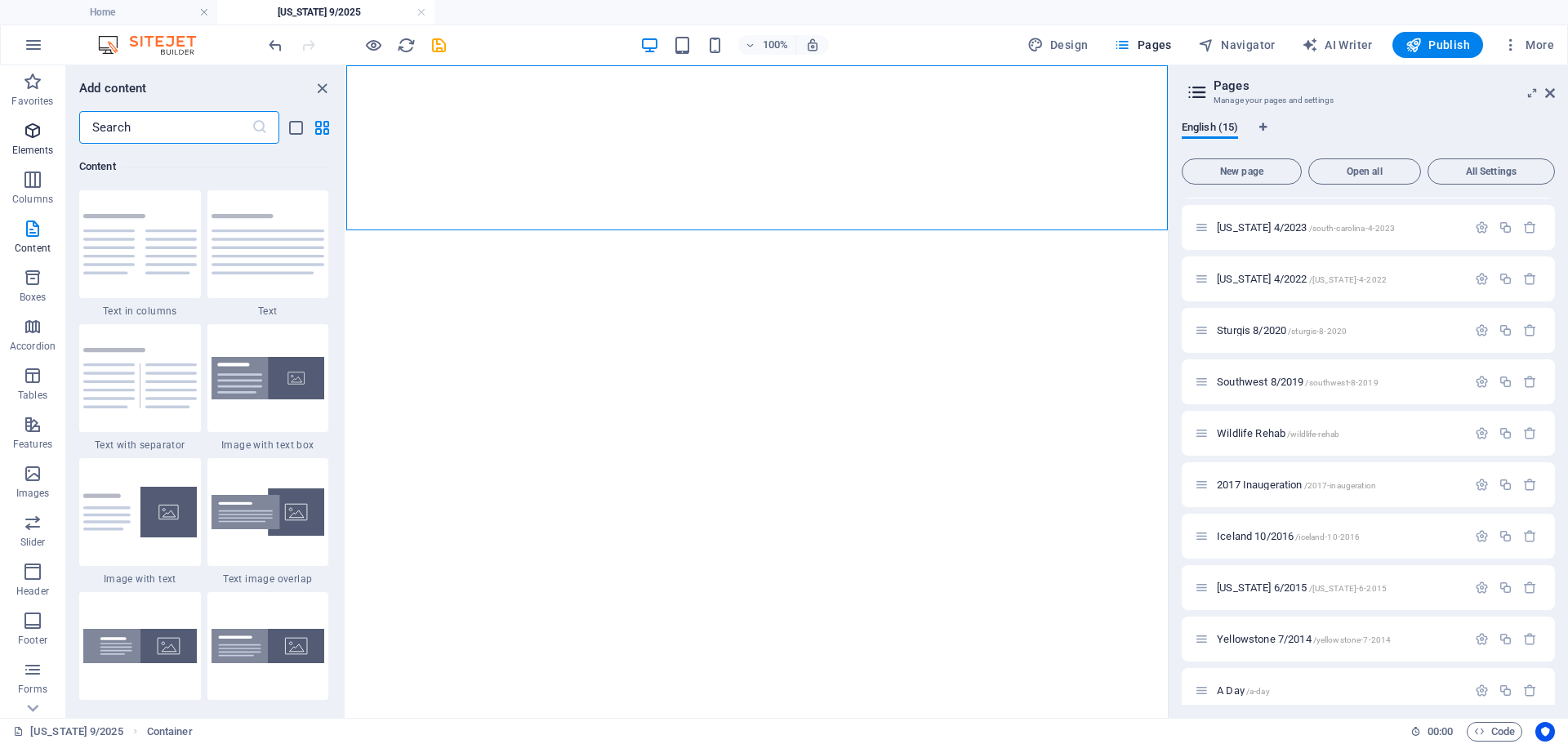
click at [34, 142] on span "Elements" at bounding box center [32, 141] width 66 height 40
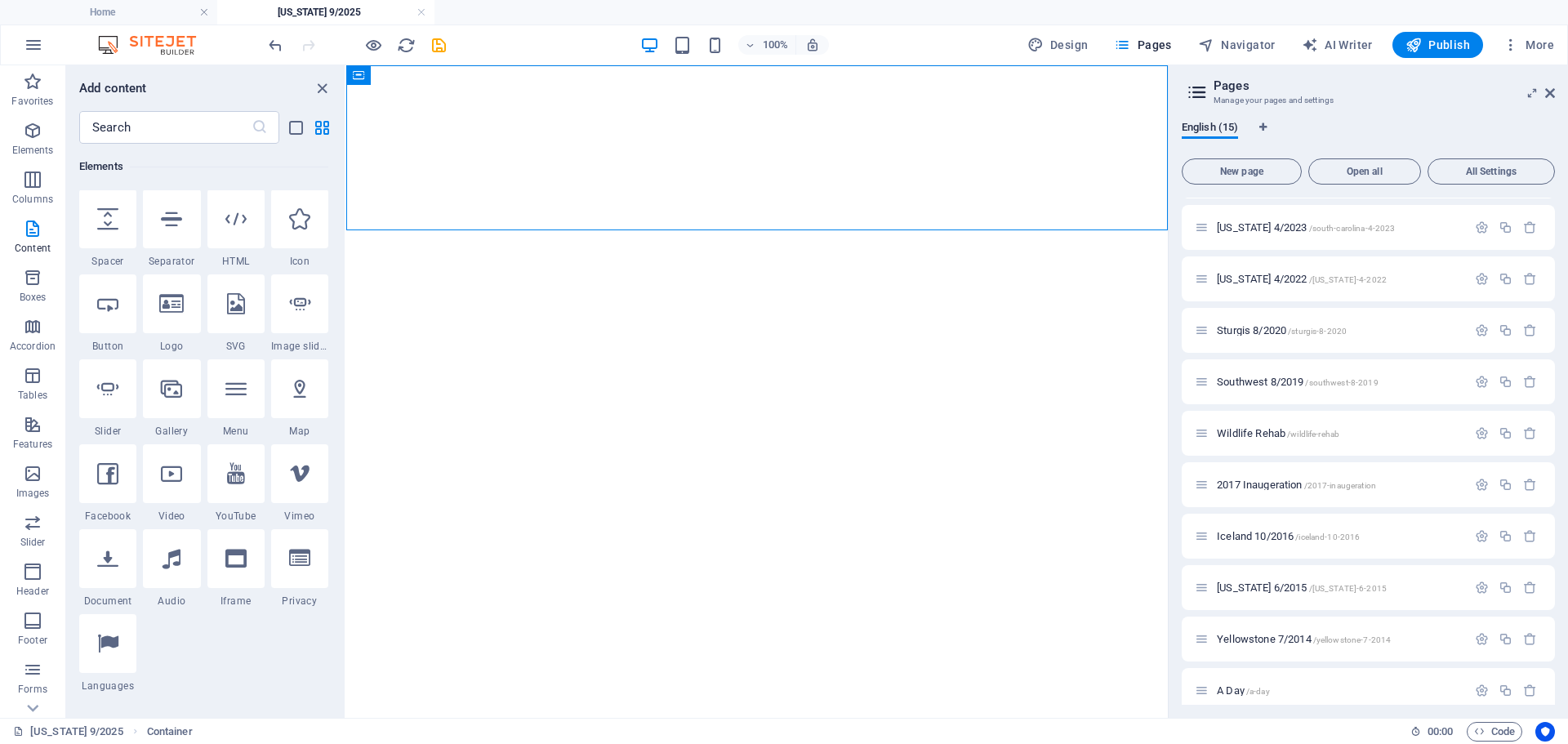
scroll to position [0, 0]
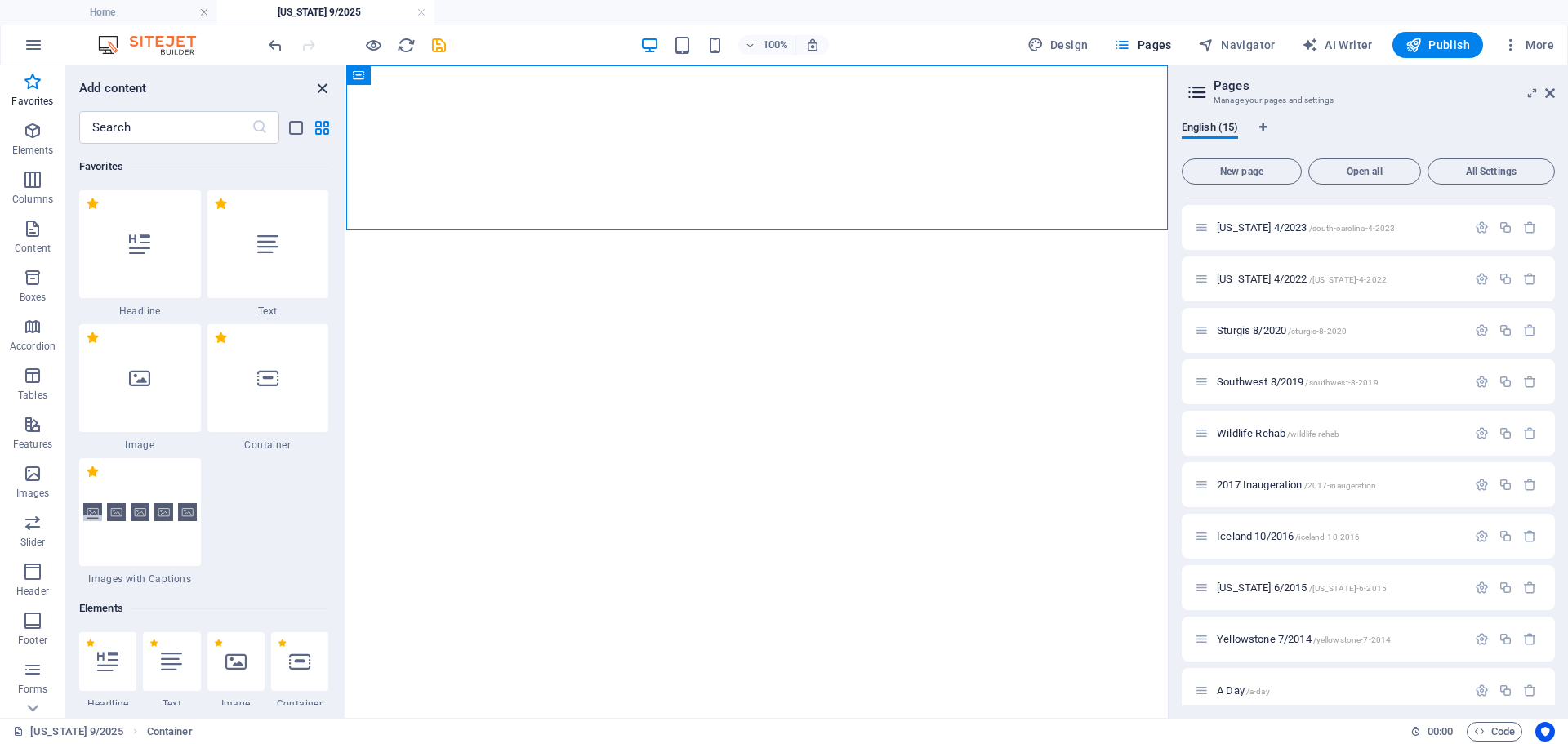
click at [319, 90] on icon "close panel" at bounding box center [322, 88] width 19 height 19
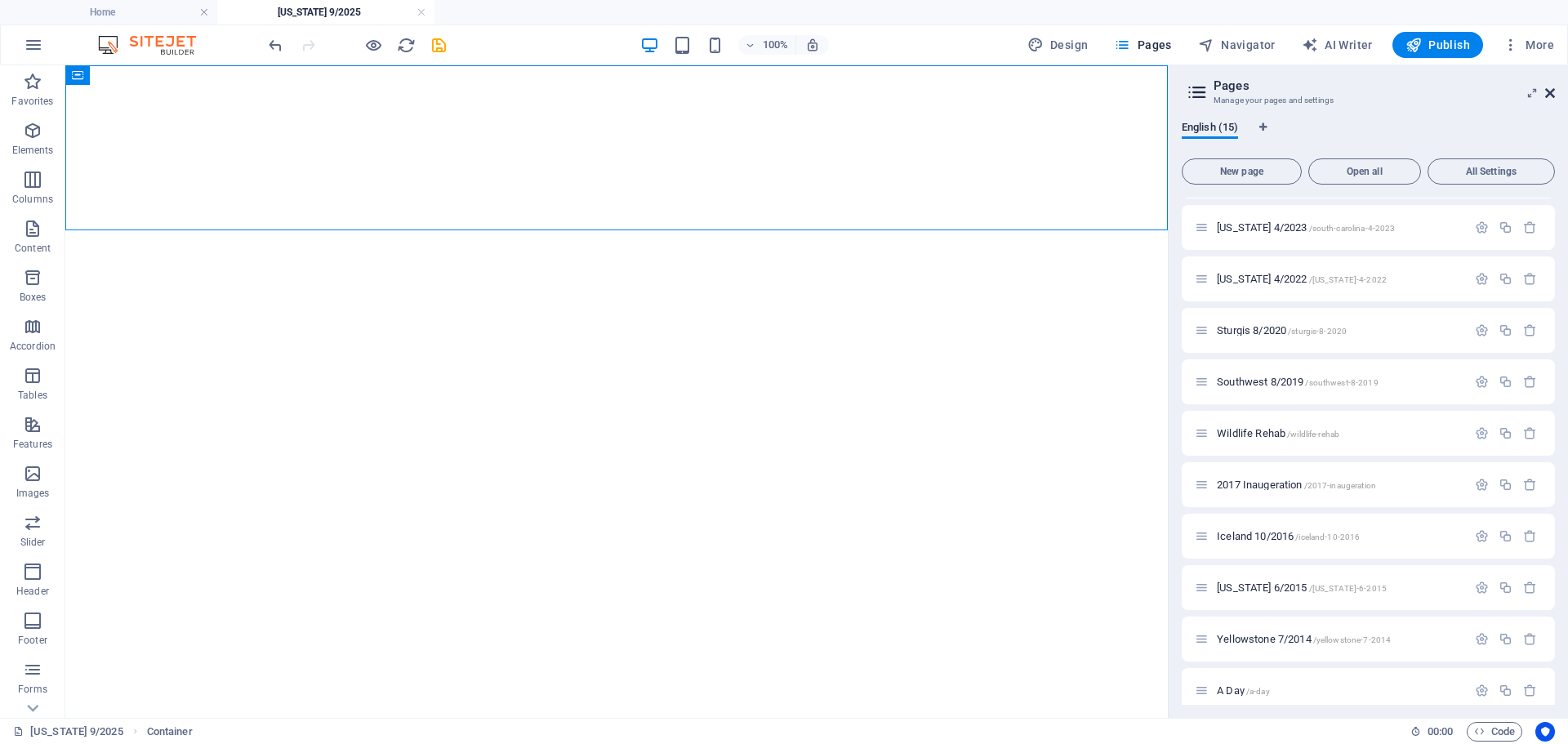
click at [1551, 94] on icon at bounding box center [1550, 93] width 10 height 14
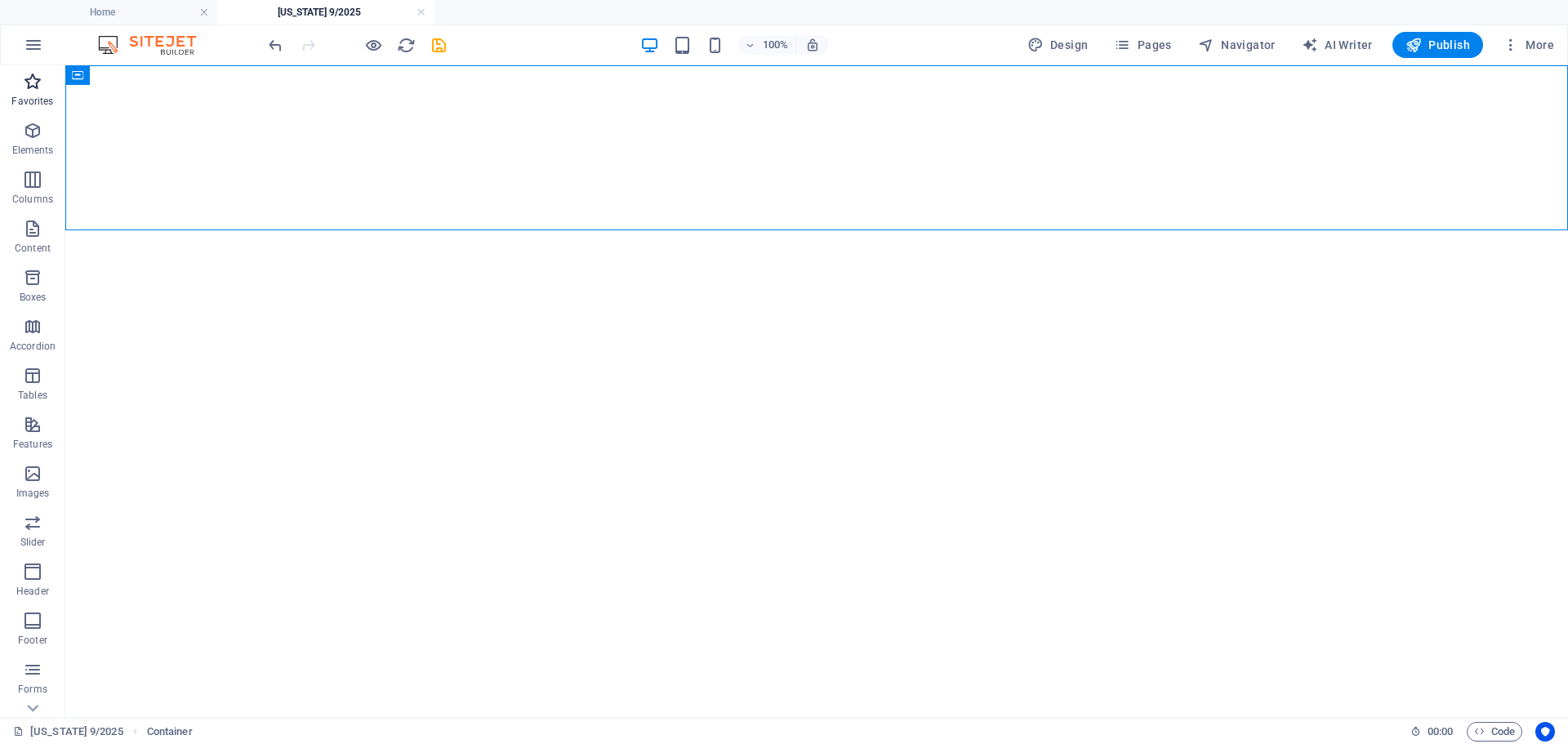
click at [32, 92] on span "Favorites" at bounding box center [32, 92] width 66 height 40
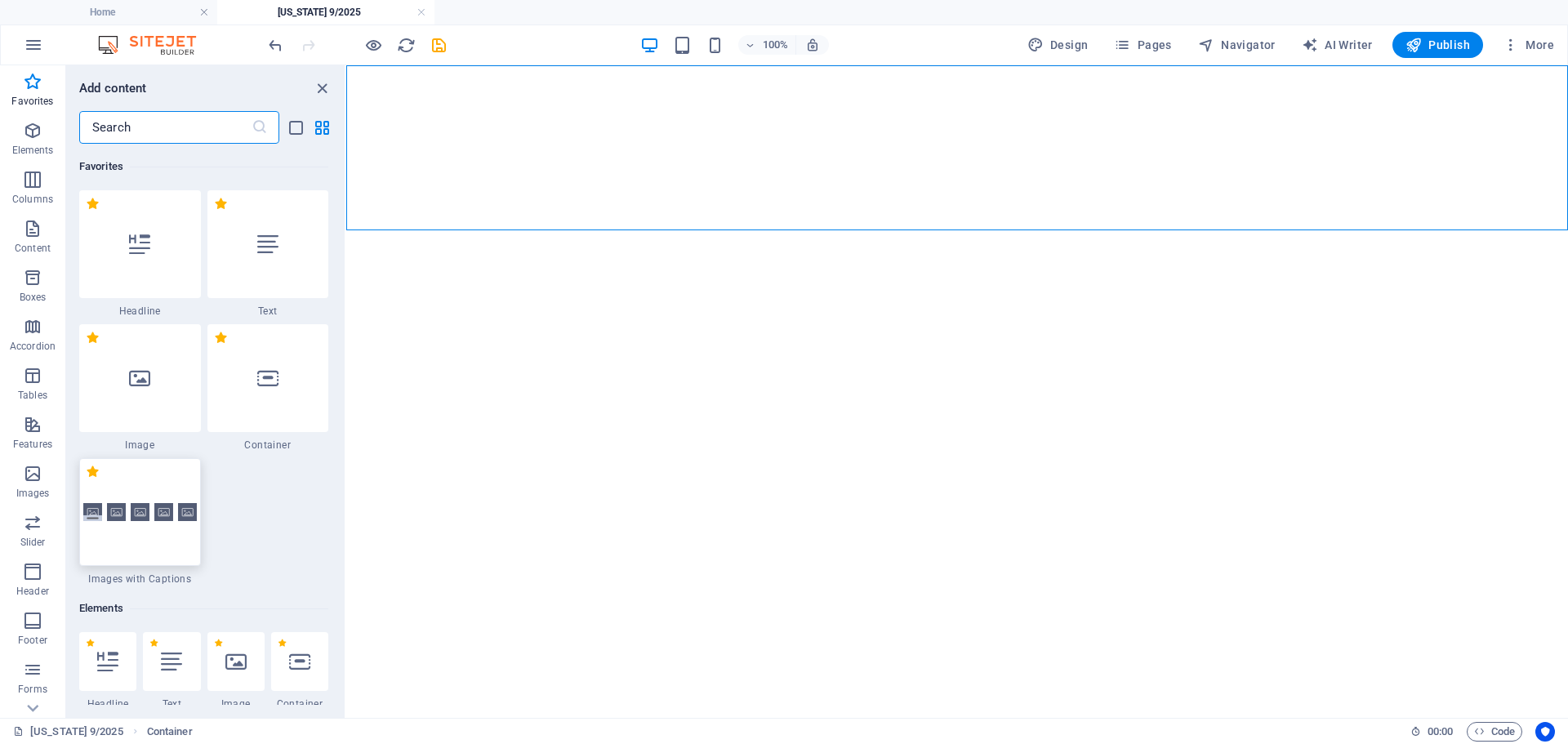
click at [126, 510] on img at bounding box center [140, 512] width 114 height 19
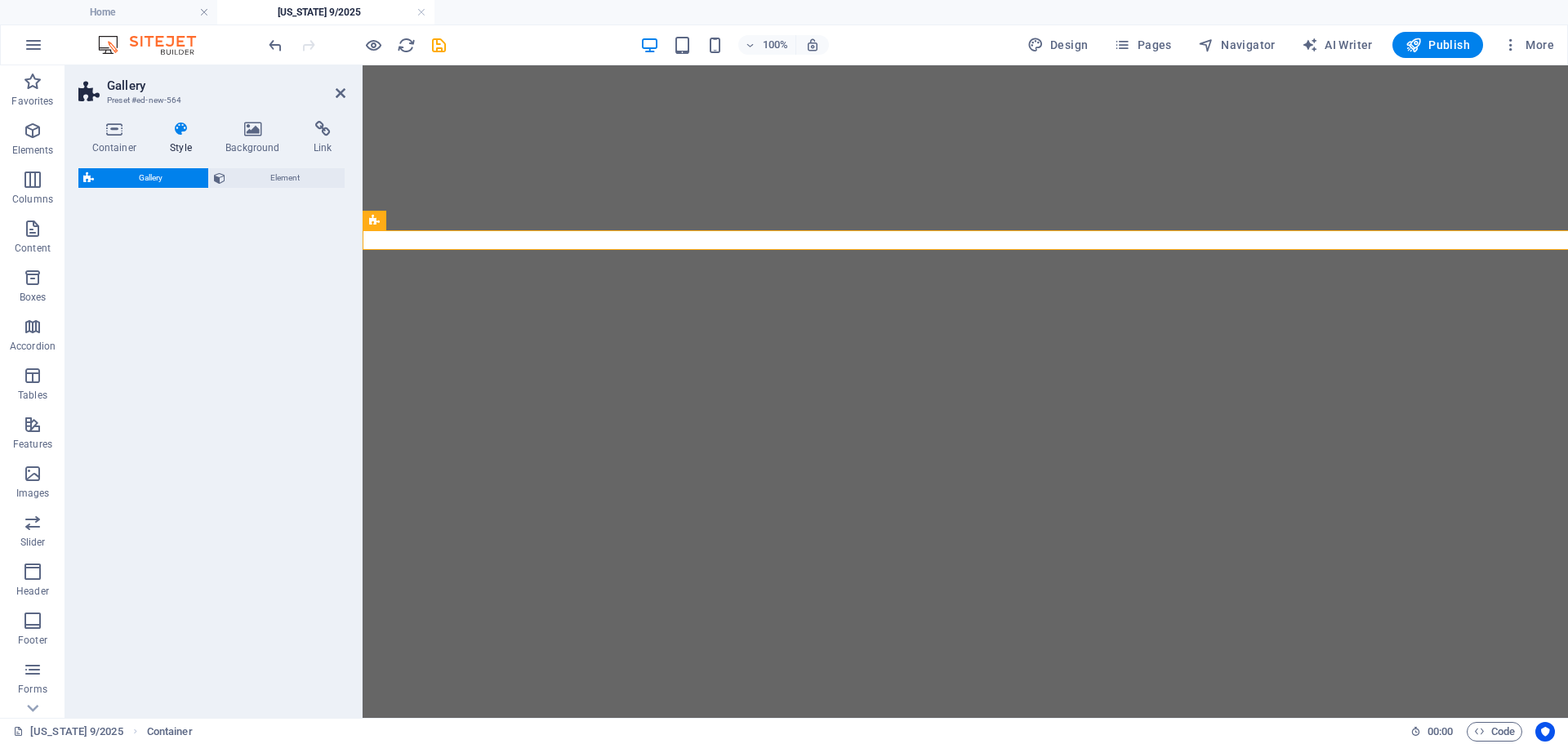
select select "rem"
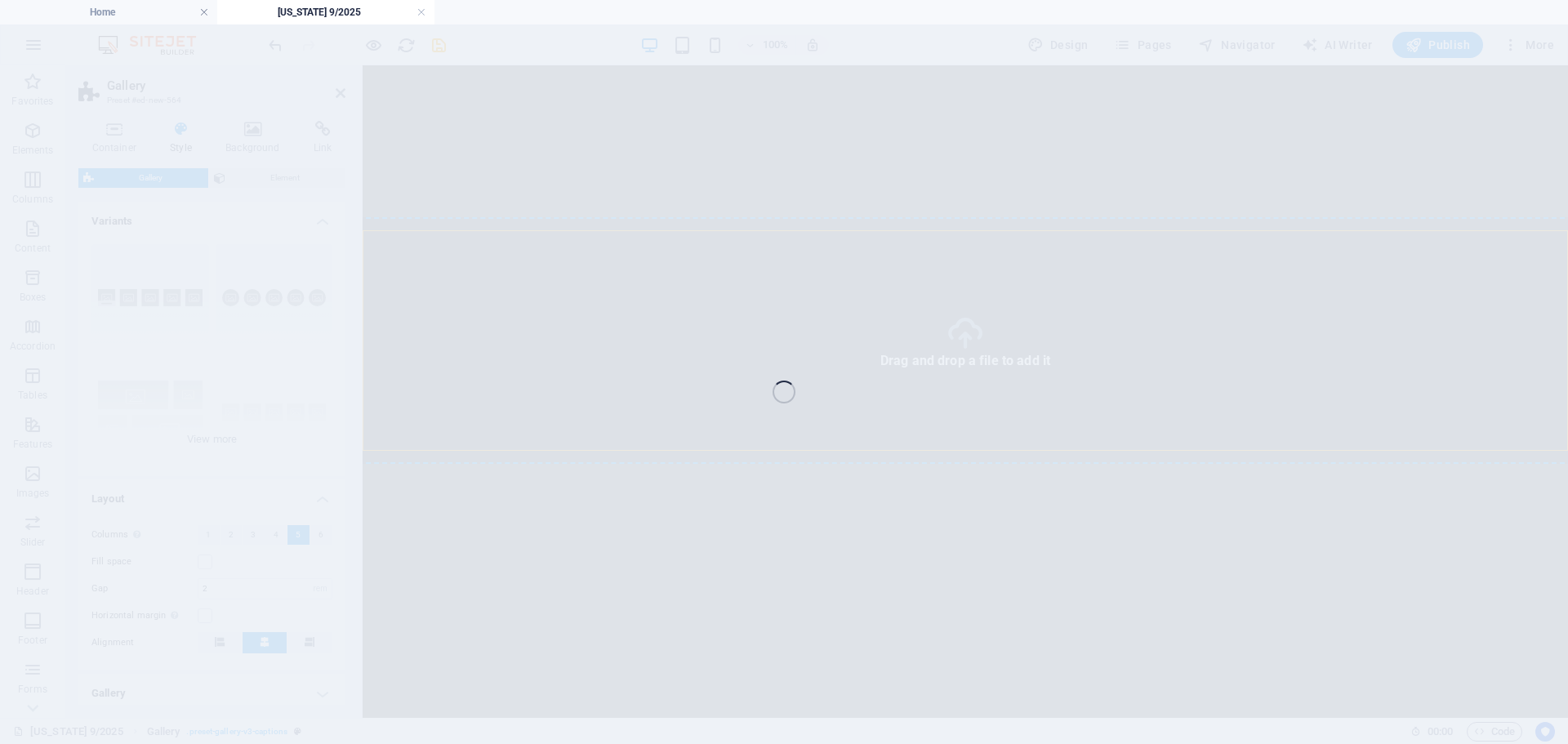
select select "4"
select select "px"
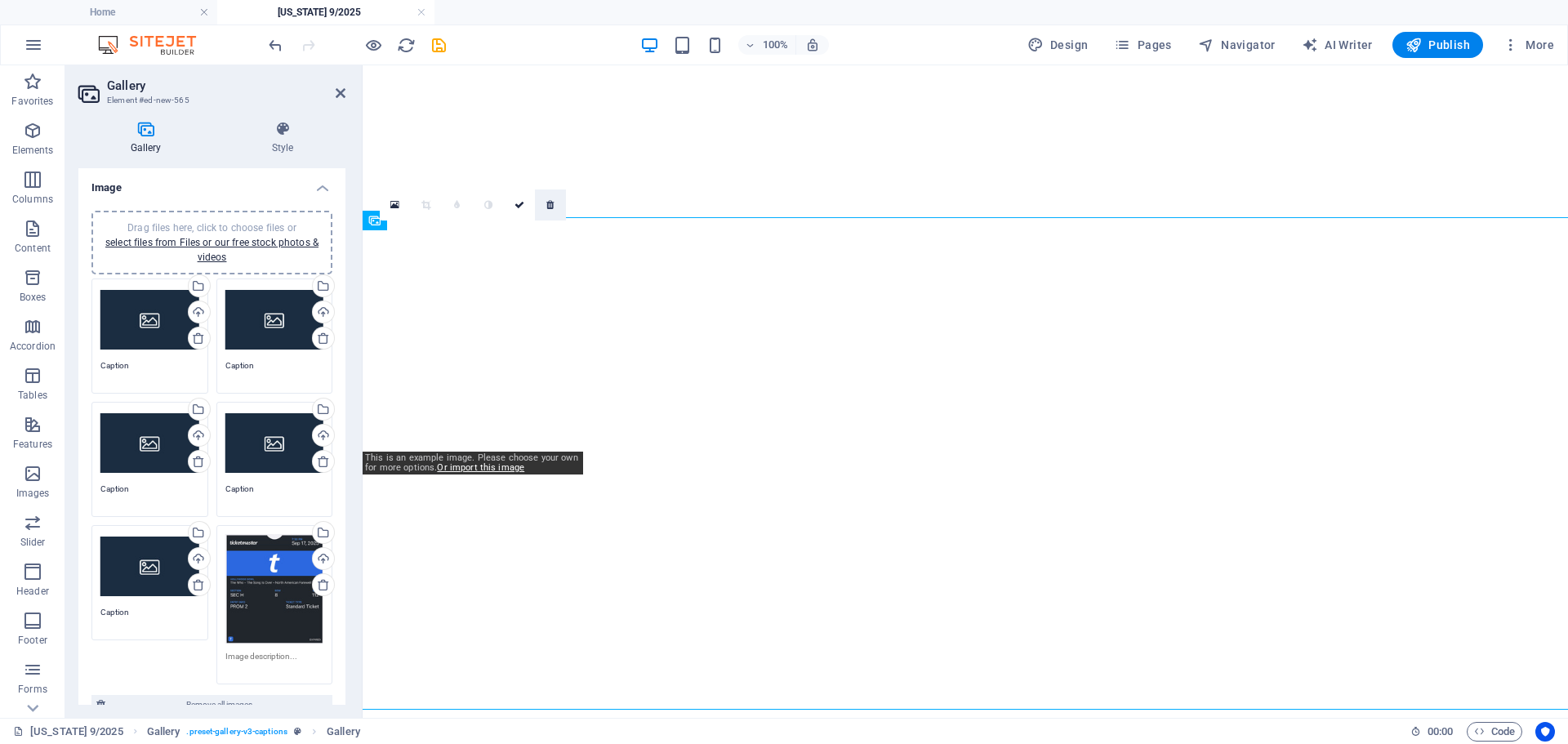
click at [548, 204] on icon at bounding box center [550, 204] width 7 height 10
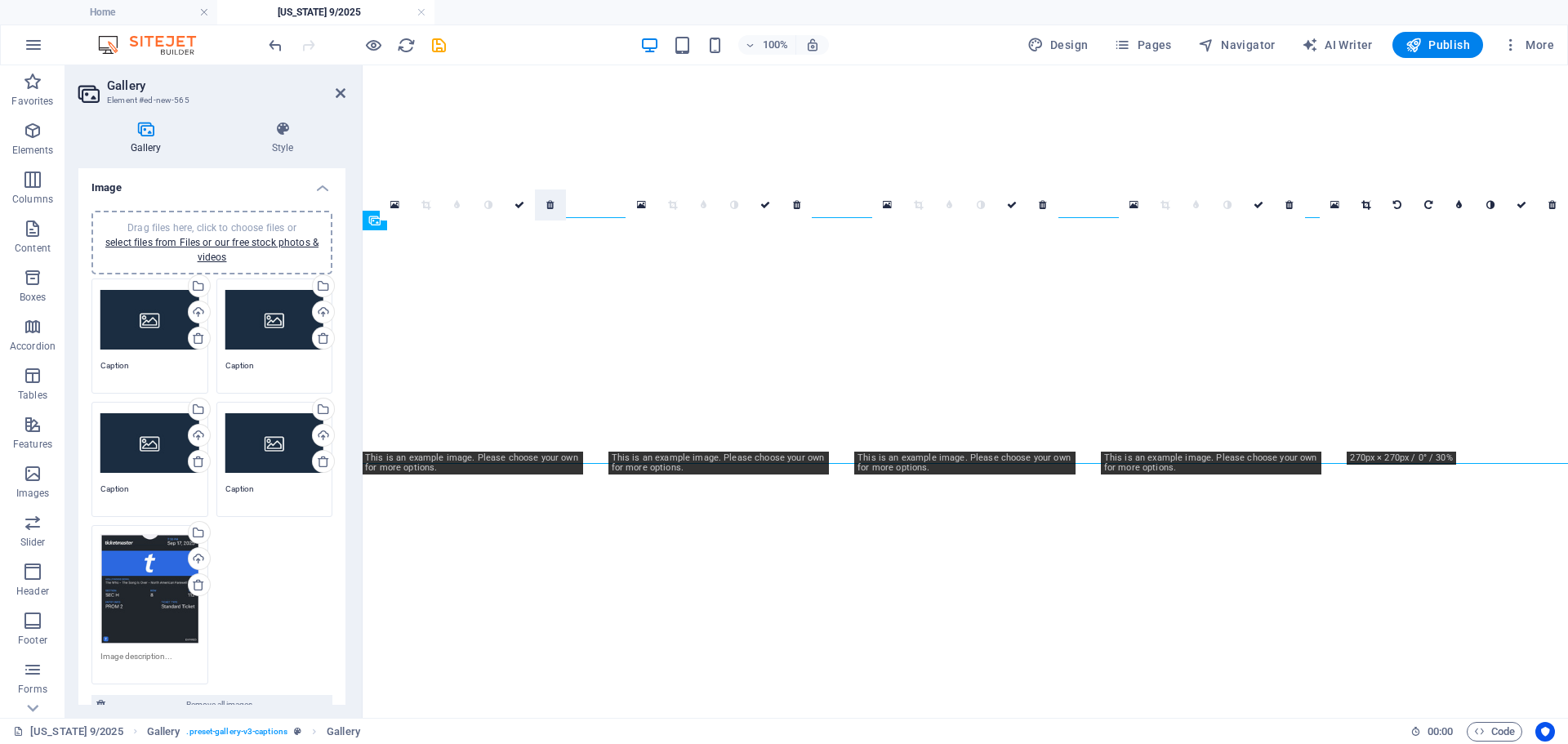
click at [547, 207] on icon at bounding box center [550, 204] width 7 height 10
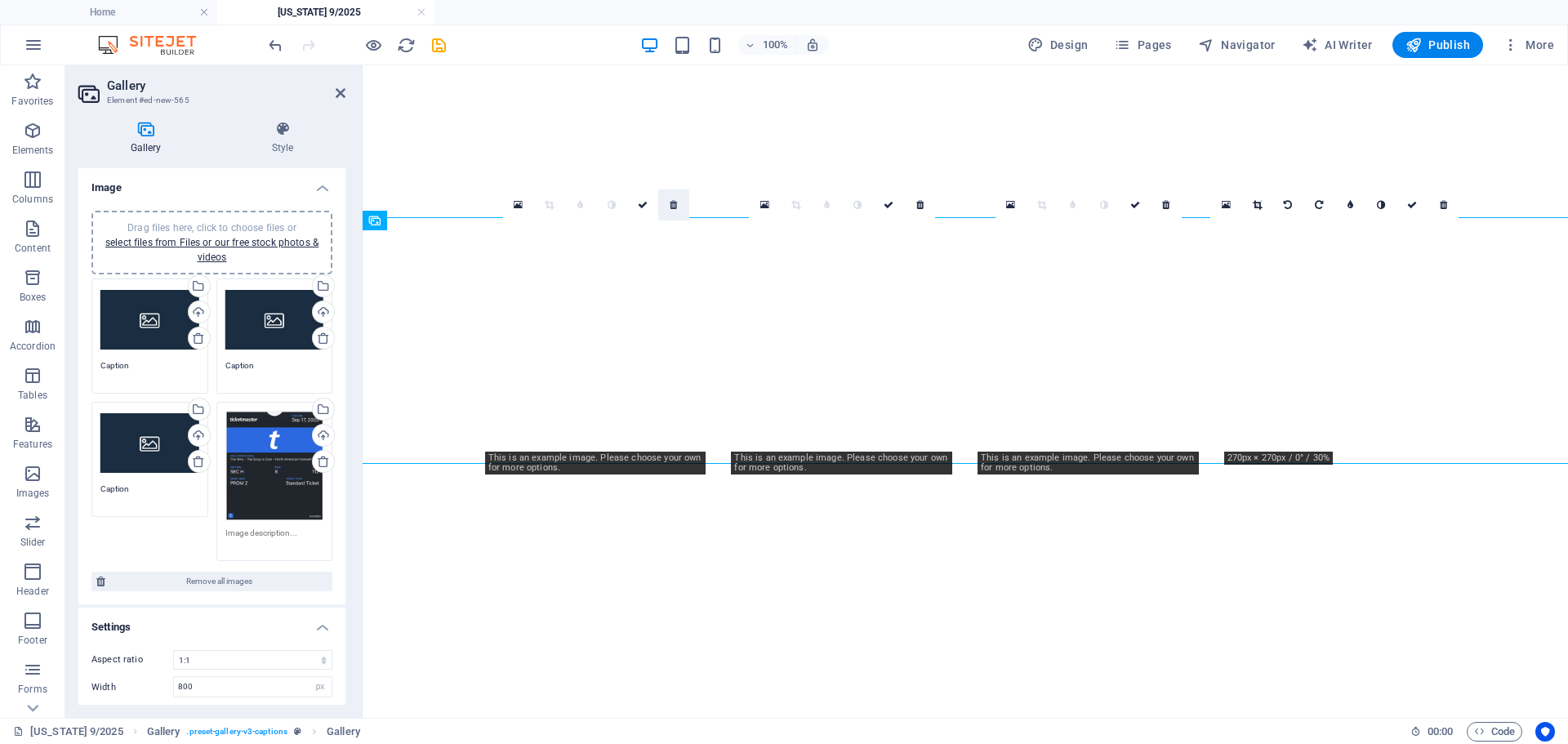
click at [671, 203] on icon at bounding box center [673, 204] width 7 height 10
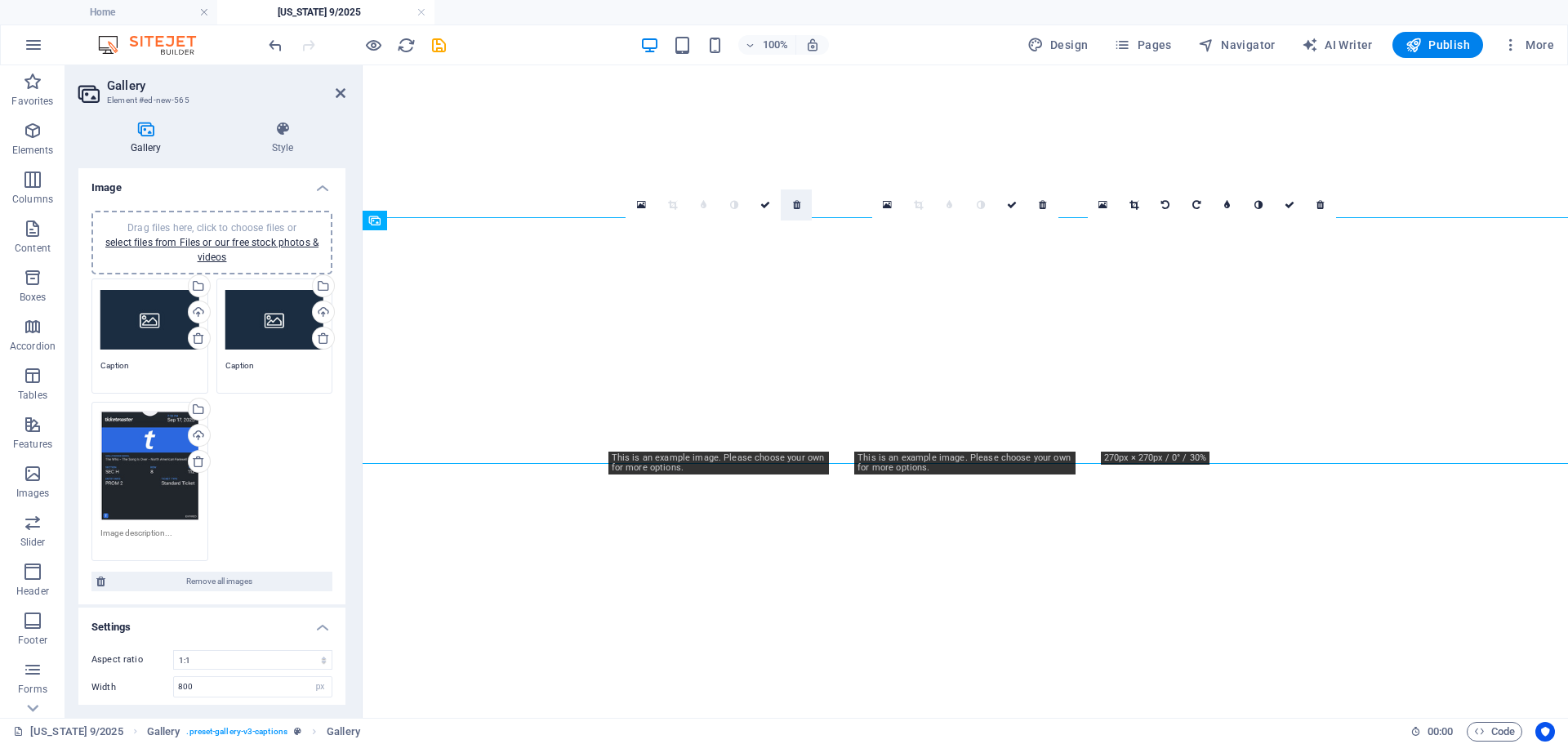
click at [798, 205] on icon at bounding box center [797, 204] width 7 height 10
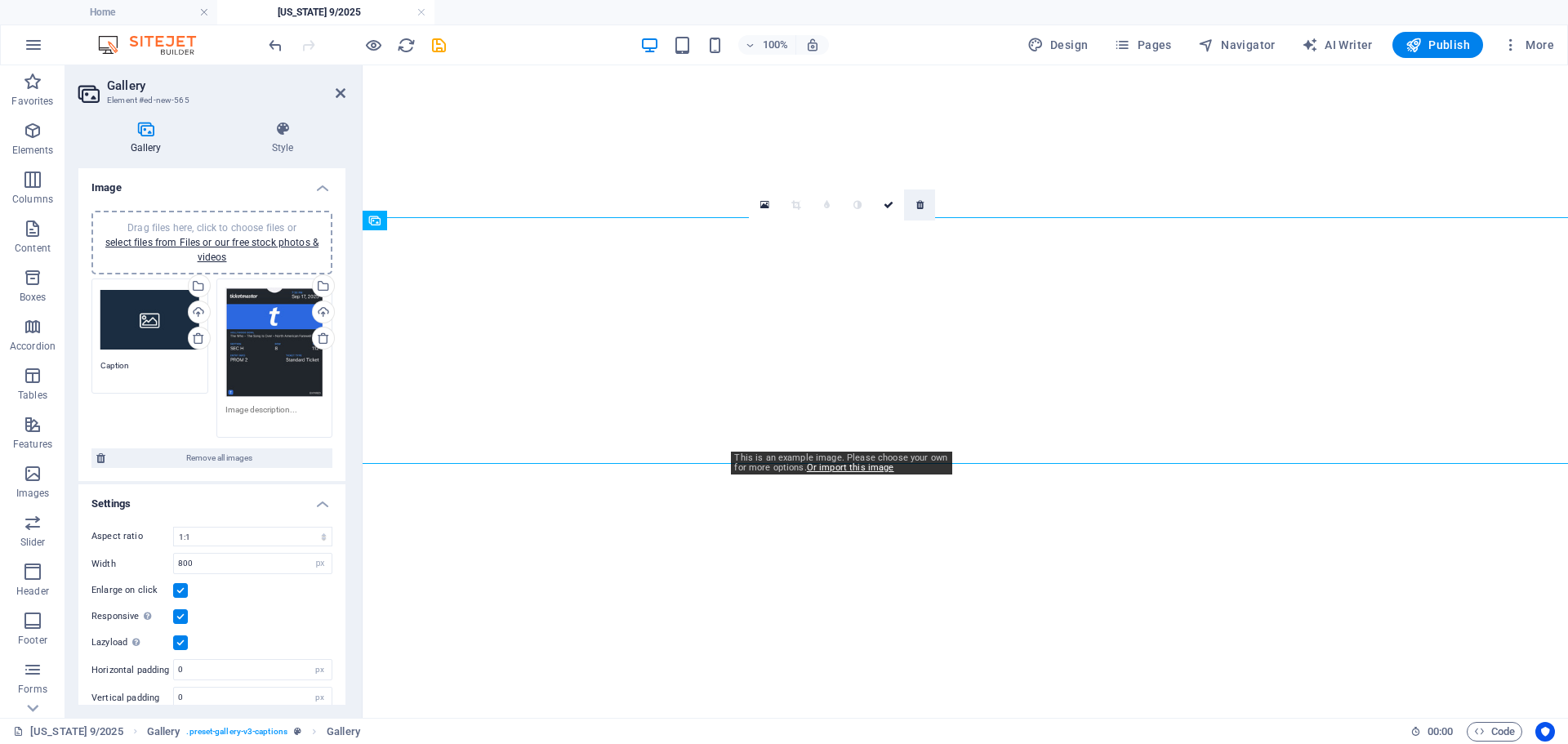
click at [919, 205] on icon at bounding box center [920, 204] width 7 height 10
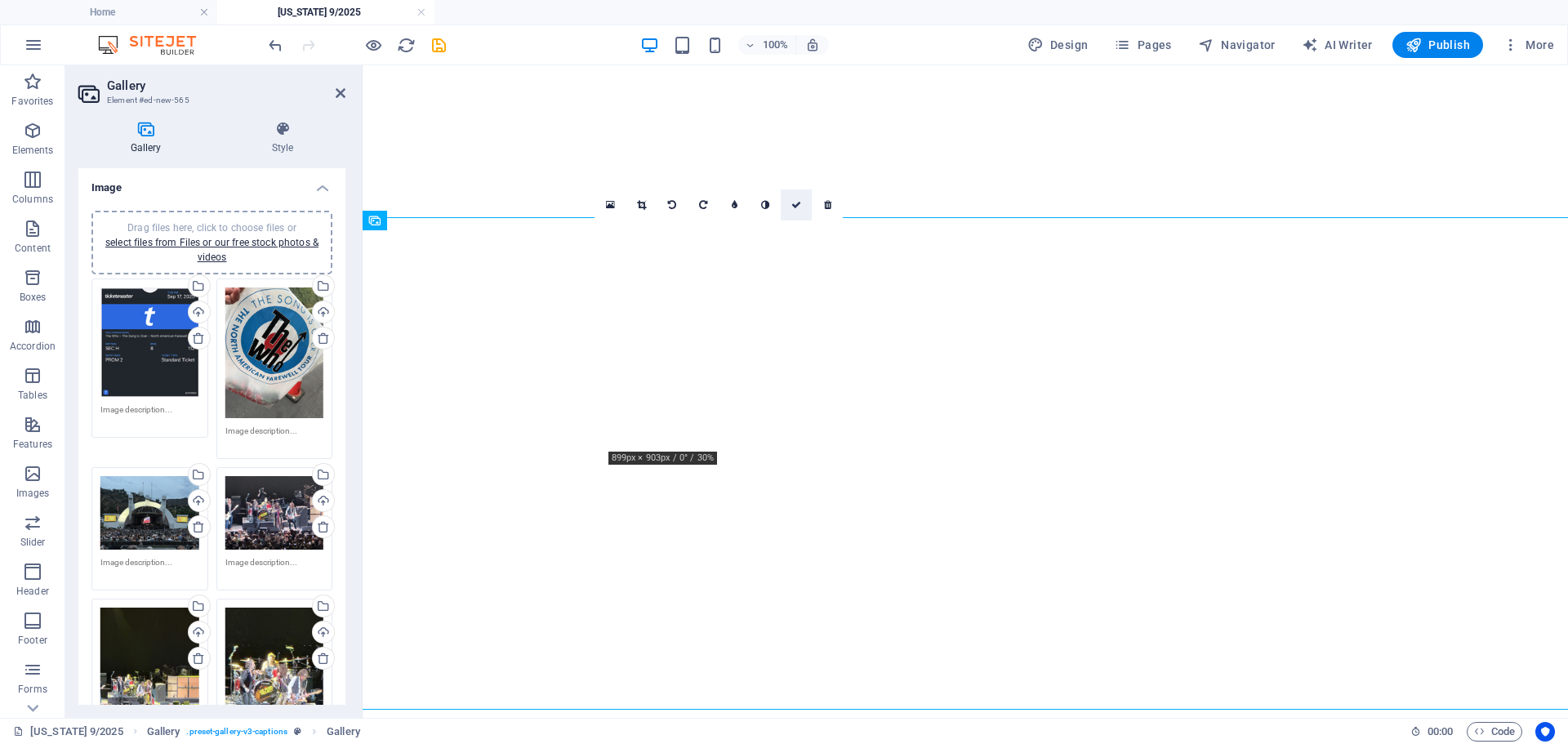
click at [800, 204] on icon at bounding box center [796, 204] width 10 height 10
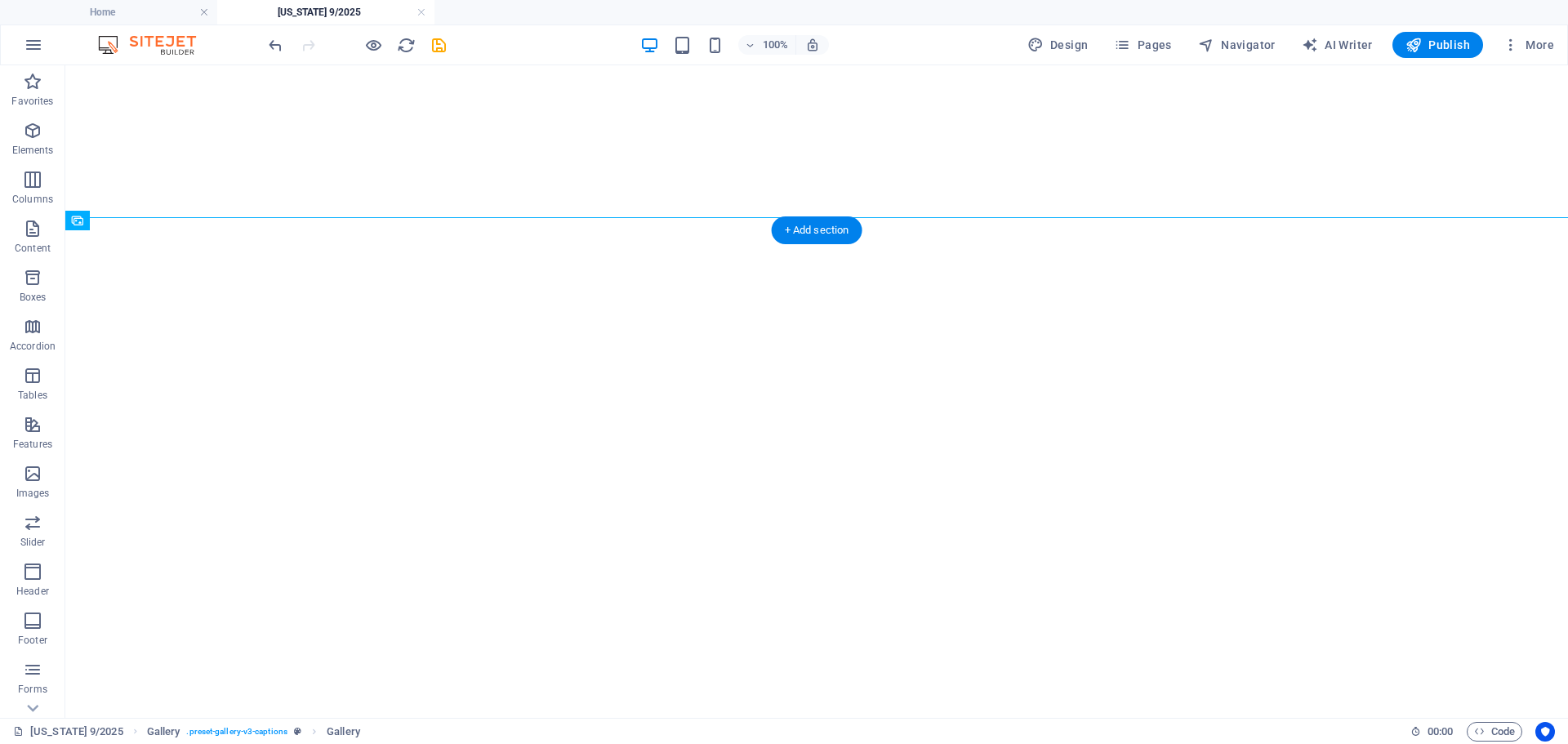
select select "4"
select select "px"
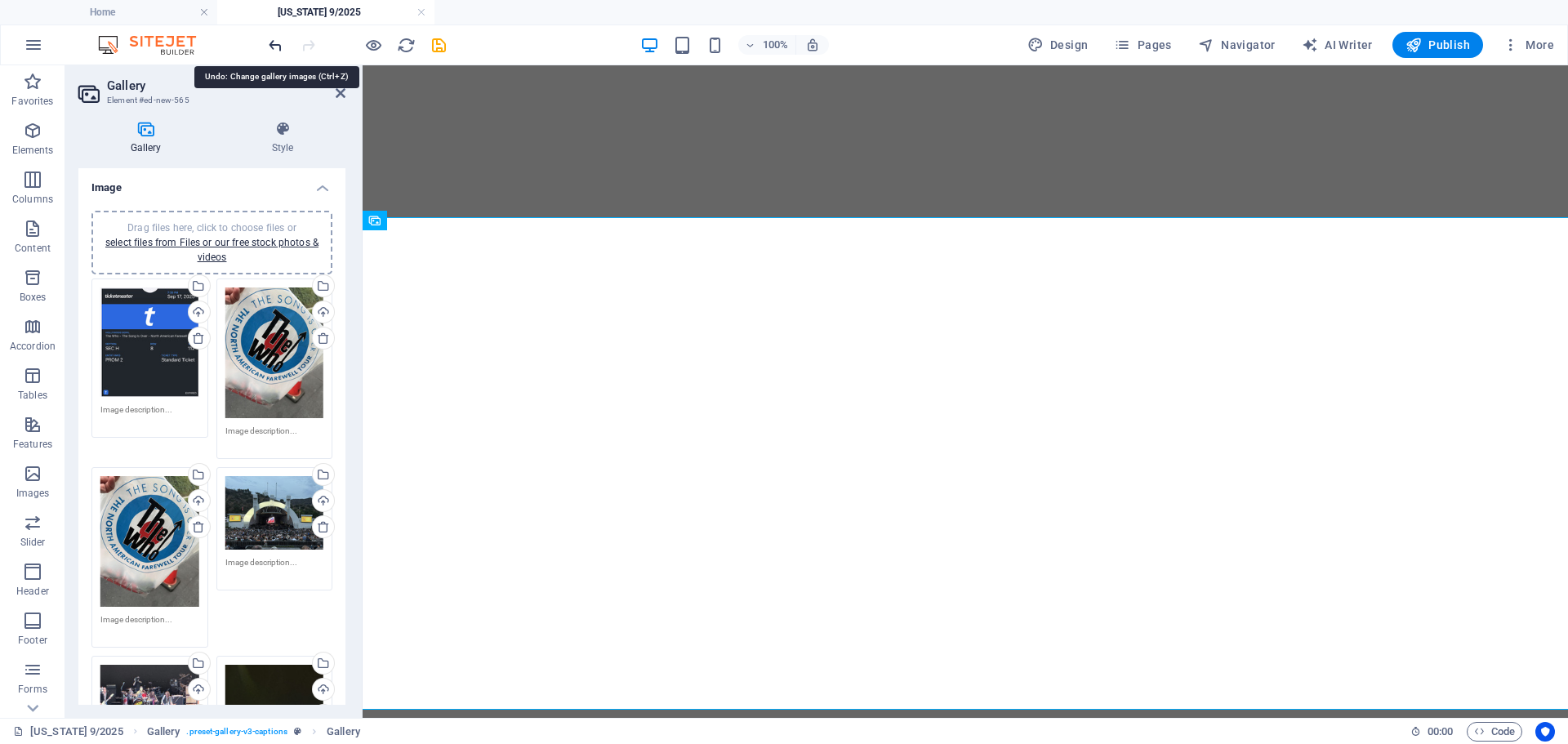
click at [272, 47] on icon "undo" at bounding box center [275, 45] width 19 height 19
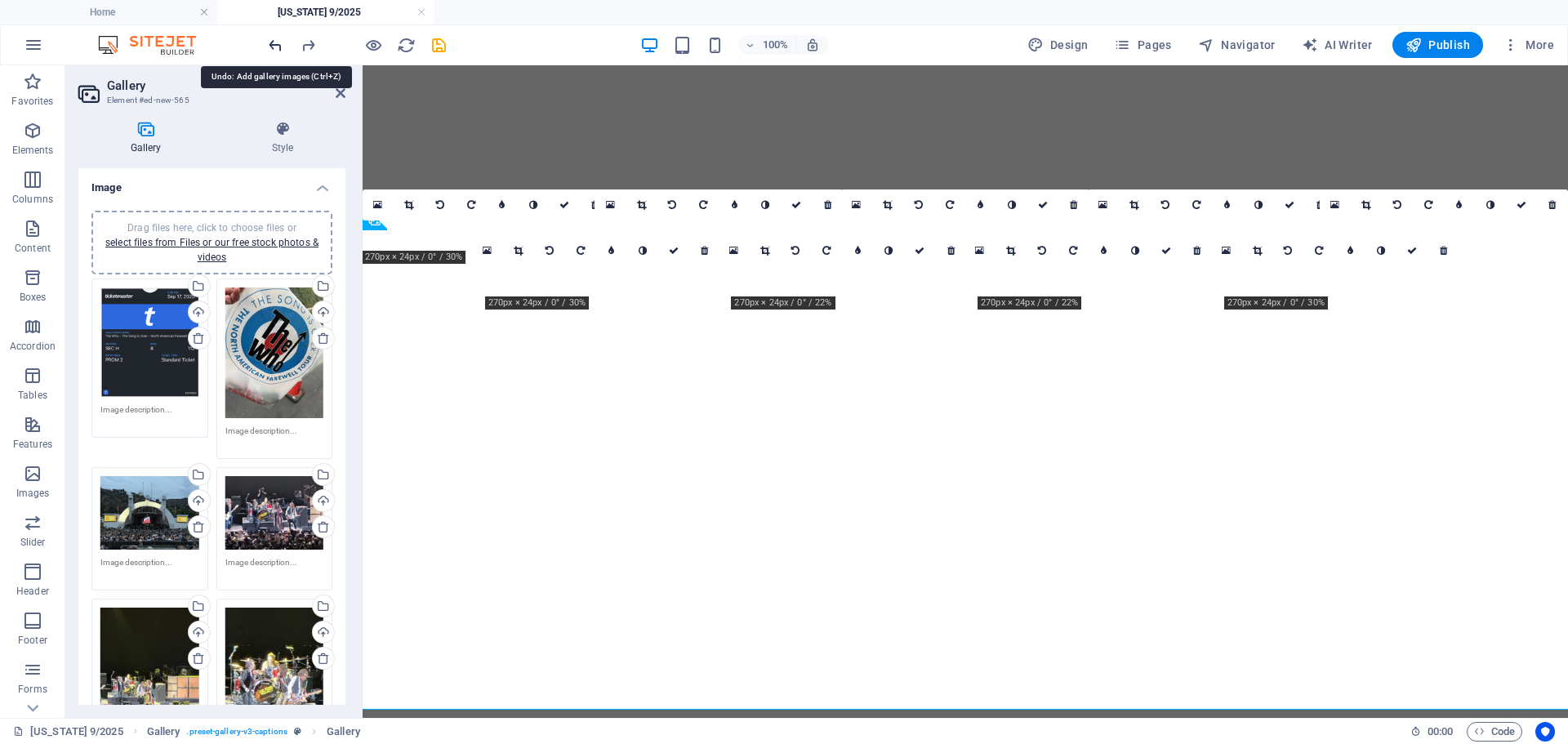
click at [272, 47] on icon "undo" at bounding box center [275, 45] width 19 height 19
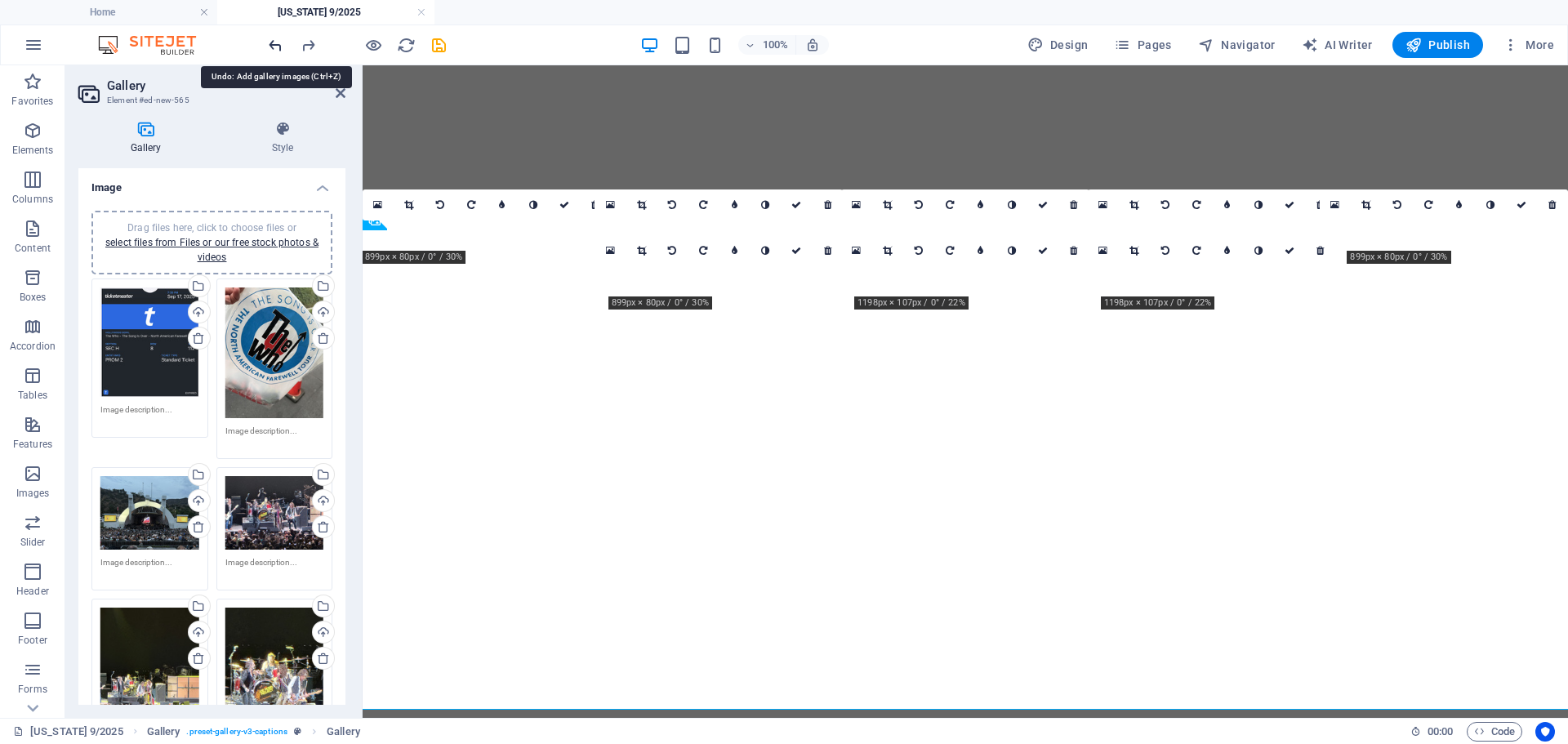
click at [272, 45] on icon "undo" at bounding box center [275, 45] width 19 height 19
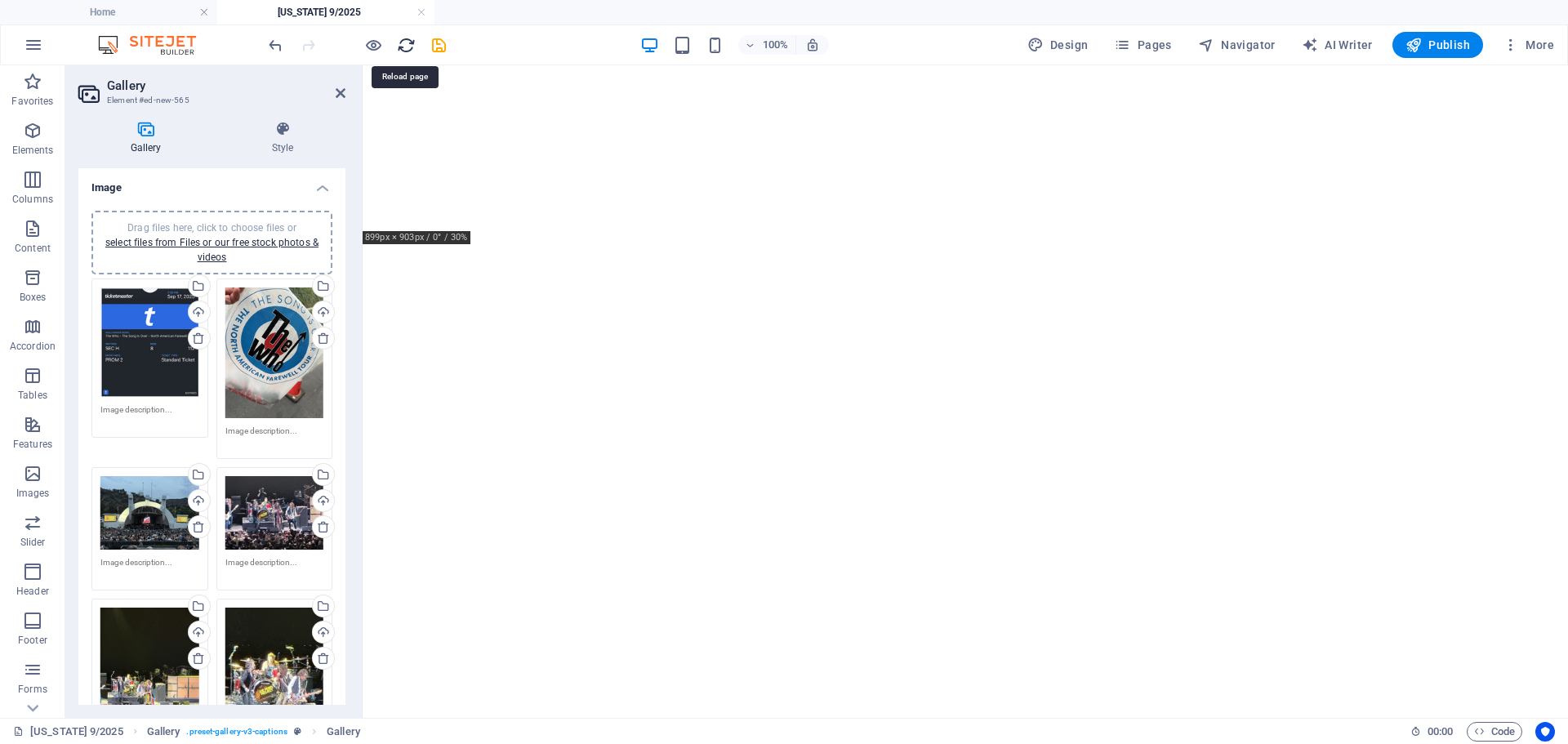
click at [409, 47] on icon "reload" at bounding box center [406, 45] width 19 height 19
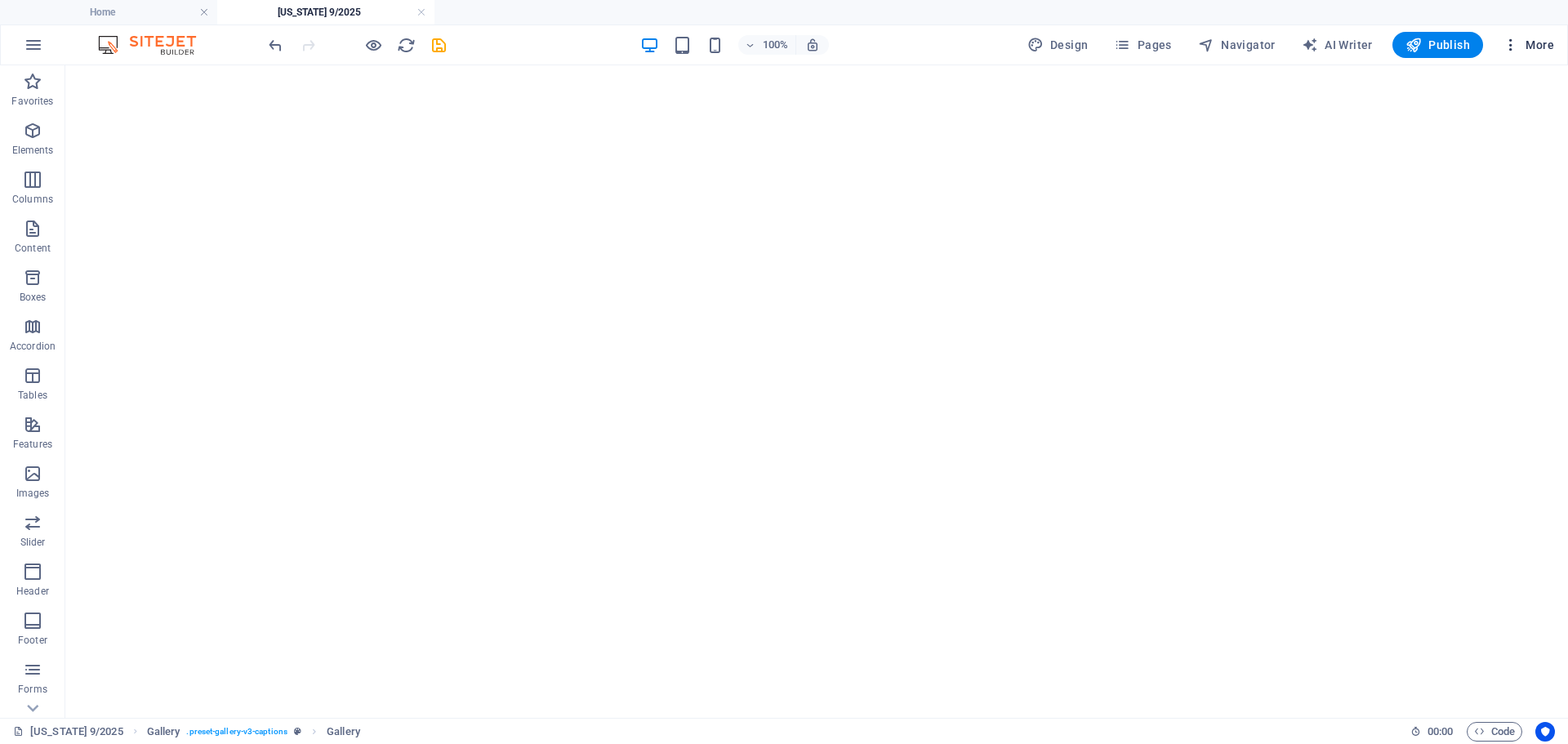
click at [1536, 44] on span "More" at bounding box center [1528, 45] width 51 height 16
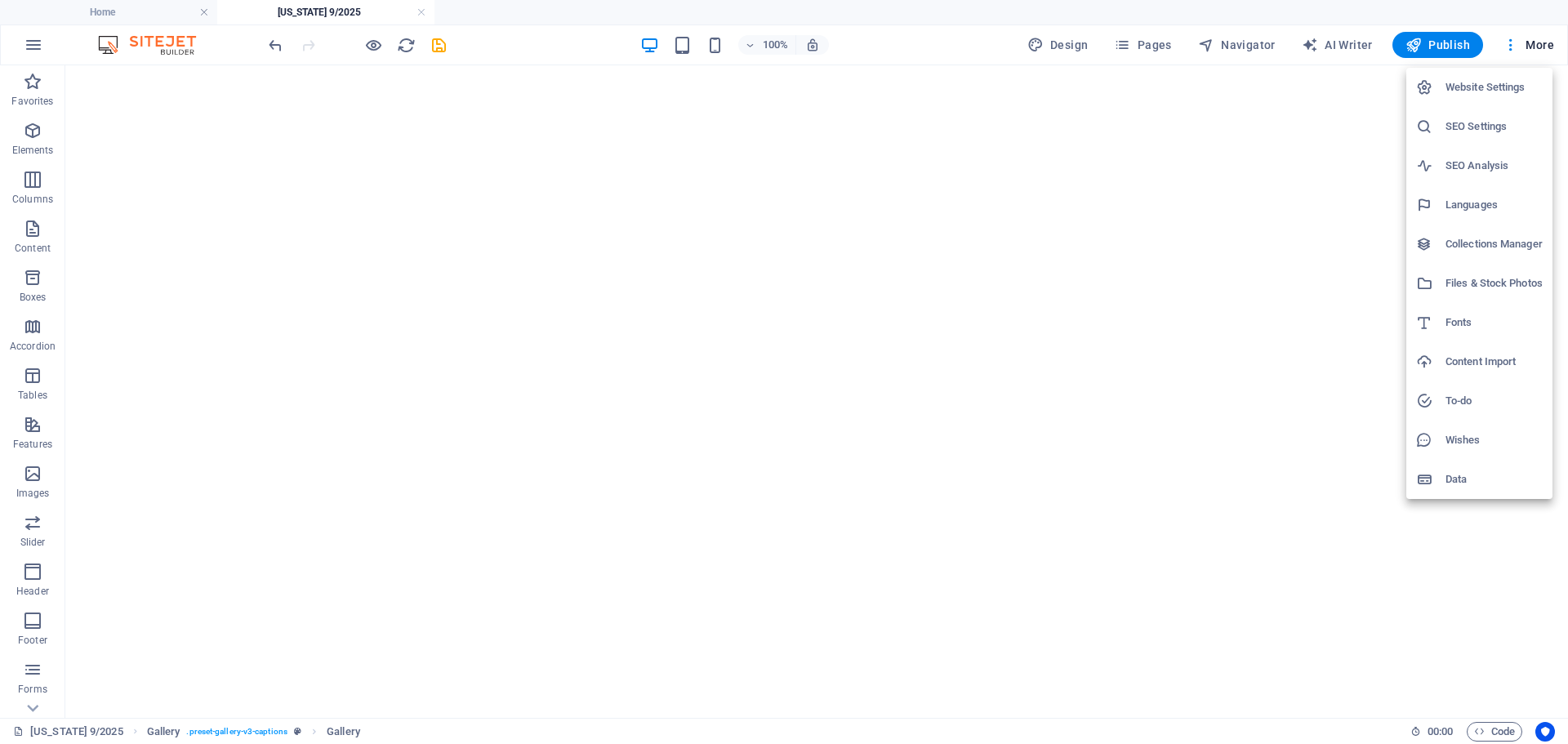
click at [893, 46] on div at bounding box center [784, 372] width 1568 height 744
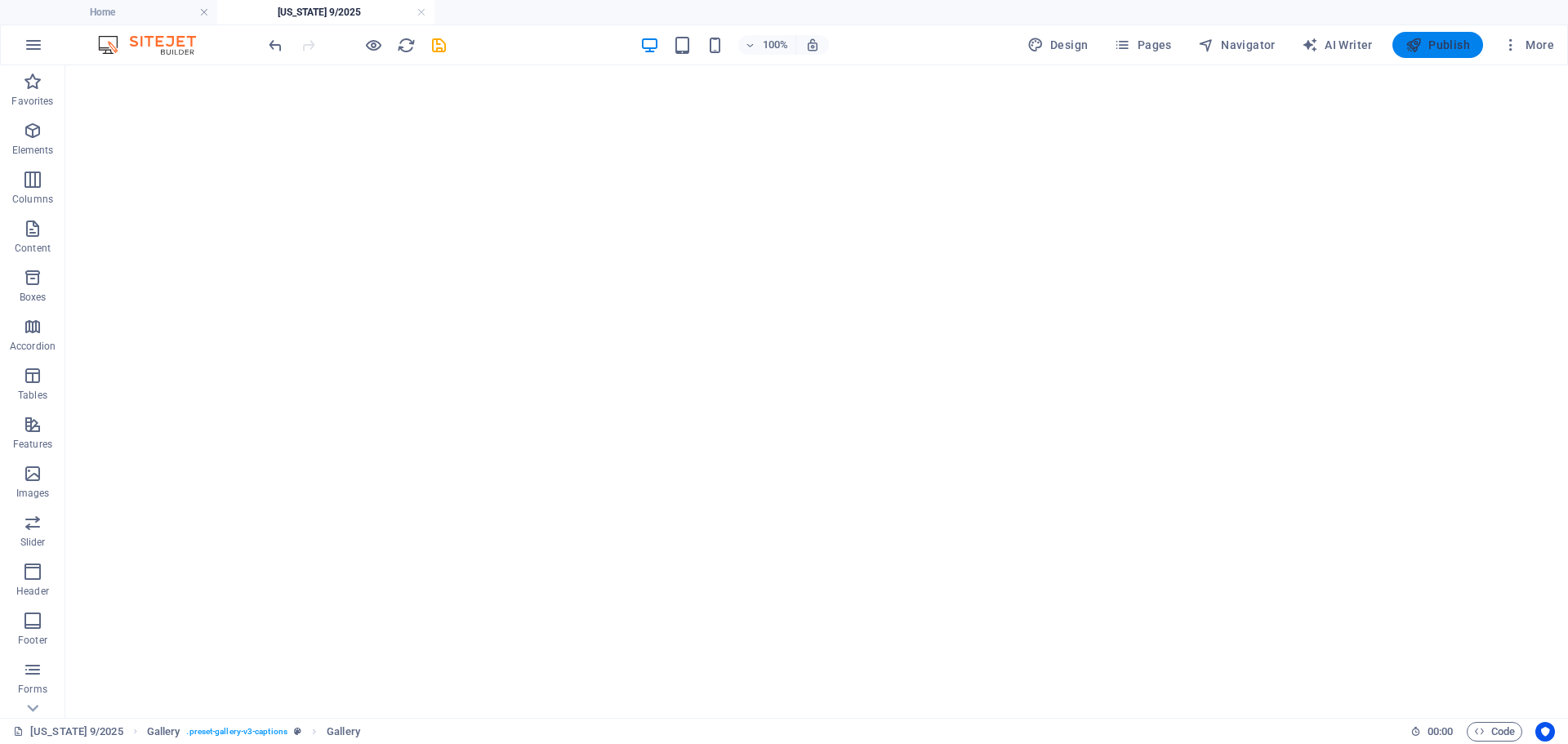
click at [1422, 44] on icon "button" at bounding box center [1414, 45] width 16 height 16
